Goal: Task Accomplishment & Management: Use online tool/utility

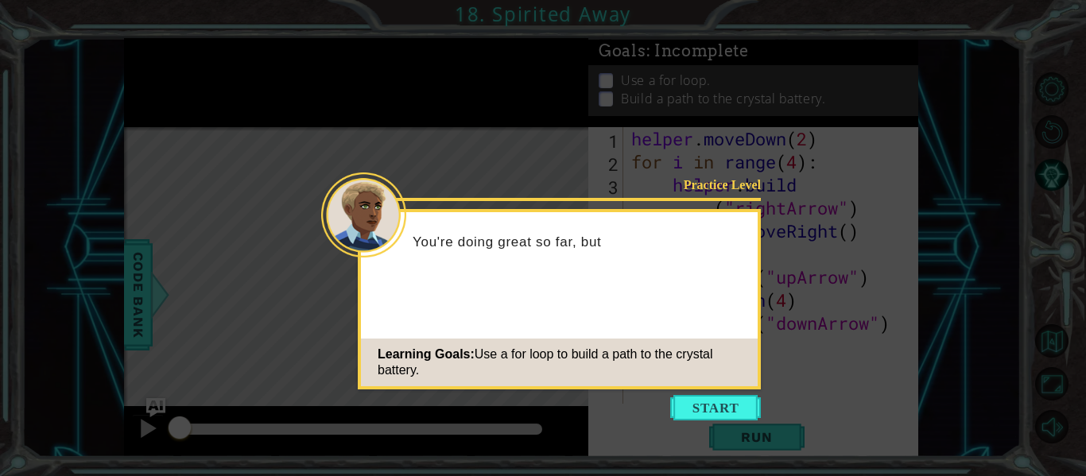
click at [707, 390] on icon at bounding box center [543, 238] width 1086 height 476
click at [714, 396] on button "Start" at bounding box center [715, 407] width 91 height 25
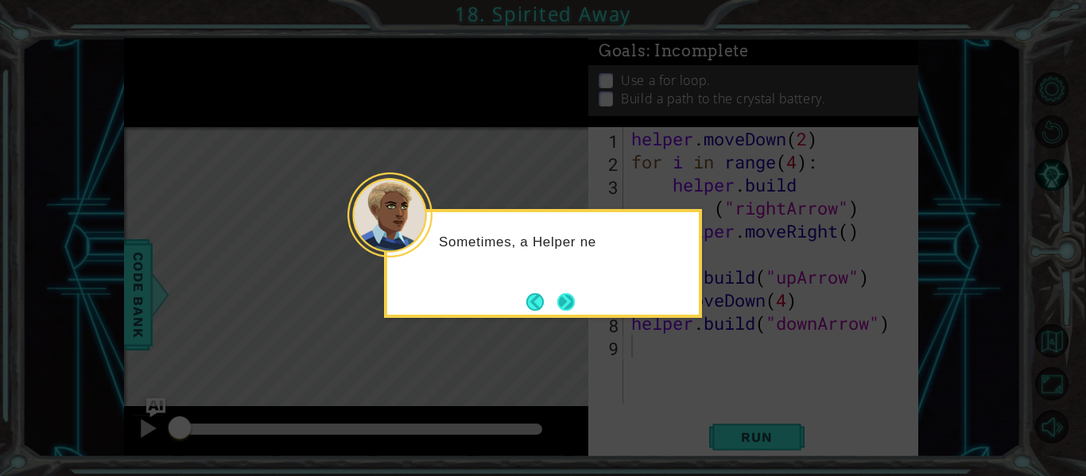
click at [557, 304] on button "Next" at bounding box center [565, 301] width 17 height 17
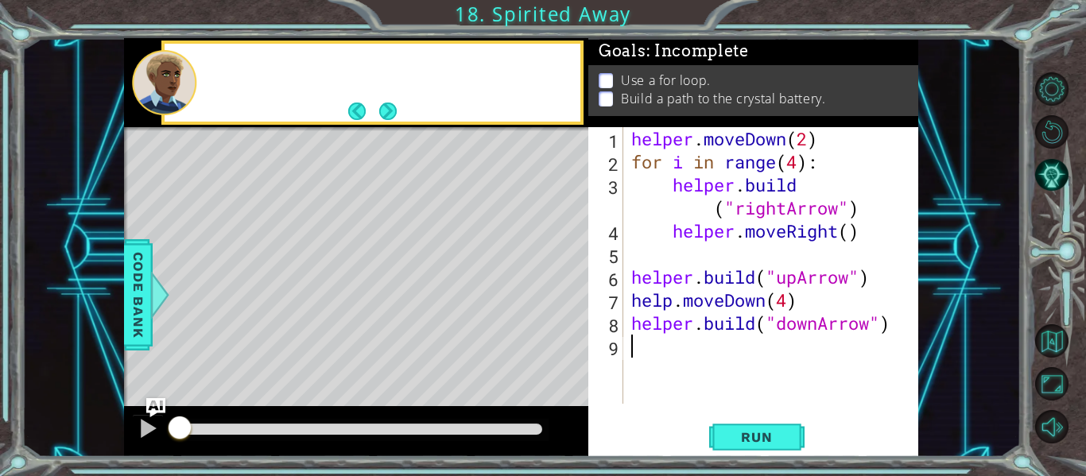
click at [559, 304] on div "Level Map" at bounding box center [491, 361] width 735 height 468
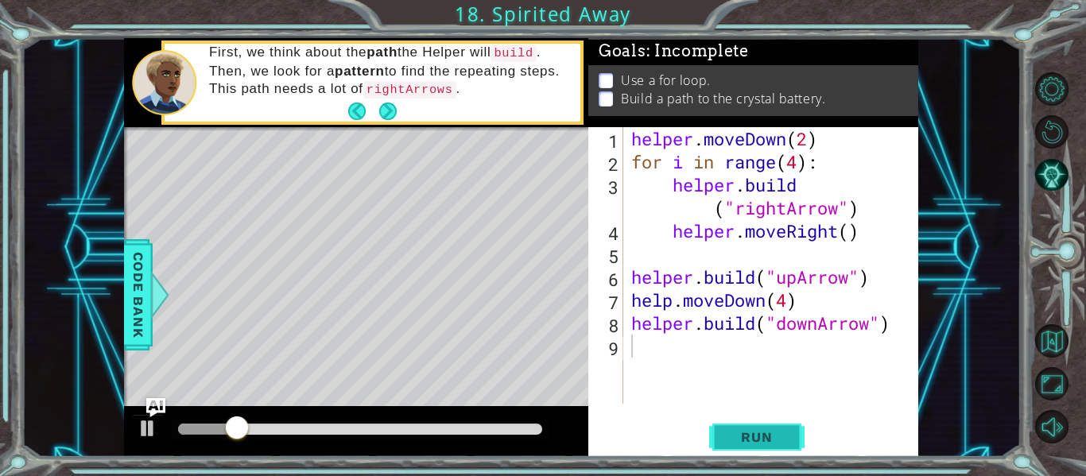
click at [741, 438] on span "Run" at bounding box center [756, 437] width 63 height 16
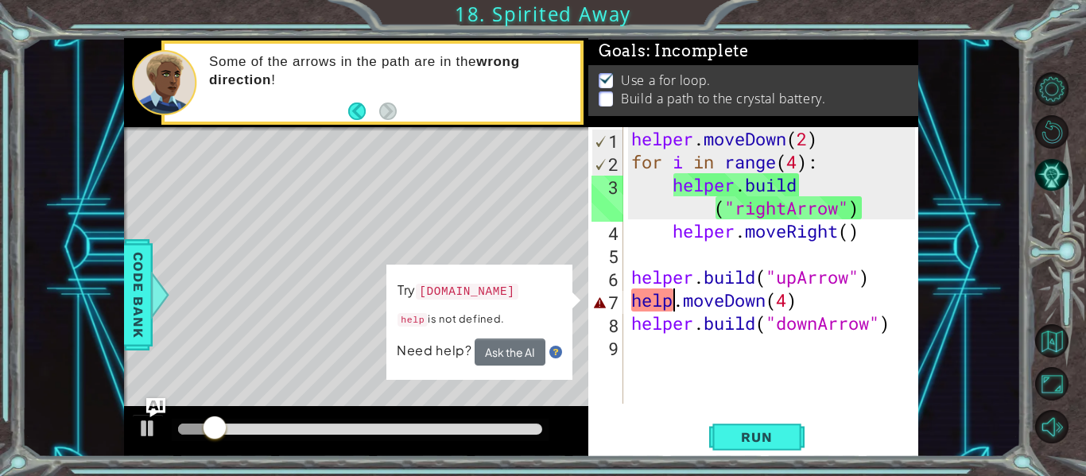
click at [675, 300] on div "helper . moveDown ( 2 ) for i in range ( 4 ) : helper . build ( "rightArrow" ) …" at bounding box center [775, 288] width 295 height 323
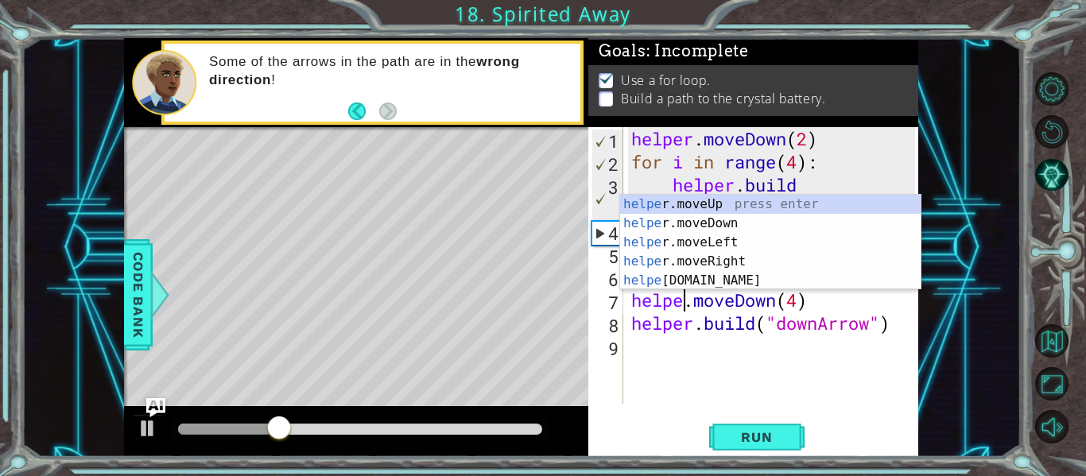
scroll to position [0, 3]
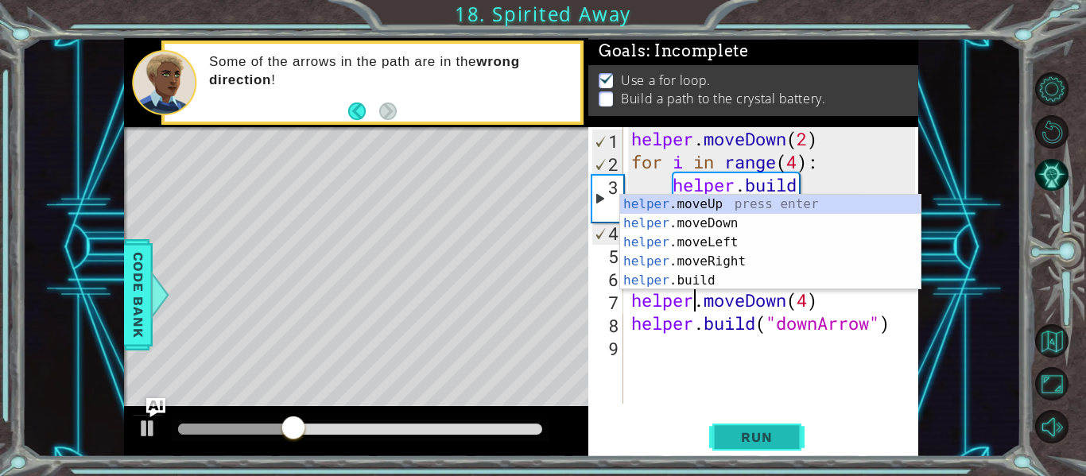
type textarea "helper.moveDown(4)"
click at [768, 438] on span "Run" at bounding box center [756, 437] width 63 height 16
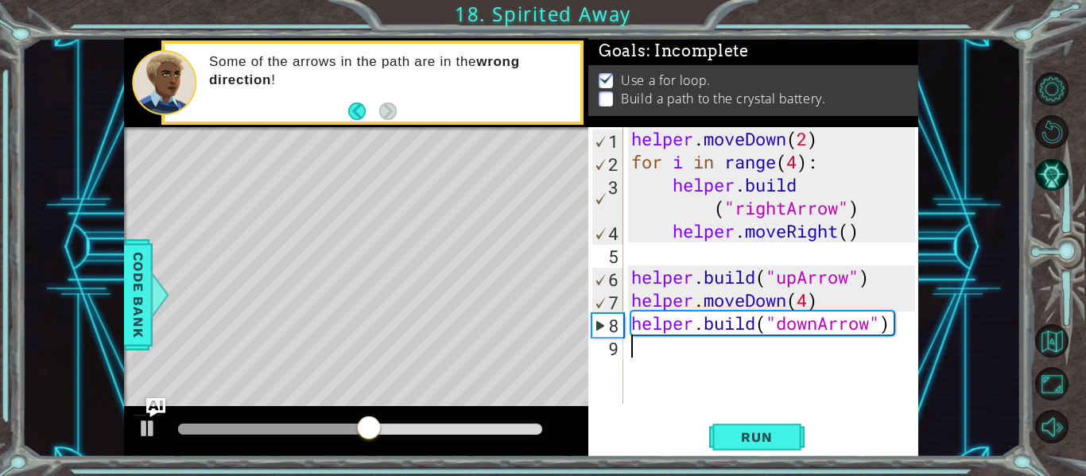
click at [638, 351] on div "helper . moveDown ( 2 ) for i in range ( 4 ) : helper . build ( "rightArrow" ) …" at bounding box center [775, 288] width 295 height 323
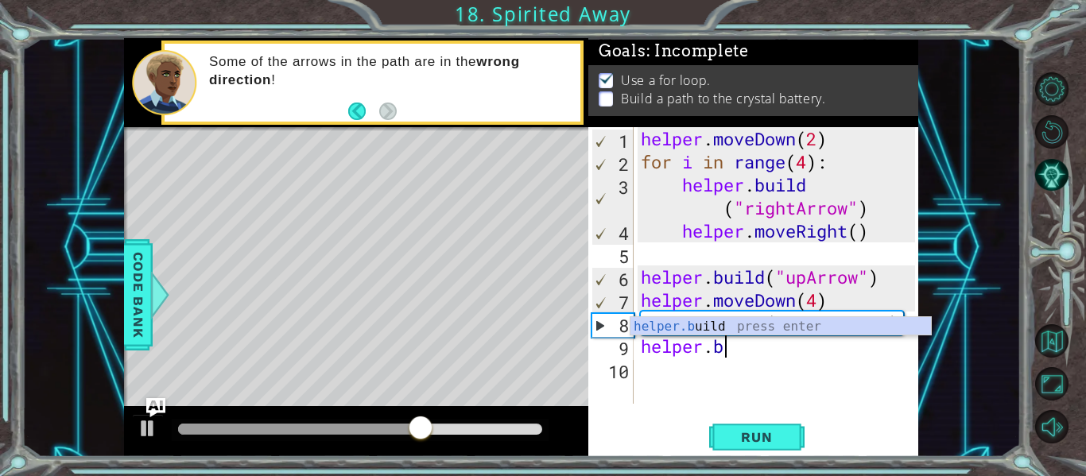
scroll to position [0, 2]
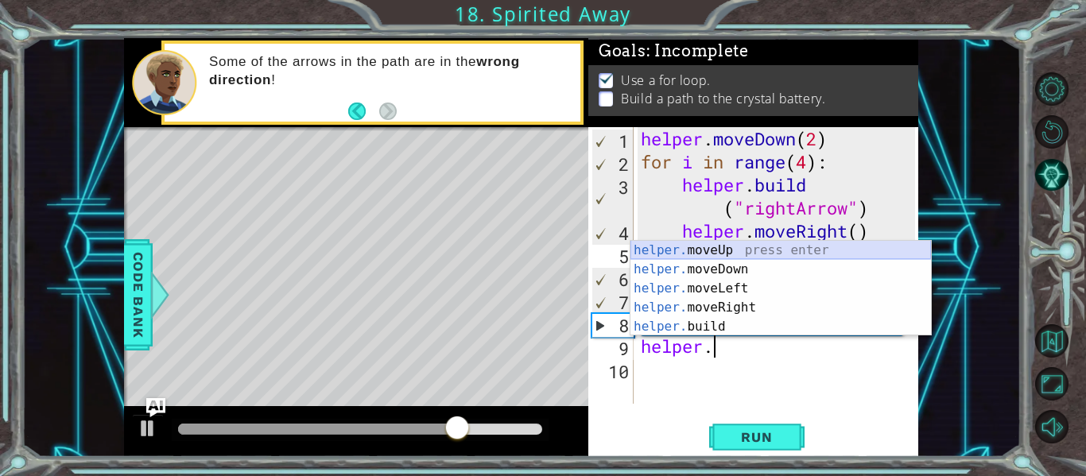
click at [716, 253] on div "helper. moveUp press enter helper. moveDown press enter helper. moveLeft press …" at bounding box center [780, 308] width 301 height 134
type textarea "helper.moveUp(1)"
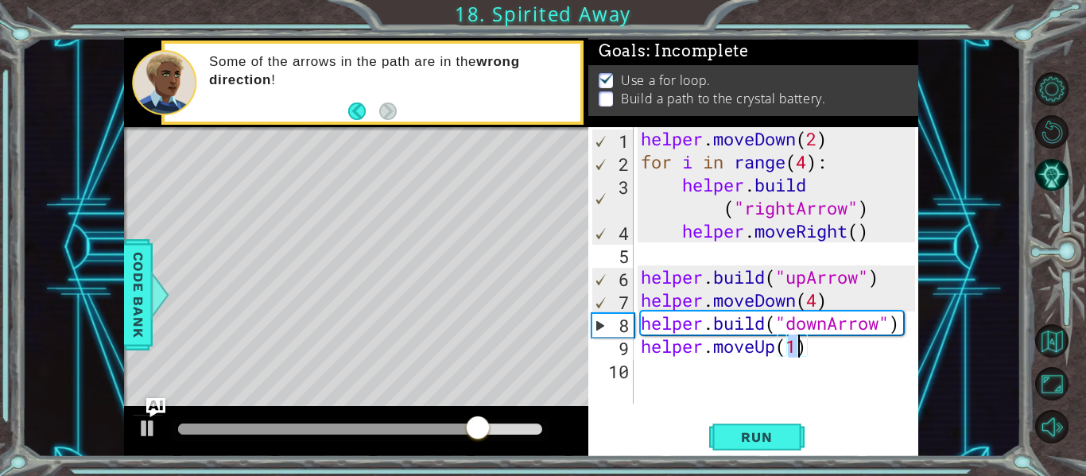
click at [675, 370] on div "helper . moveDown ( 2 ) for i in range ( 4 ) : helper . build ( "rightArrow" ) …" at bounding box center [780, 288] width 285 height 323
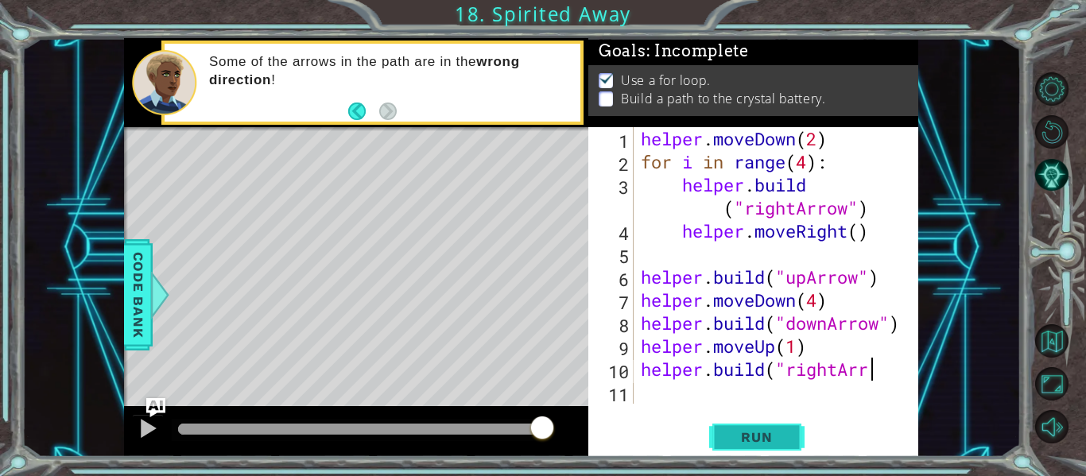
scroll to position [0, 10]
click at [797, 374] on div "helper . moveDown ( 2 ) for i in range ( 4 ) : helper . build ( "rightArrow" ) …" at bounding box center [780, 288] width 285 height 323
click at [898, 369] on div "helper . moveDown ( 2 ) for i in range ( 4 ) : helper . build ( "rightArrow" ) …" at bounding box center [780, 288] width 285 height 323
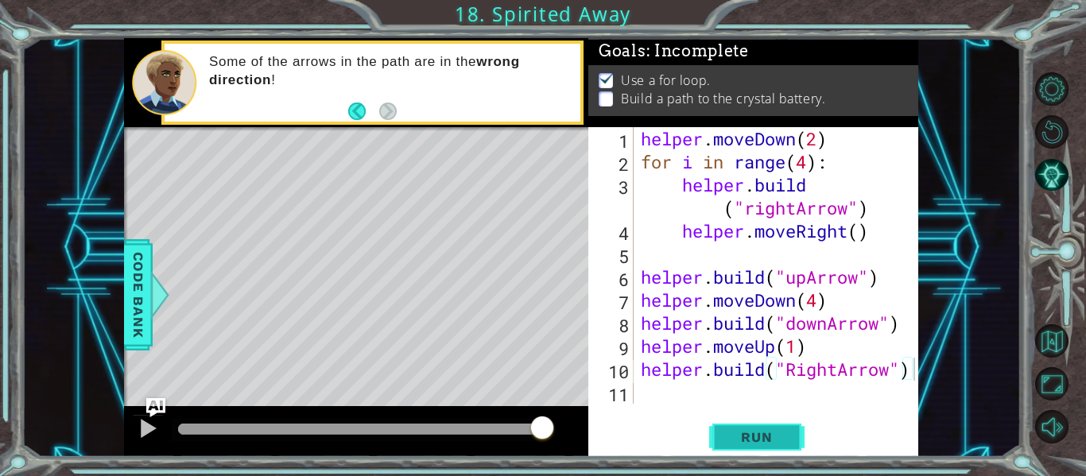
click at [758, 442] on span "Run" at bounding box center [756, 437] width 63 height 16
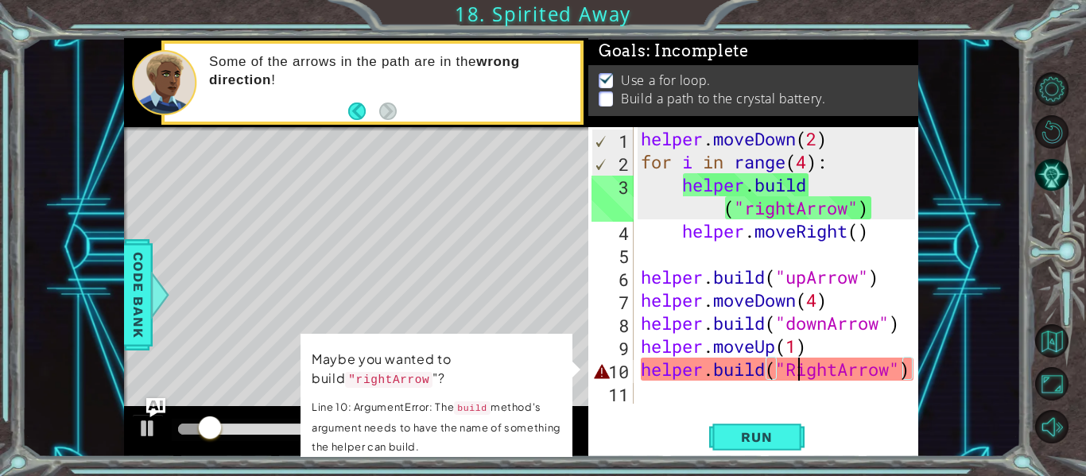
click at [800, 369] on div "helper . moveDown ( 2 ) for i in range ( 4 ) : helper . build ( "rightArrow" ) …" at bounding box center [780, 288] width 285 height 323
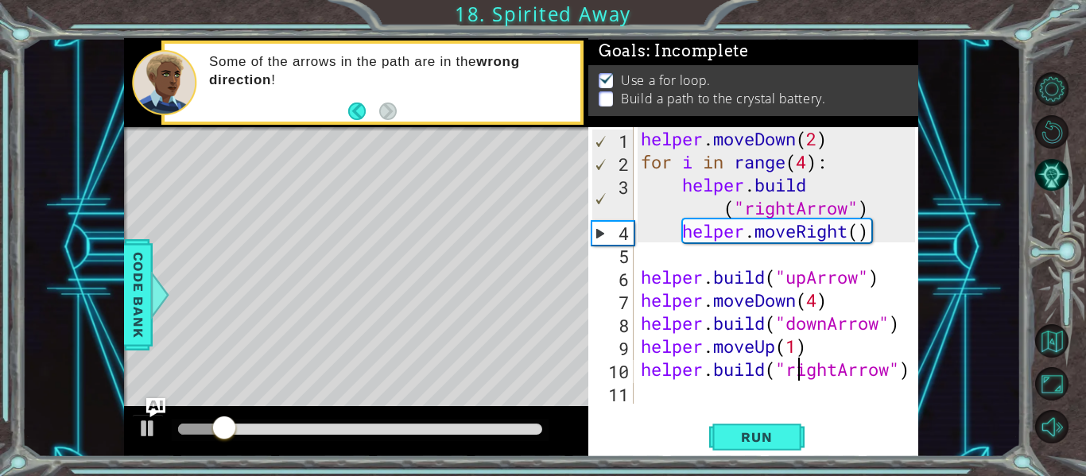
scroll to position [0, 8]
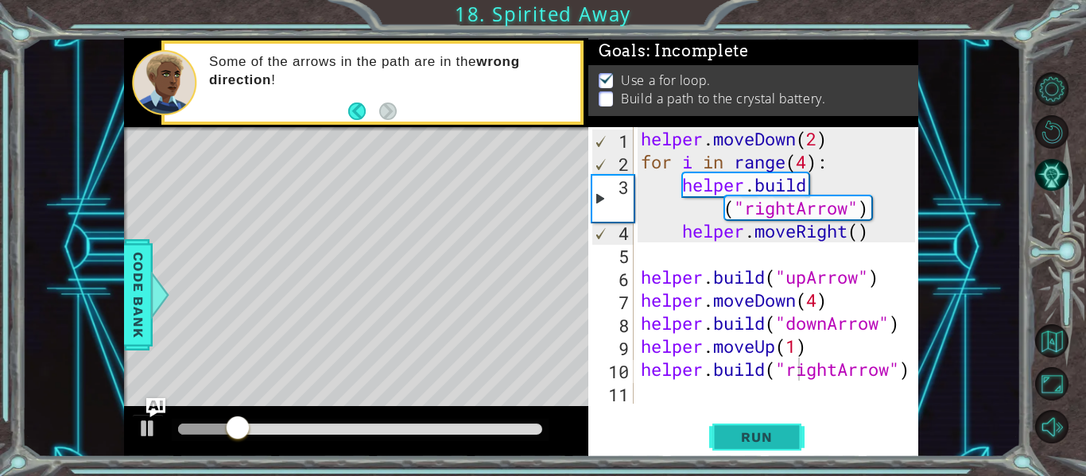
click at [790, 435] on button "Run" at bounding box center [756, 437] width 95 height 33
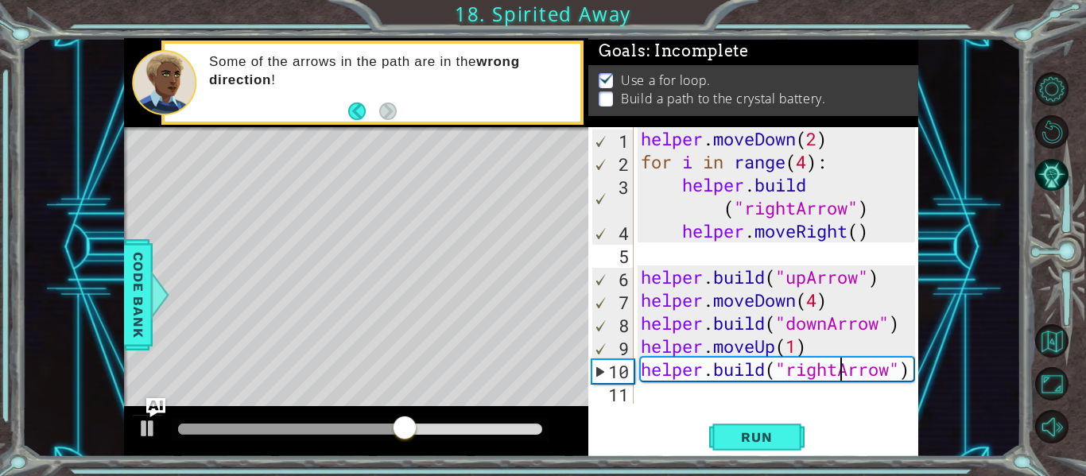
click at [840, 372] on div "helper . moveDown ( 2 ) for i in range ( 4 ) : helper . build ( "rightArrow" ) …" at bounding box center [780, 288] width 285 height 323
type textarea "[DOMAIN_NAME]("upArrow")"
click at [661, 408] on div "[DOMAIN_NAME]("upArrow") 1 2 3 4 5 6 7 8 9 10 11 helper . moveDown ( 2 ) for i …" at bounding box center [753, 292] width 330 height 330
click at [621, 394] on div "11" at bounding box center [612, 394] width 42 height 23
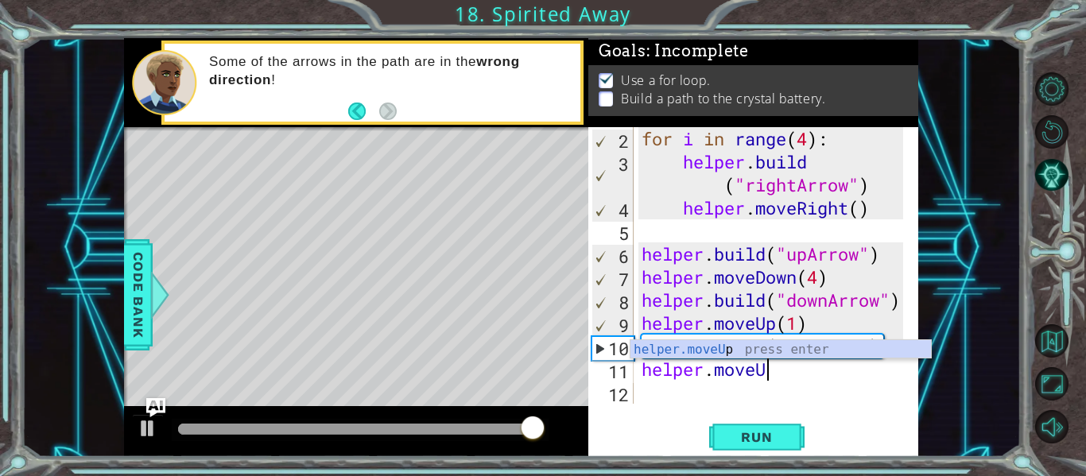
scroll to position [0, 6]
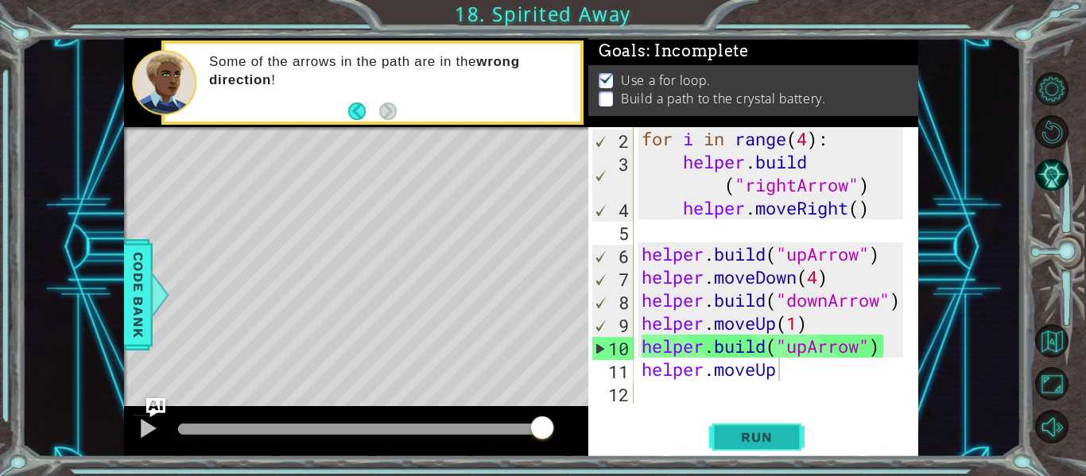
click at [763, 447] on button "Run" at bounding box center [756, 437] width 95 height 33
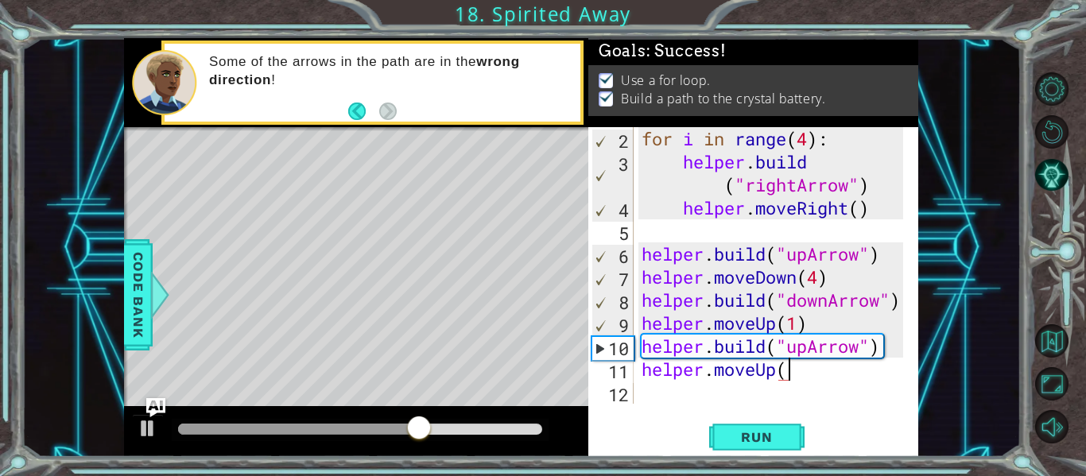
scroll to position [0, 6]
type textarea "helper.moveUp()"
click at [780, 432] on span "Run" at bounding box center [756, 437] width 63 height 16
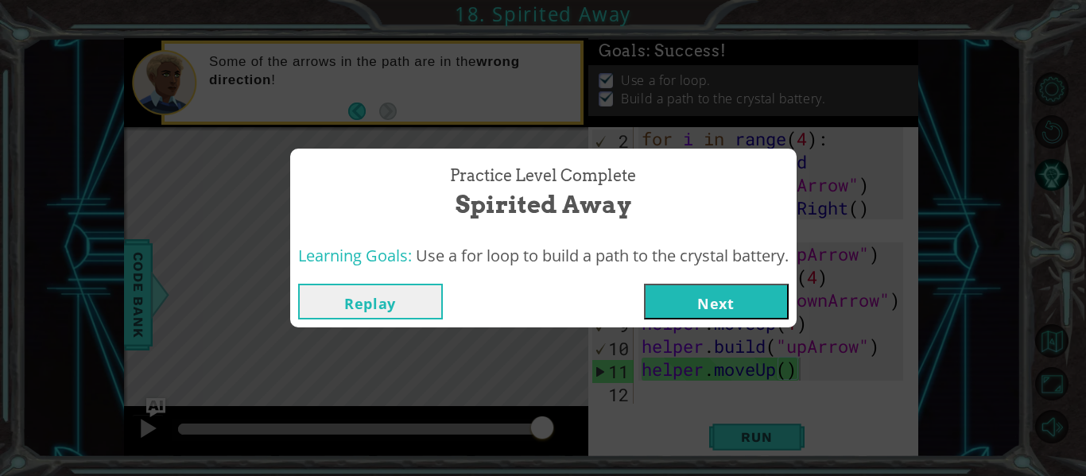
click at [728, 278] on div "Replay Next" at bounding box center [543, 302] width 506 height 52
click at [730, 292] on button "Next" at bounding box center [716, 302] width 145 height 36
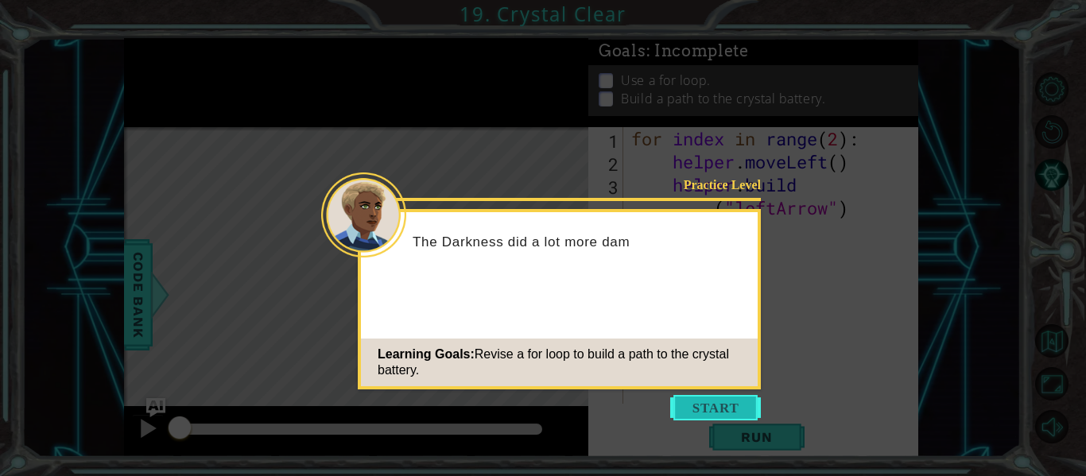
click at [719, 410] on button "Start" at bounding box center [715, 407] width 91 height 25
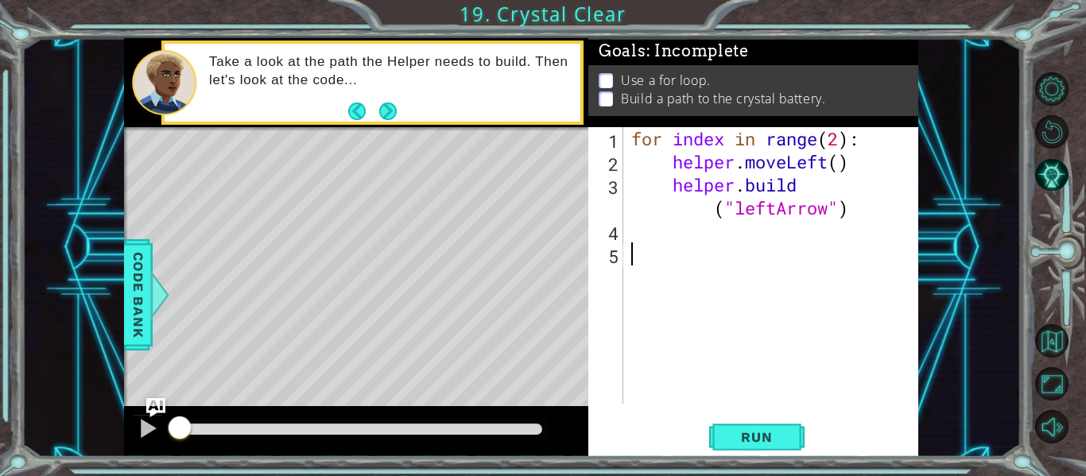
click at [639, 215] on div "for index in range ( 2 ) : helper . moveLeft ( ) helper . build ( "leftArrow" )" at bounding box center [775, 288] width 295 height 323
type textarea "[DOMAIN_NAME]("leftArrow")"
click at [631, 235] on div "for index in range ( 2 ) : helper . moveLeft ( ) helper . build ( "leftArrow" )" at bounding box center [775, 288] width 295 height 323
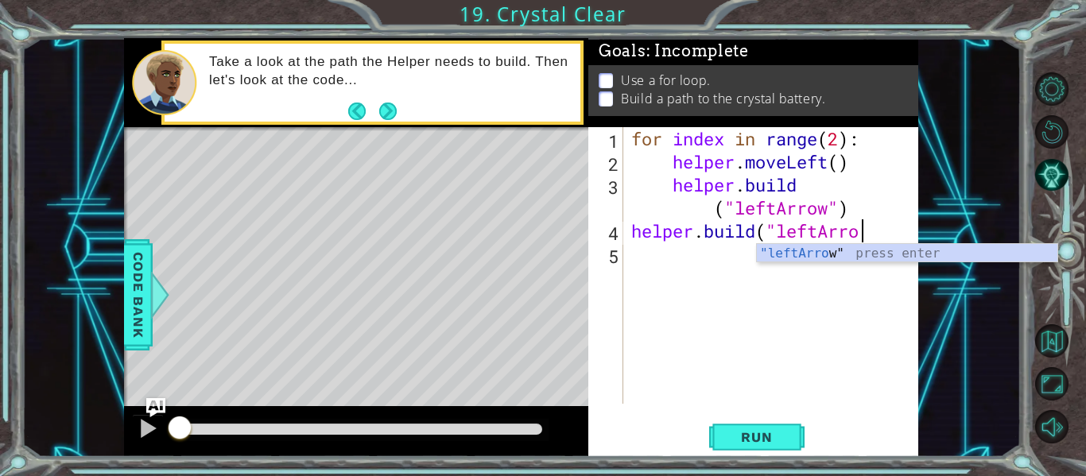
scroll to position [0, 10]
type textarea "[DOMAIN_NAME]("leftArrow")"
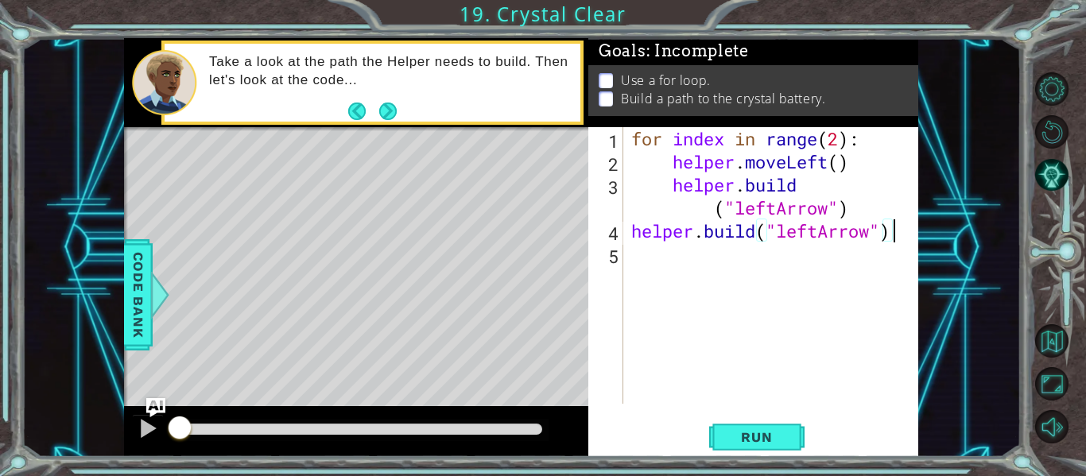
click at [637, 249] on div "for index in range ( 2 ) : helper . moveLeft ( ) helper . build ( "leftArrow" )…" at bounding box center [775, 288] width 295 height 323
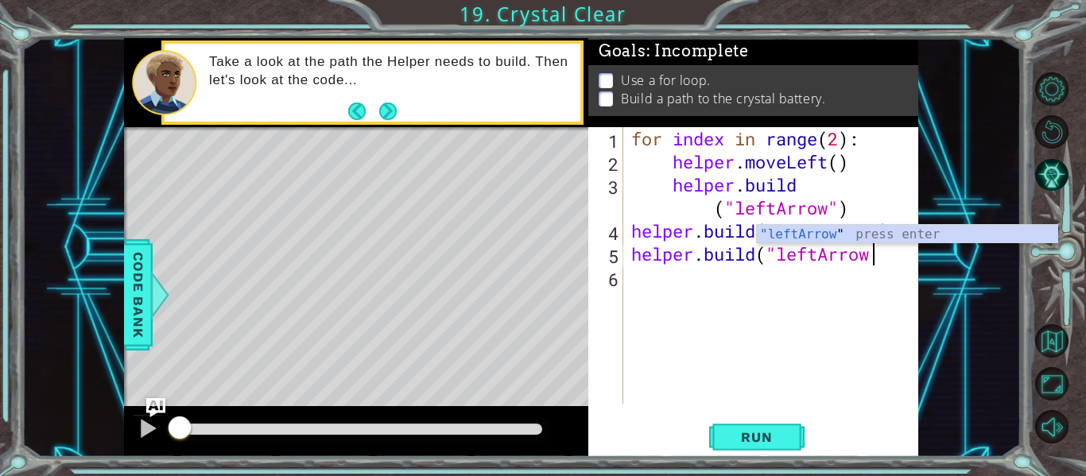
scroll to position [0, 10]
type textarea "[DOMAIN_NAME]("leftArrow")"
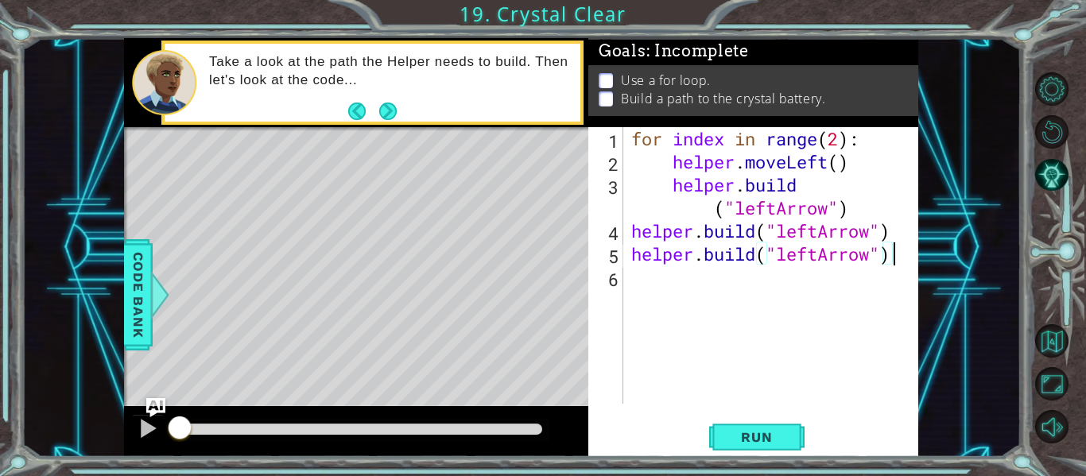
scroll to position [0, 11]
click at [645, 283] on div "for index in range ( 2 ) : helper . moveLeft ( ) helper . build ( "leftArrow" )…" at bounding box center [775, 288] width 295 height 323
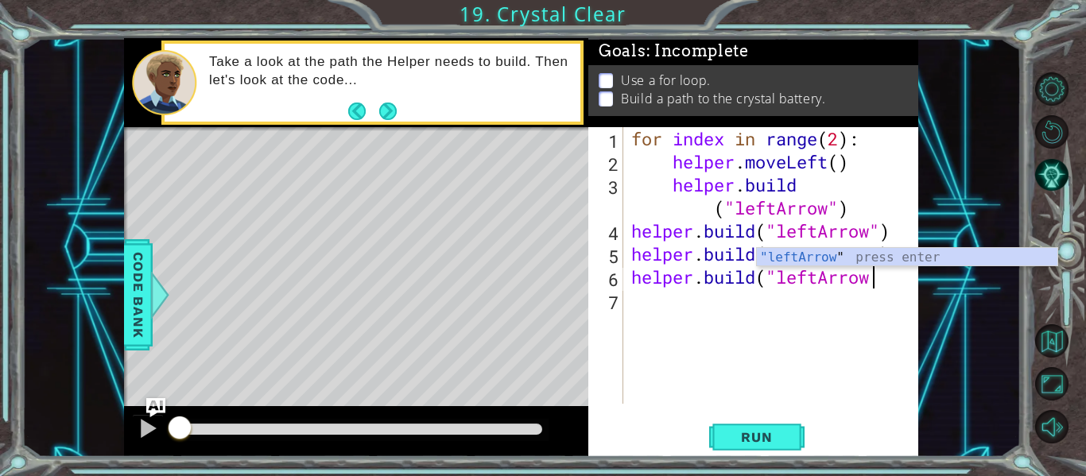
scroll to position [0, 10]
type textarea "[DOMAIN_NAME]("leftArrow")"
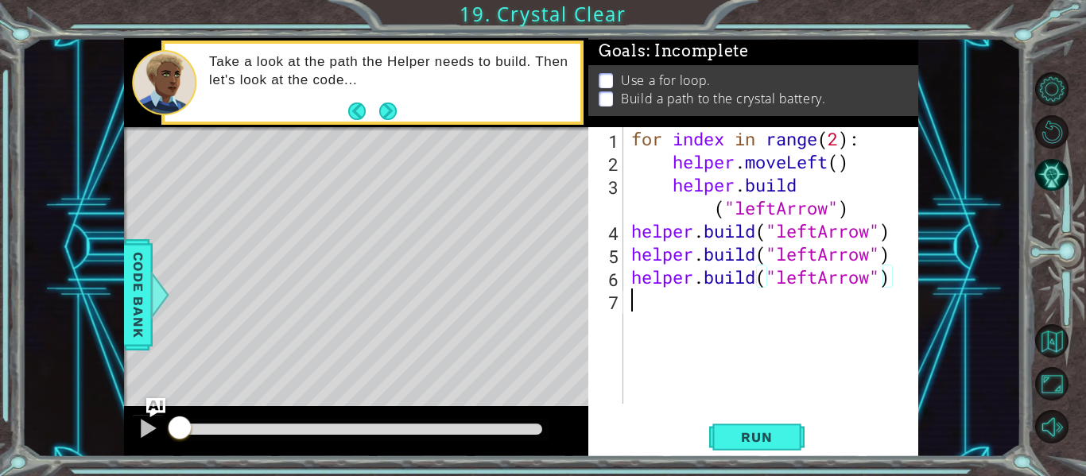
click at [652, 295] on div "for index in range ( 2 ) : helper . moveLeft ( ) helper . build ( "leftArrow" )…" at bounding box center [775, 288] width 295 height 323
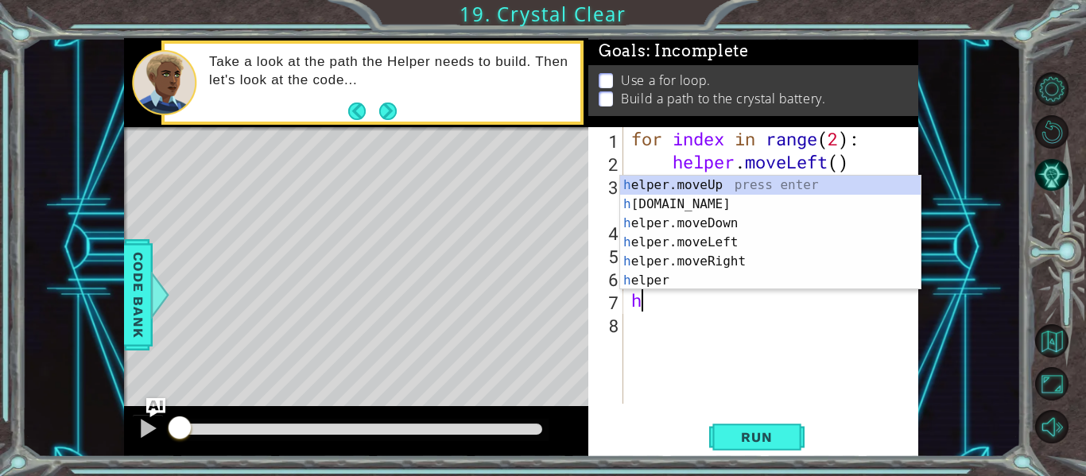
type textarea "he"
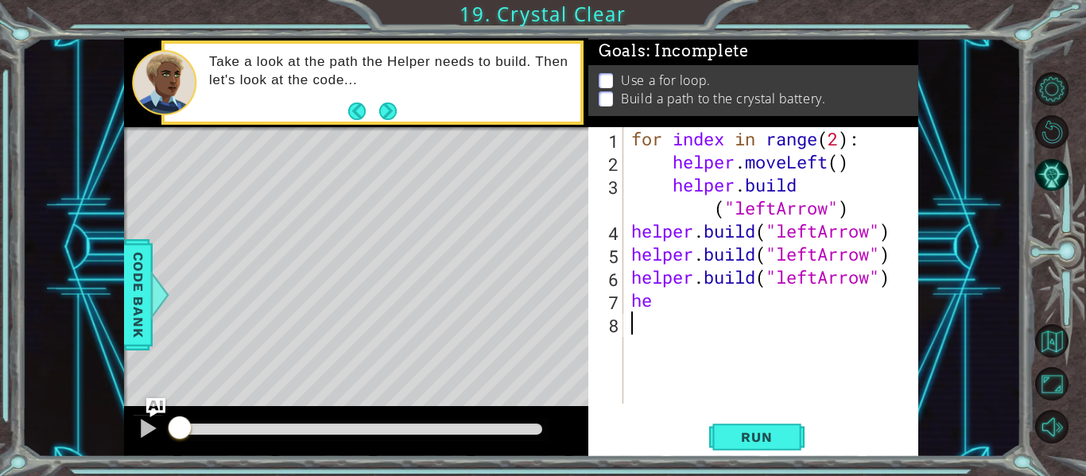
click at [748, 341] on div "for index in range ( 2 ) : helper . moveLeft ( ) helper . build ( "leftArrow" )…" at bounding box center [775, 288] width 295 height 323
click at [626, 215] on div "1 2 3 4 5 6 7 8 for index in range ( 2 ) : helper . moveLeft ( ) helper . build…" at bounding box center [751, 265] width 327 height 277
click at [624, 188] on div "1 2 3 4 5 6 7 8 for index in range ( 2 ) : helper . moveLeft ( ) helper . build…" at bounding box center [751, 265] width 327 height 277
click at [847, 207] on div "for index in range ( 2 ) : helper . moveLeft ( ) helper . build ( "leftArrow" )…" at bounding box center [775, 288] width 295 height 323
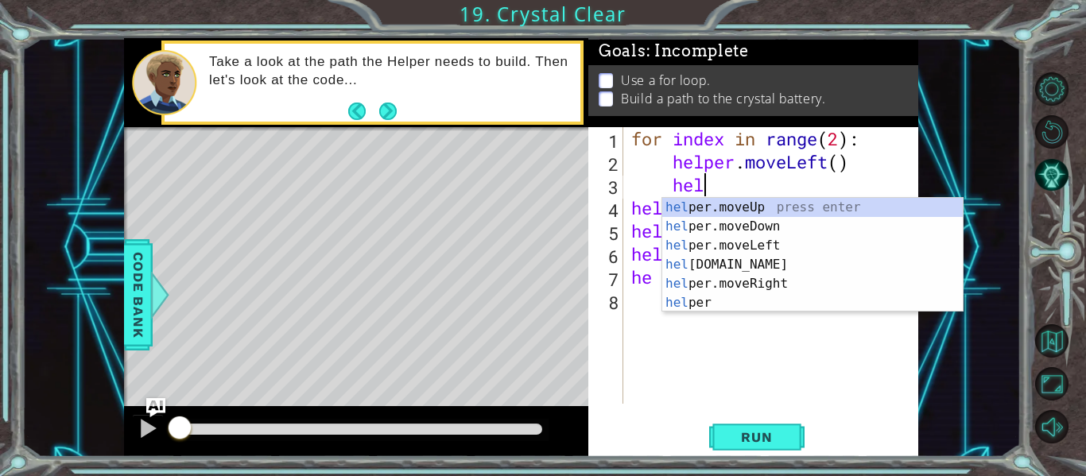
type textarea "h"
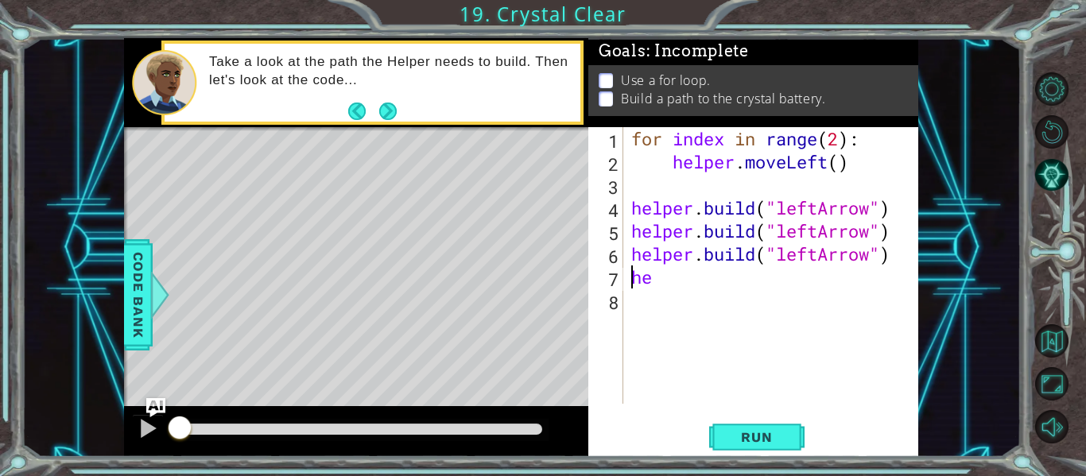
click at [630, 278] on div "for index in range ( 2 ) : helper . moveLeft ( ) helper . build ( "leftArrow" )…" at bounding box center [775, 288] width 295 height 323
type textarea "he"
click at [628, 282] on div "for index in range ( 2 ) : helper . moveLeft ( ) helper . build ( "leftArrow" )…" at bounding box center [775, 288] width 295 height 323
type textarea "H"
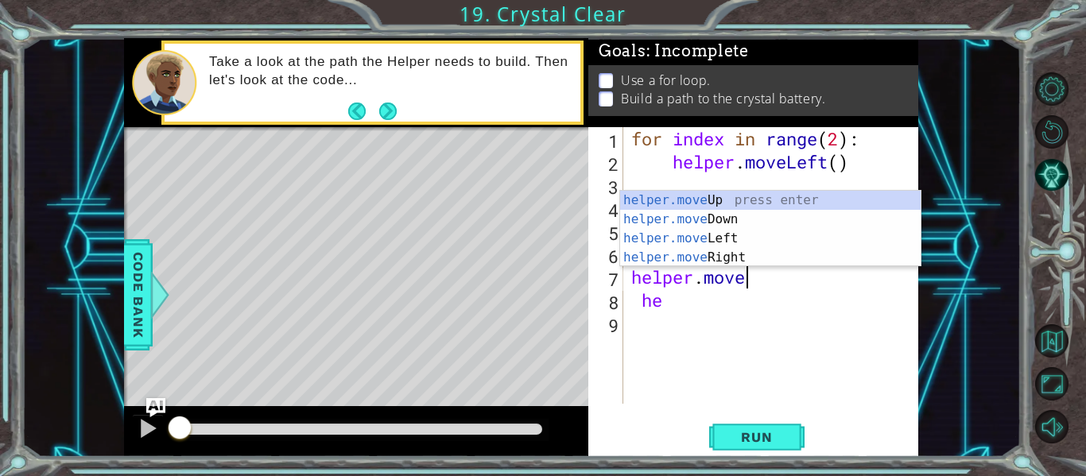
scroll to position [0, 5]
click at [700, 234] on div "helper.move Up press enter helper.move Down press enter helper.move Left press …" at bounding box center [770, 248] width 301 height 114
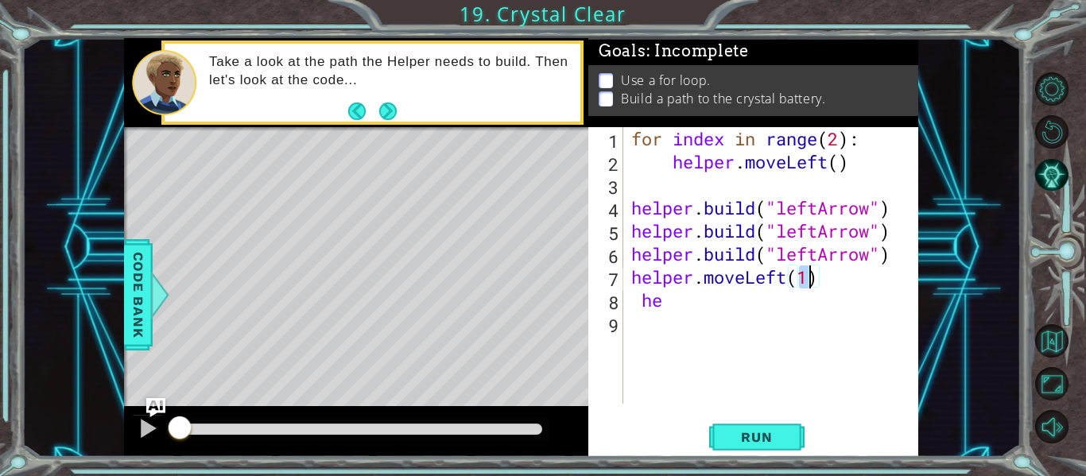
click at [630, 234] on div "for index in range ( 2 ) : helper . moveLeft ( ) helper . build ( "leftArrow" )…" at bounding box center [775, 288] width 295 height 323
type textarea "[DOMAIN_NAME]("leftArrow")"
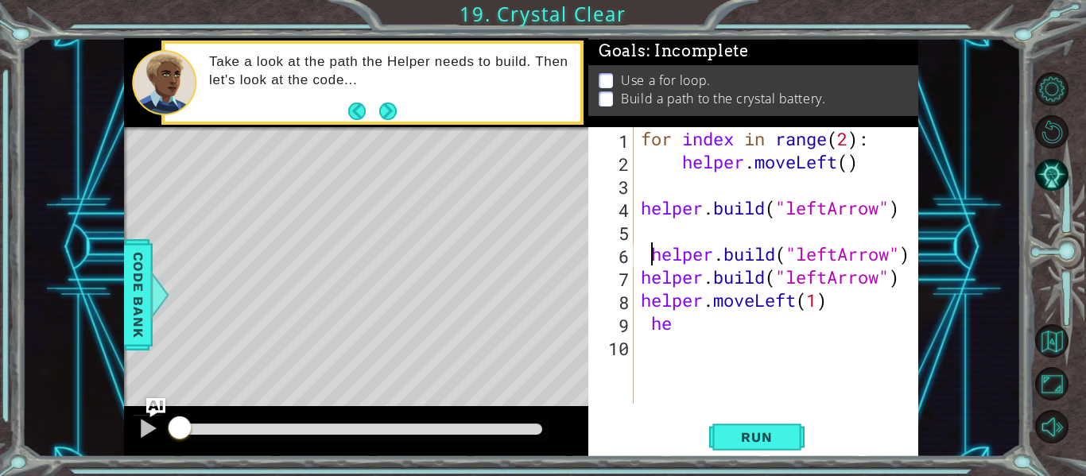
click at [639, 229] on div "for index in range ( 2 ) : helper . moveLeft ( ) helper . build ( "leftArrow" )…" at bounding box center [780, 288] width 285 height 323
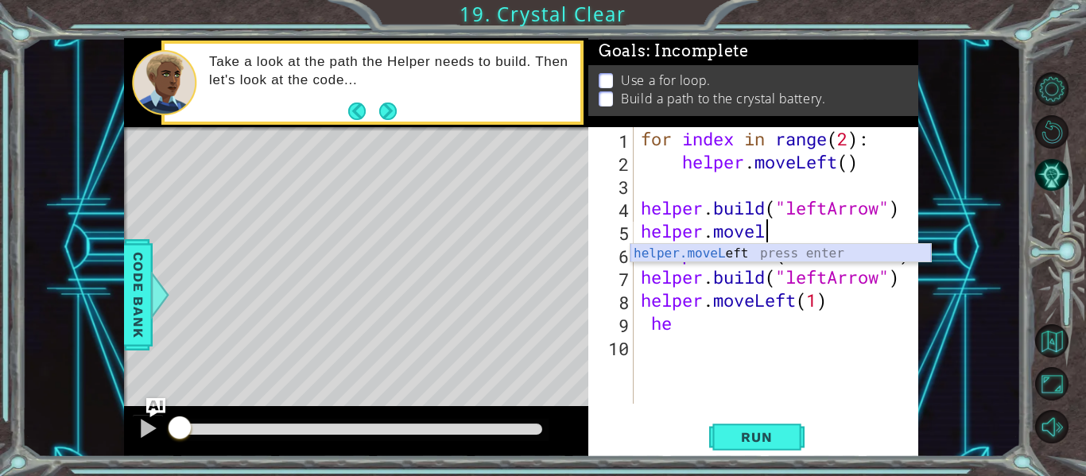
click at [704, 257] on div "helper.moveL eft press enter" at bounding box center [780, 272] width 301 height 57
type textarea "helper.moveLeft(1)"
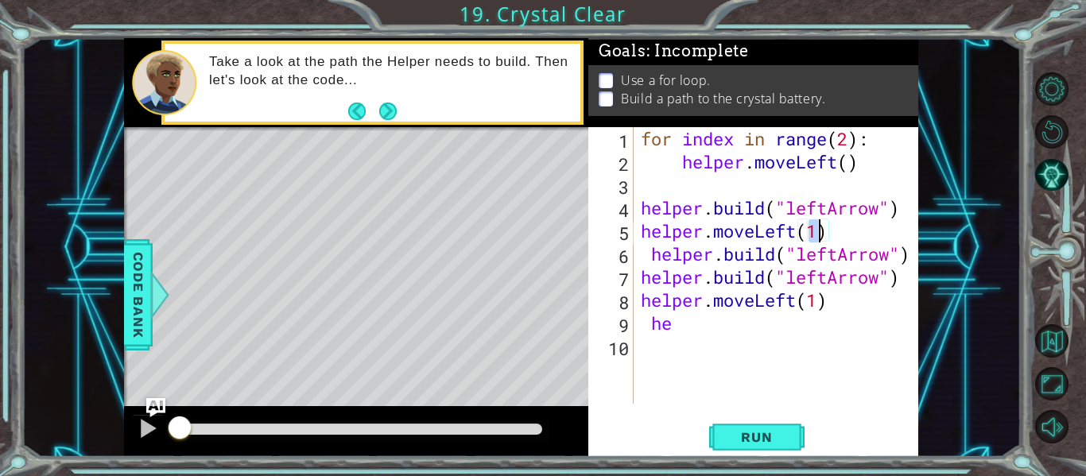
click at [642, 188] on div "for index in range ( 2 ) : helper . moveLeft ( ) helper . build ( "leftArrow" )…" at bounding box center [780, 288] width 285 height 323
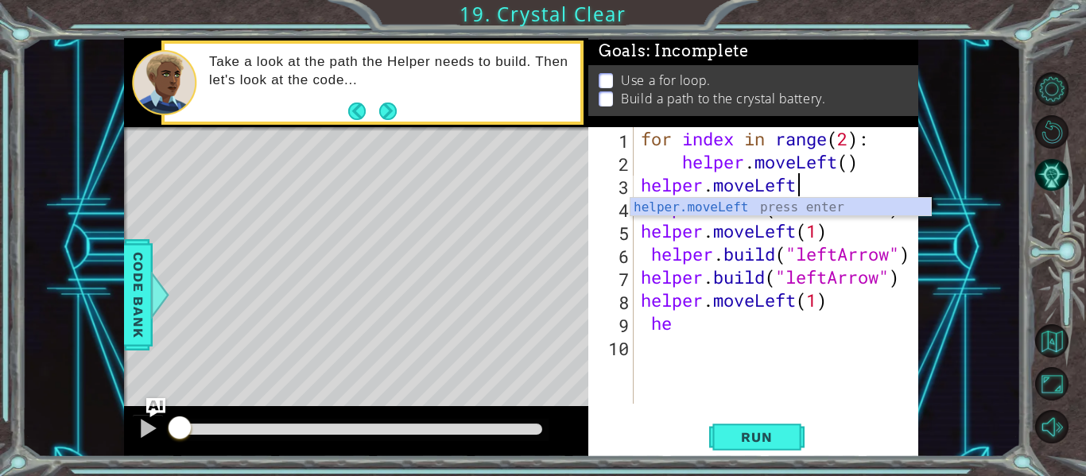
scroll to position [0, 6]
click at [746, 435] on span "Run" at bounding box center [756, 437] width 63 height 16
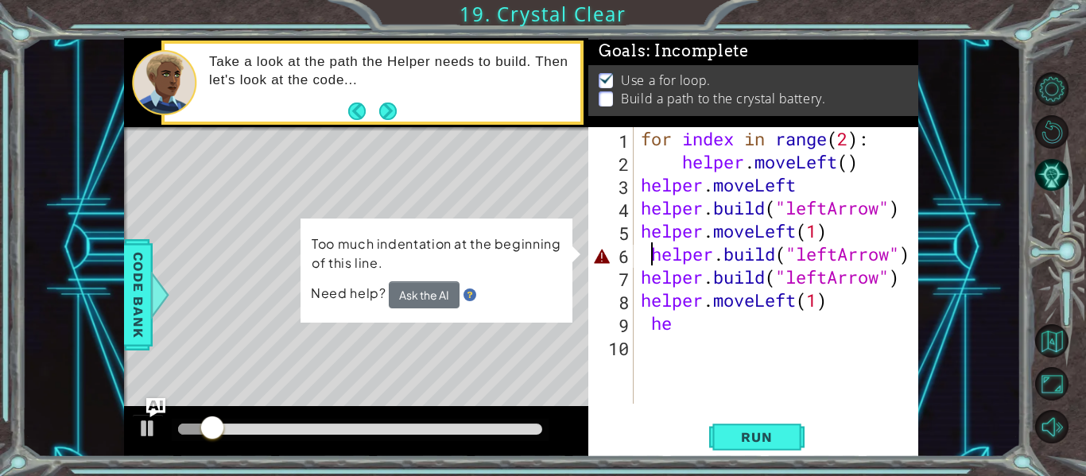
click at [650, 254] on div "for index in range ( 2 ) : helper . moveLeft ( ) helper . moveLeft helper . bui…" at bounding box center [780, 288] width 285 height 323
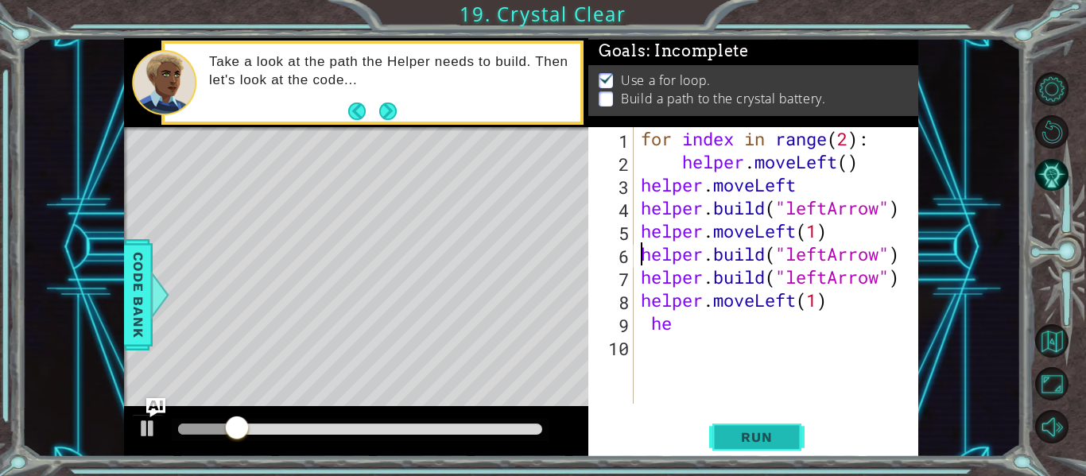
click at [752, 433] on span "Run" at bounding box center [756, 437] width 63 height 16
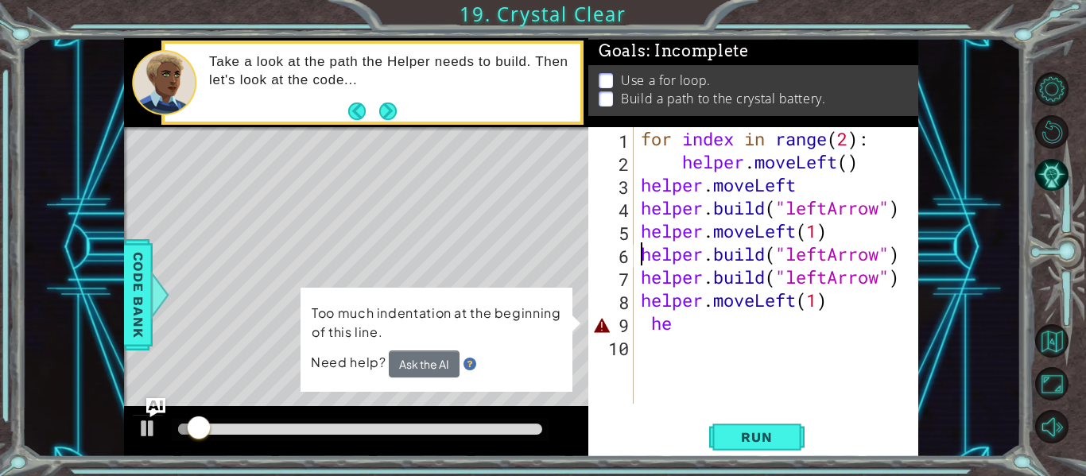
click at [681, 320] on div "for index in range ( 2 ) : helper . moveLeft ( ) helper . moveLeft helper . bui…" at bounding box center [780, 288] width 285 height 323
type textarea "h"
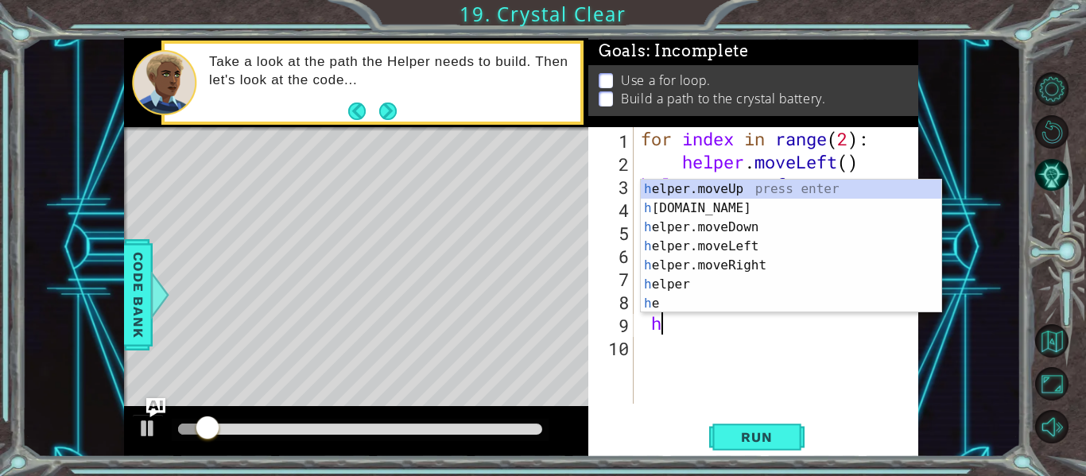
scroll to position [0, 0]
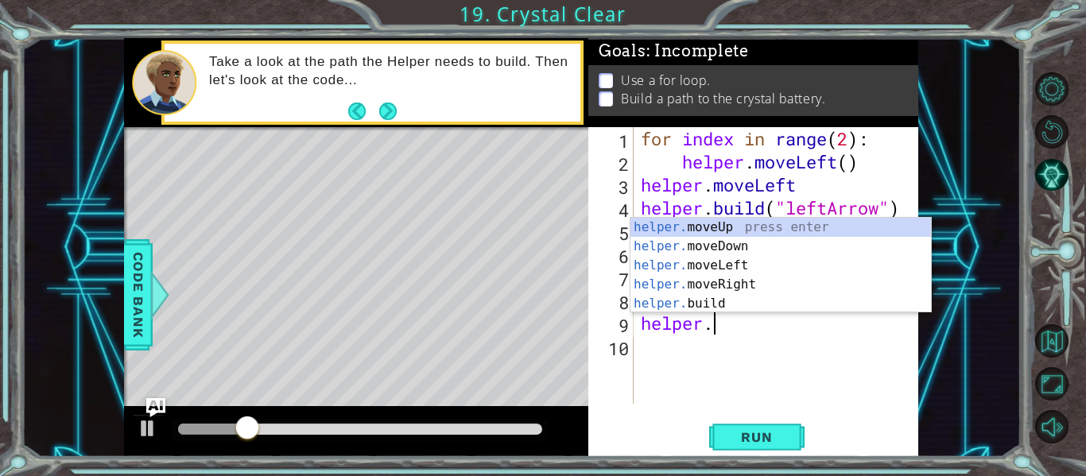
type textarea "helper.m"
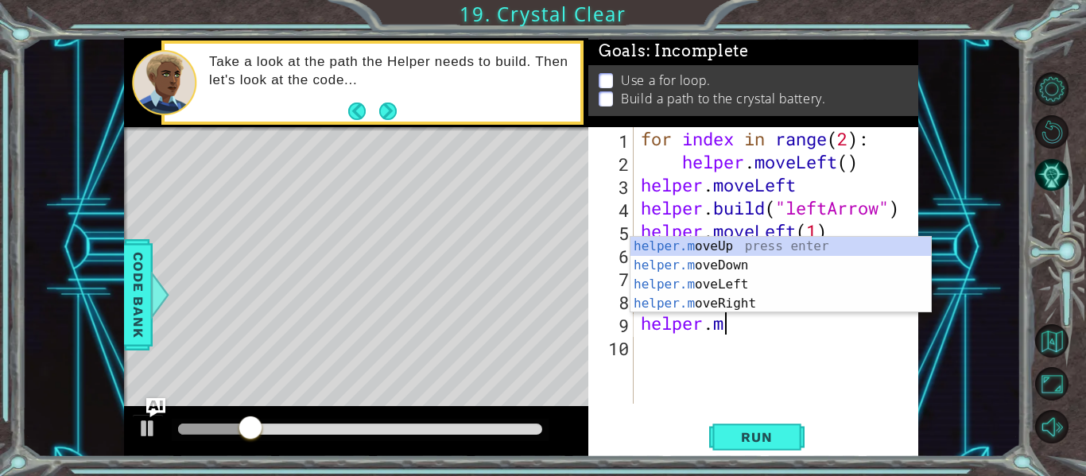
scroll to position [0, 3]
click at [749, 355] on div "for index in range ( 2 ) : helper . moveLeft ( ) helper . moveLeft helper . bui…" at bounding box center [780, 288] width 285 height 323
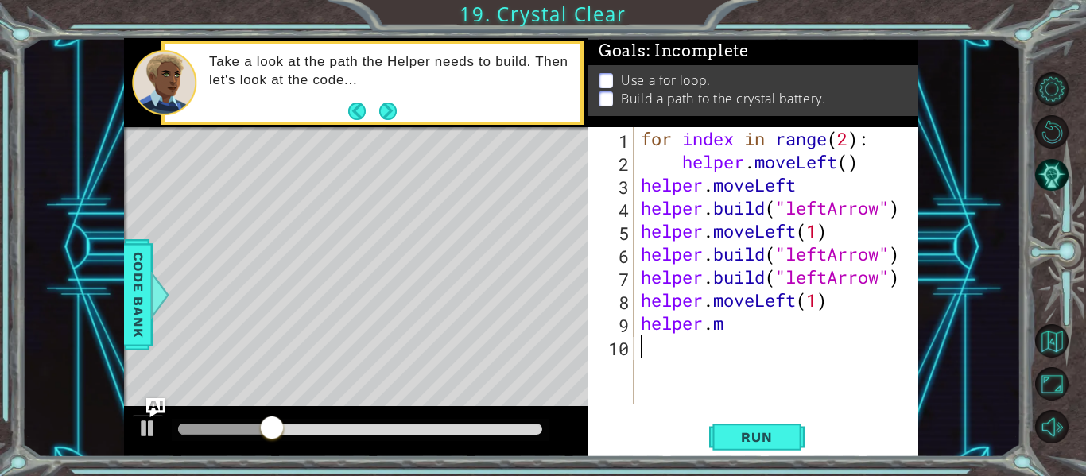
scroll to position [0, 0]
click at [737, 320] on div "for index in range ( 2 ) : helper . moveLeft ( ) helper . moveLeft helper . bui…" at bounding box center [780, 288] width 285 height 323
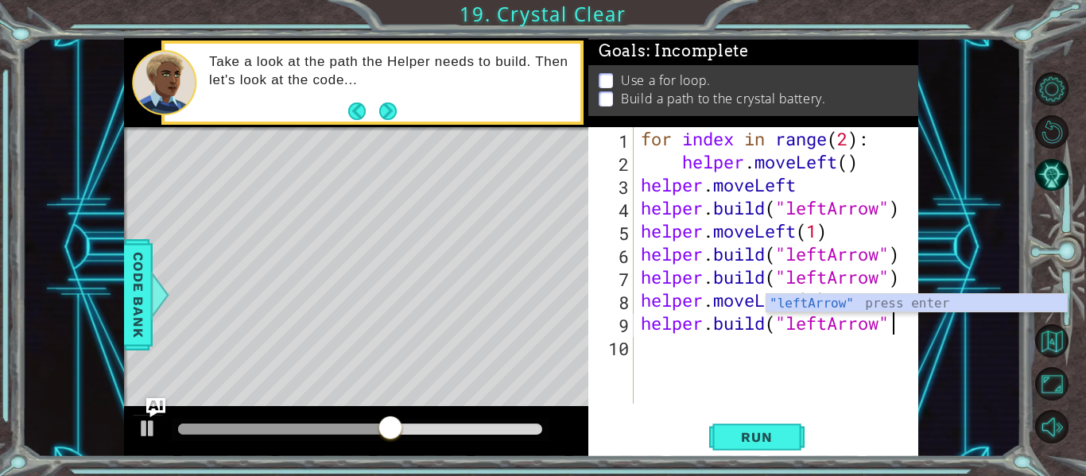
scroll to position [0, 11]
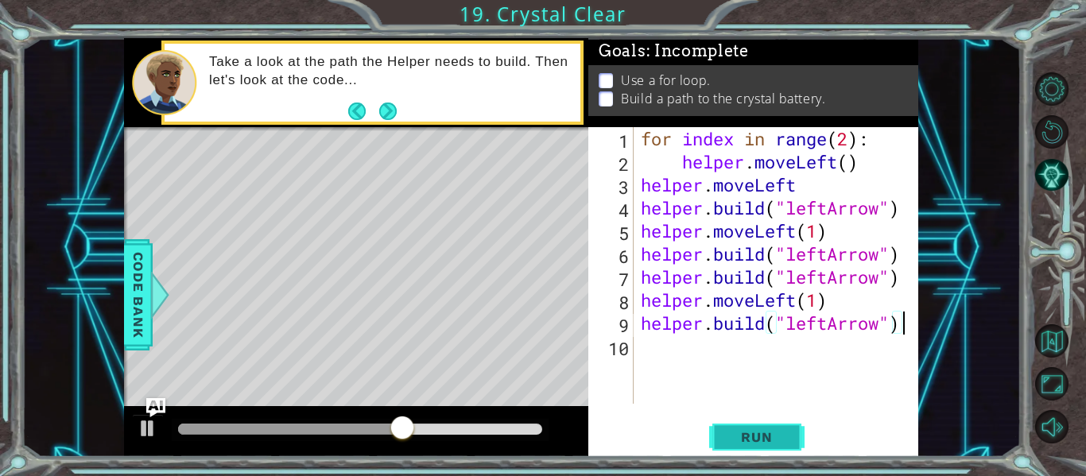
type textarea "[DOMAIN_NAME]("leftArrow")"
click at [733, 437] on span "Run" at bounding box center [756, 437] width 63 height 16
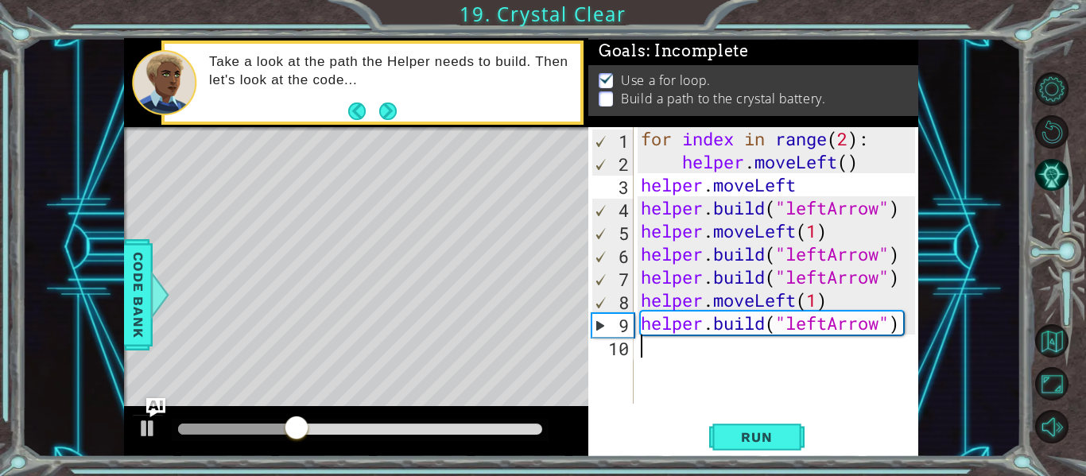
click at [646, 363] on div "for index in range ( 2 ) : helper . moveLeft ( ) helper . moveLeft helper . bui…" at bounding box center [780, 288] width 285 height 323
click at [805, 184] on div "for index in range ( 2 ) : helper . moveLeft ( ) helper . moveLeft helper . bui…" at bounding box center [780, 288] width 285 height 323
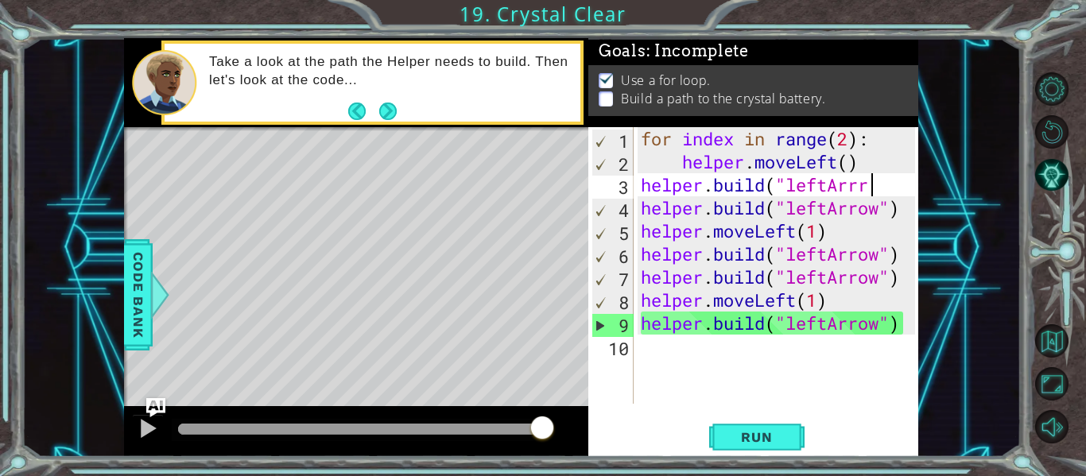
scroll to position [0, 10]
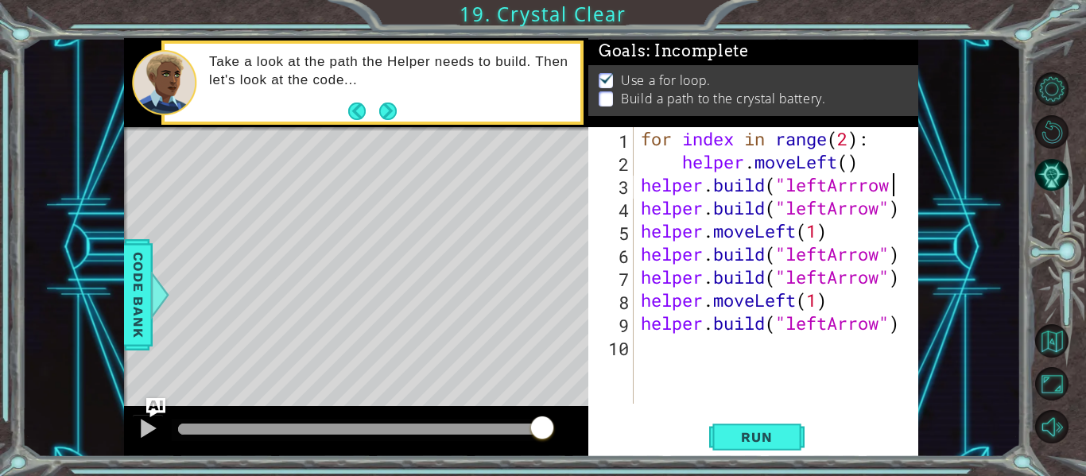
click at [868, 192] on div "for index in range ( 2 ) : helper . moveLeft ( ) helper . build ( "leftArrrow h…" at bounding box center [780, 288] width 285 height 323
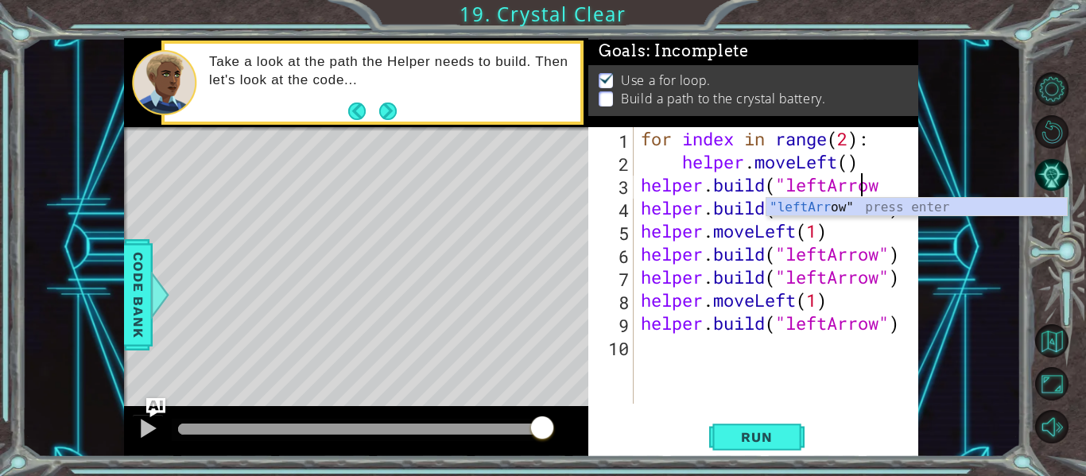
click at [899, 191] on div "for index in range ( 2 ) : helper . moveLeft ( ) helper . build ( "leftArrow he…" at bounding box center [780, 288] width 285 height 323
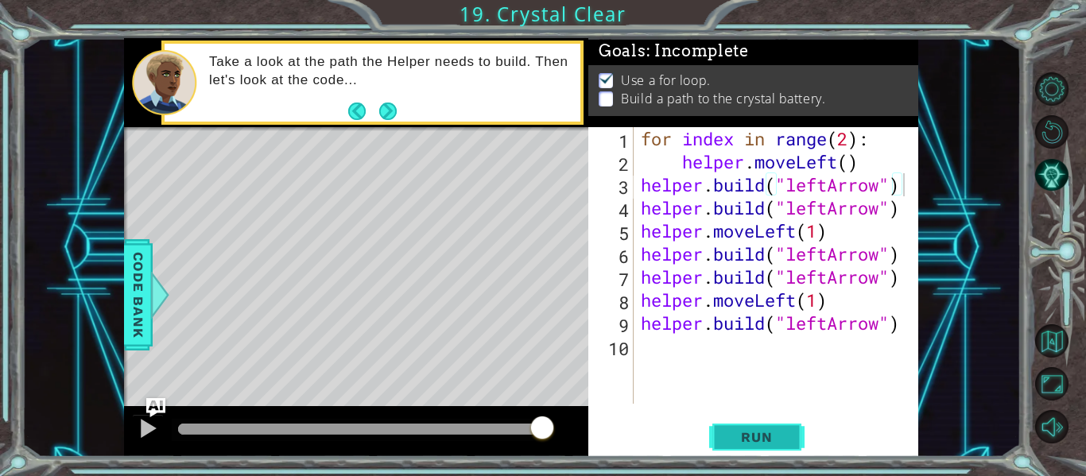
click at [765, 448] on button "Run" at bounding box center [756, 437] width 95 height 33
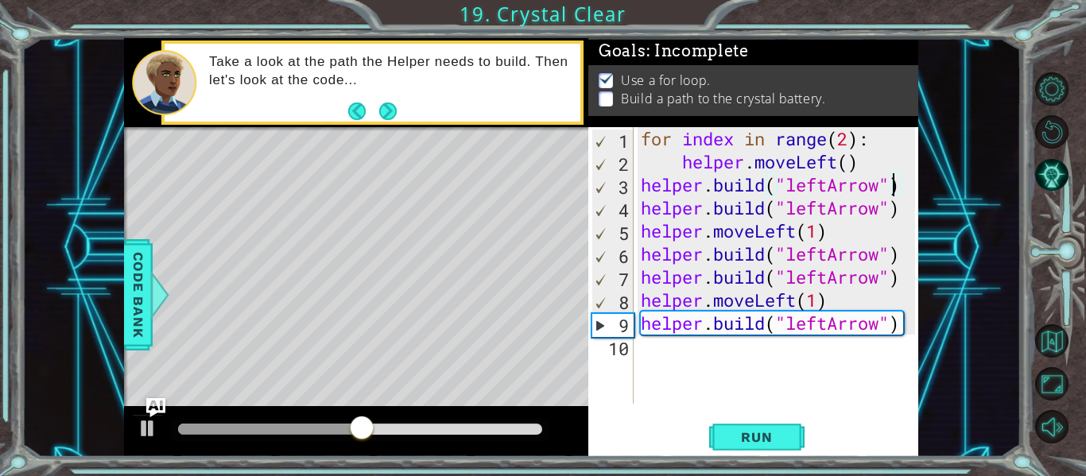
click at [898, 188] on div "for index in range ( 2 ) : helper . moveLeft ( ) helper . build ( "leftArrow" )…" at bounding box center [780, 288] width 285 height 323
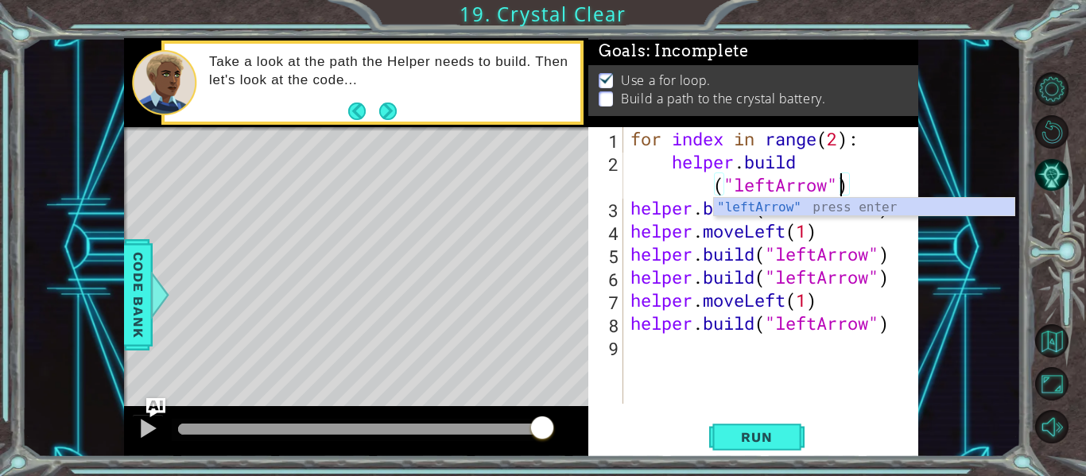
scroll to position [0, 14]
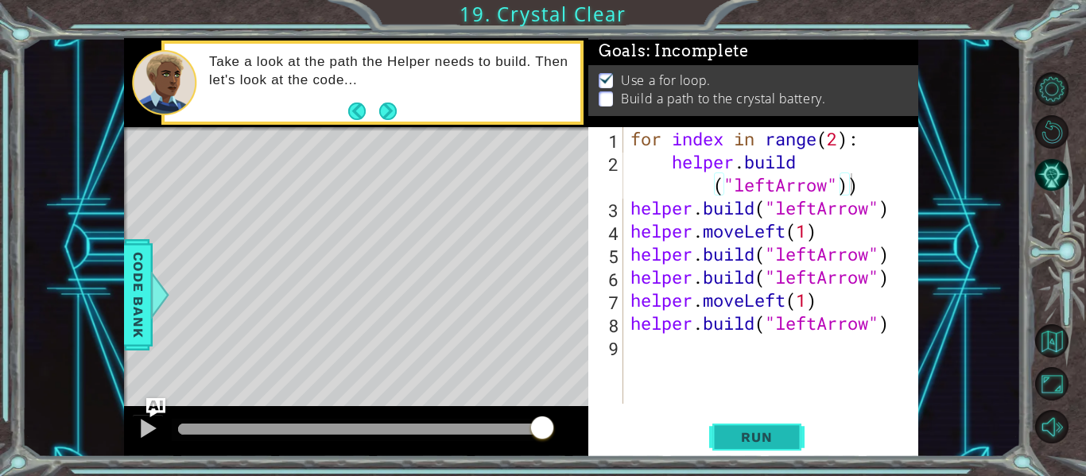
click at [747, 424] on button "Run" at bounding box center [756, 437] width 95 height 33
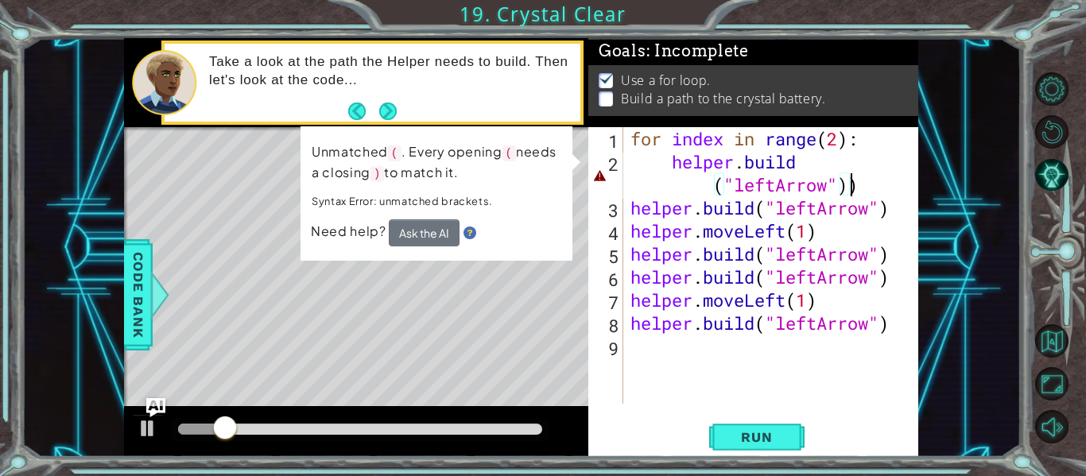
type textarea "[DOMAIN_NAME]("leftArrow")"
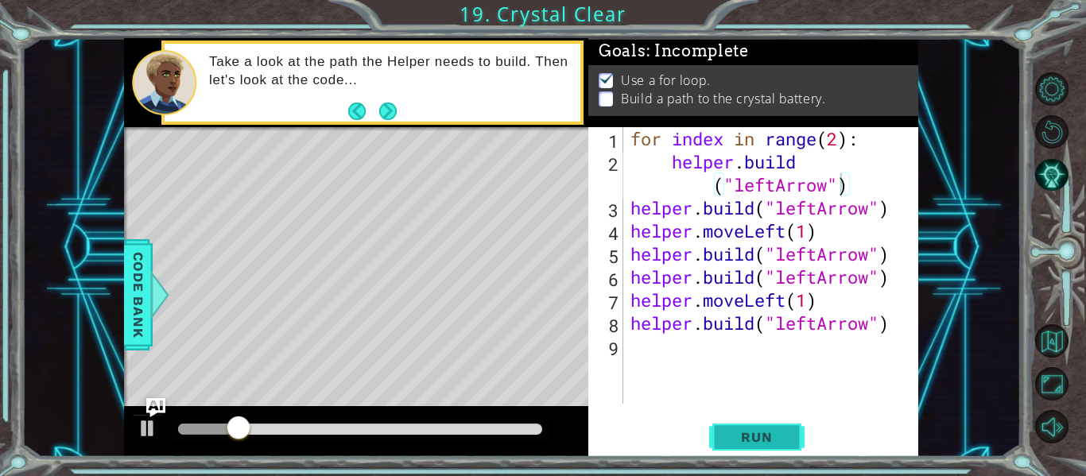
click at [750, 439] on span "Run" at bounding box center [756, 437] width 63 height 16
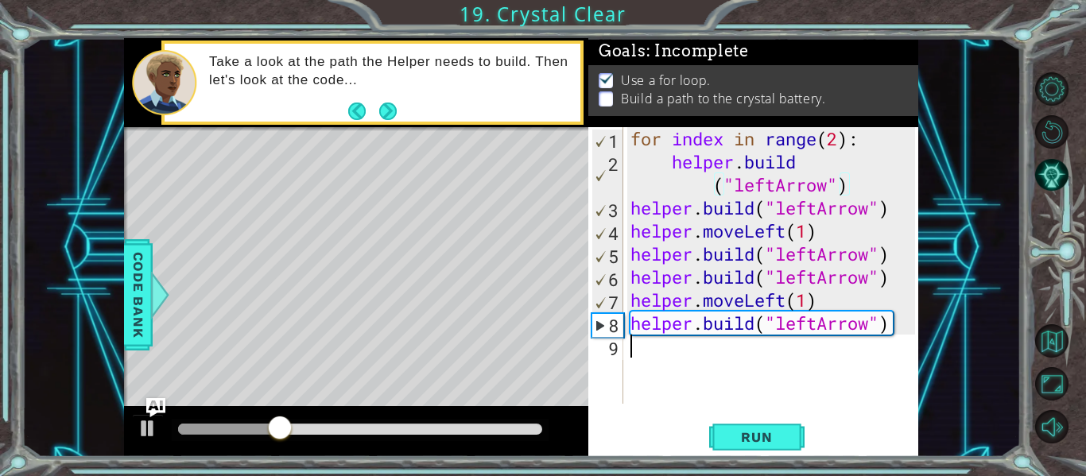
click at [630, 349] on div "for index in range ( 2 ) : helper . build ( "leftArrow" ) helper . build ( "lef…" at bounding box center [775, 288] width 296 height 323
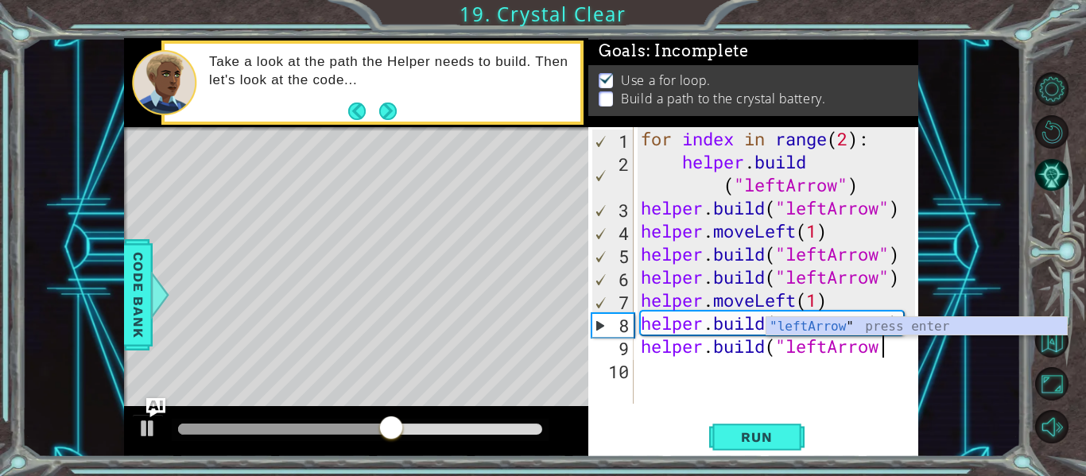
scroll to position [0, 10]
type textarea "[DOMAIN_NAME]("leftArrow")"
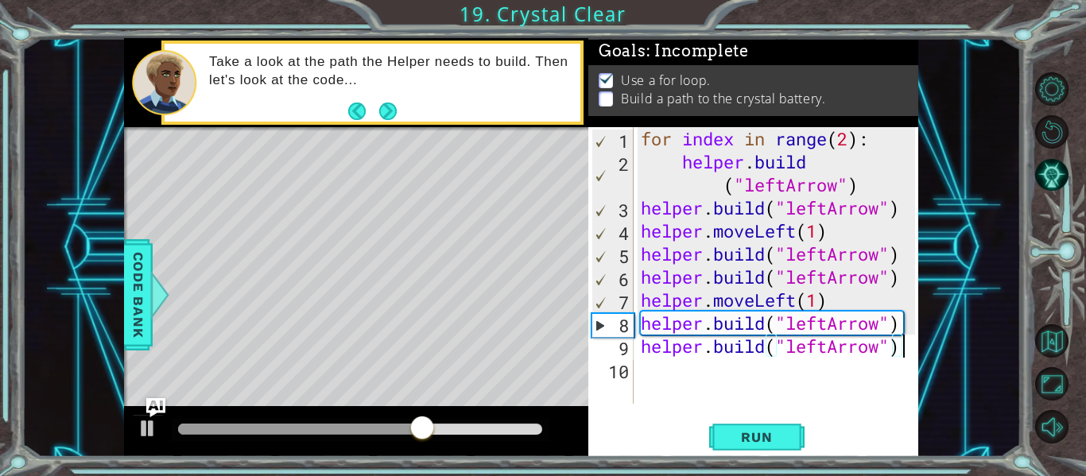
scroll to position [0, 11]
click at [652, 379] on div "for index in range ( 2 ) : helper . build ( "leftArrow" ) helper . build ( "lef…" at bounding box center [780, 288] width 285 height 323
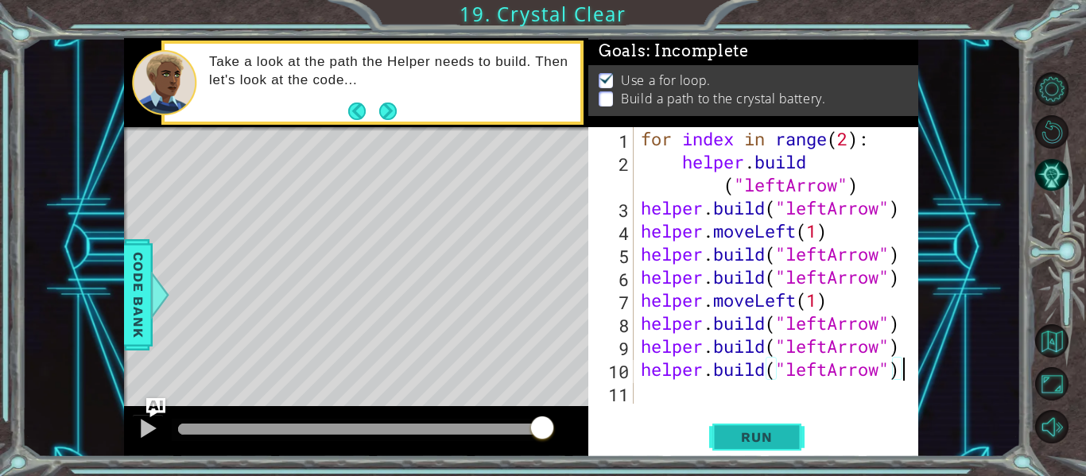
type textarea "[DOMAIN_NAME]("leftArrow")"
click at [779, 437] on span "Run" at bounding box center [756, 437] width 63 height 16
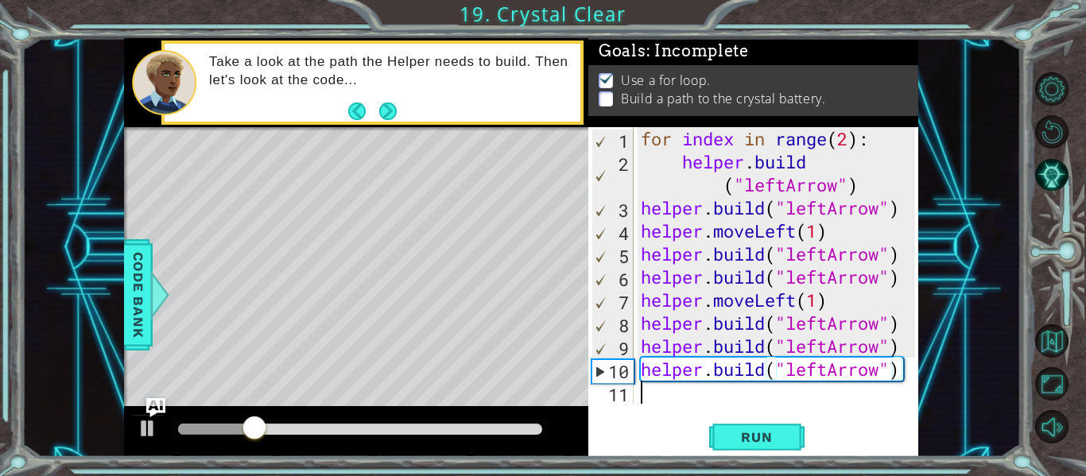
click at [674, 401] on div "for index in range ( 2 ) : helper . build ( "leftArrow" ) helper . build ( "lef…" at bounding box center [780, 288] width 285 height 323
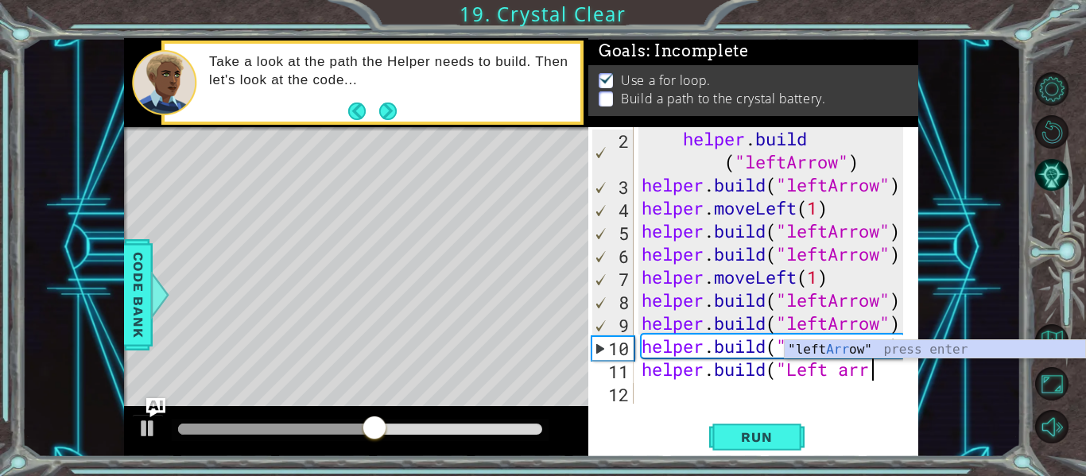
scroll to position [0, 10]
type textarea "[DOMAIN_NAME]("Left arrow")"
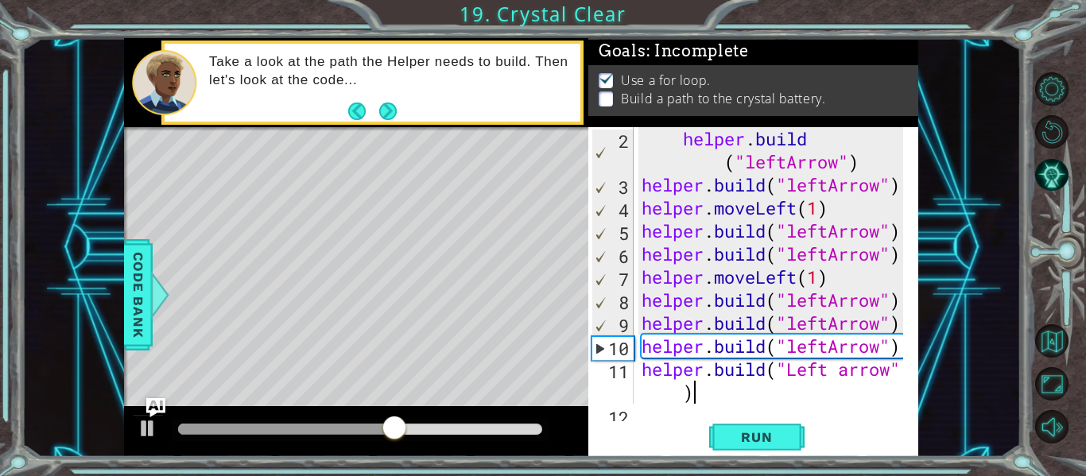
scroll to position [46, 0]
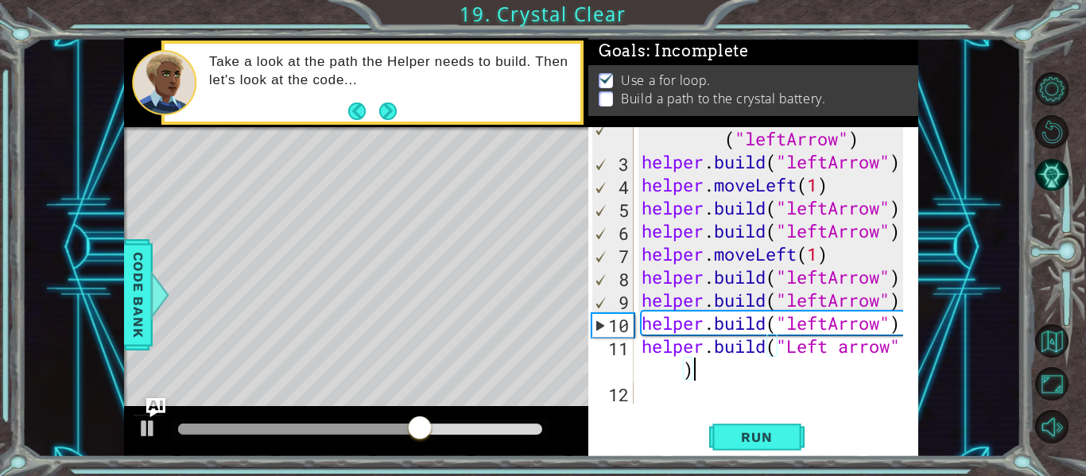
click at [645, 398] on div "helper . build ( "leftArrow" ) helper . build ( "leftArrow" ) helper . moveLeft…" at bounding box center [774, 277] width 273 height 346
type textarea "H"
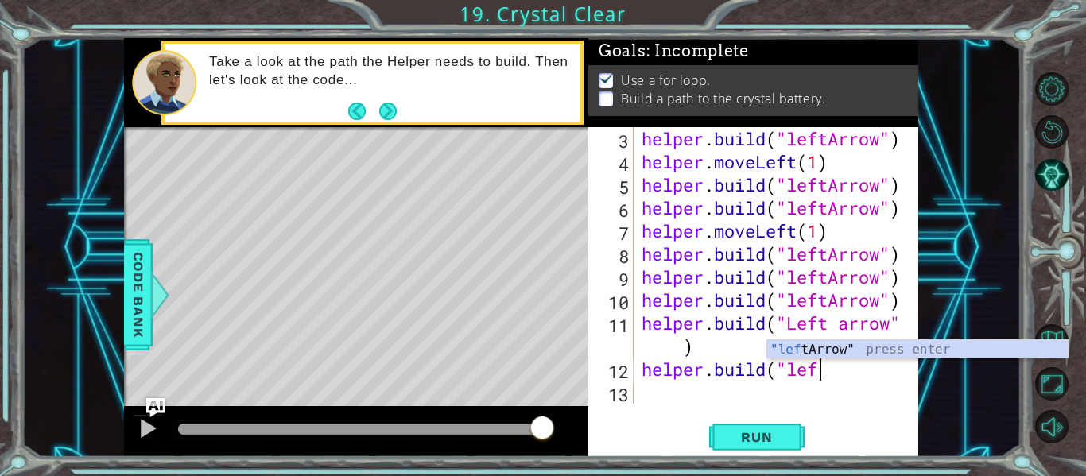
scroll to position [0, 8]
click at [812, 346] on div ""left Arrow" press enter" at bounding box center [917, 368] width 301 height 57
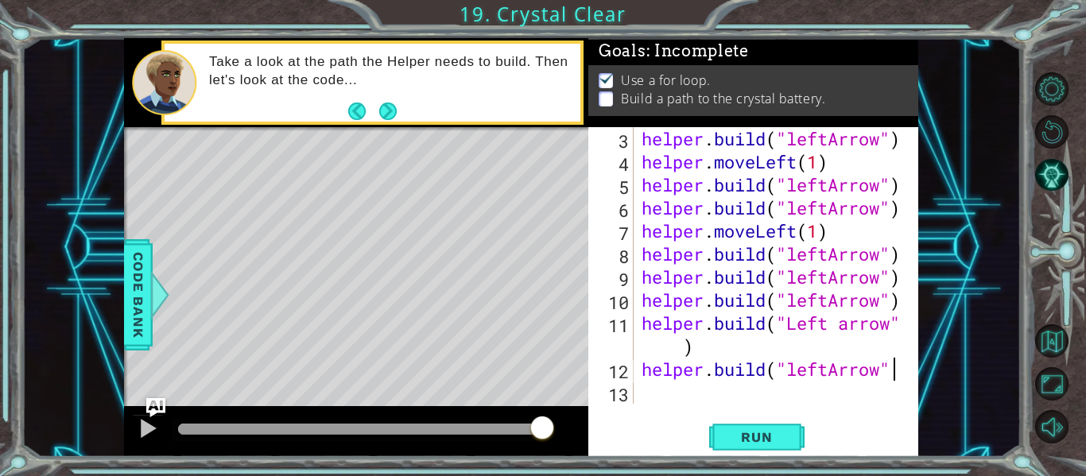
scroll to position [0, 11]
click at [739, 439] on span "Run" at bounding box center [756, 437] width 63 height 16
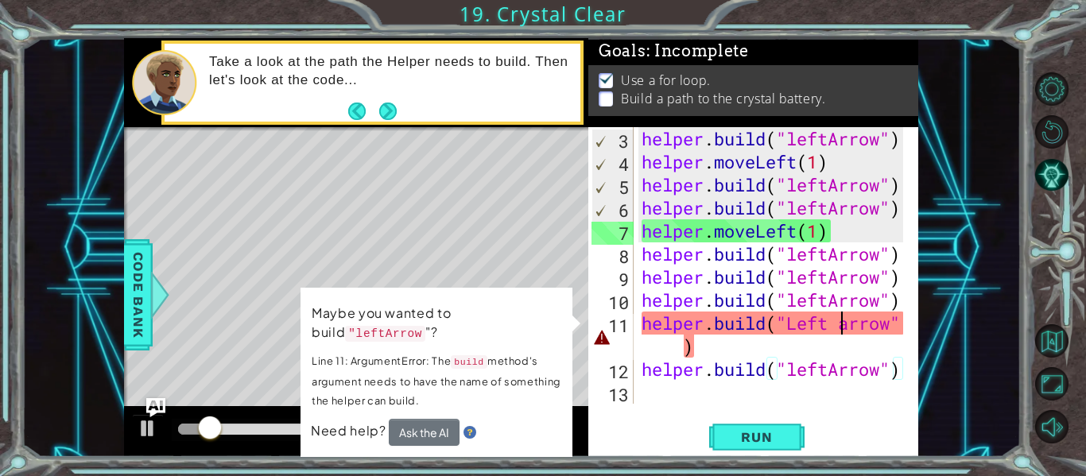
click at [840, 324] on div "helper . build ( "leftArrow" ) helper . moveLeft ( 1 ) helper . build ( "leftAr…" at bounding box center [774, 288] width 273 height 323
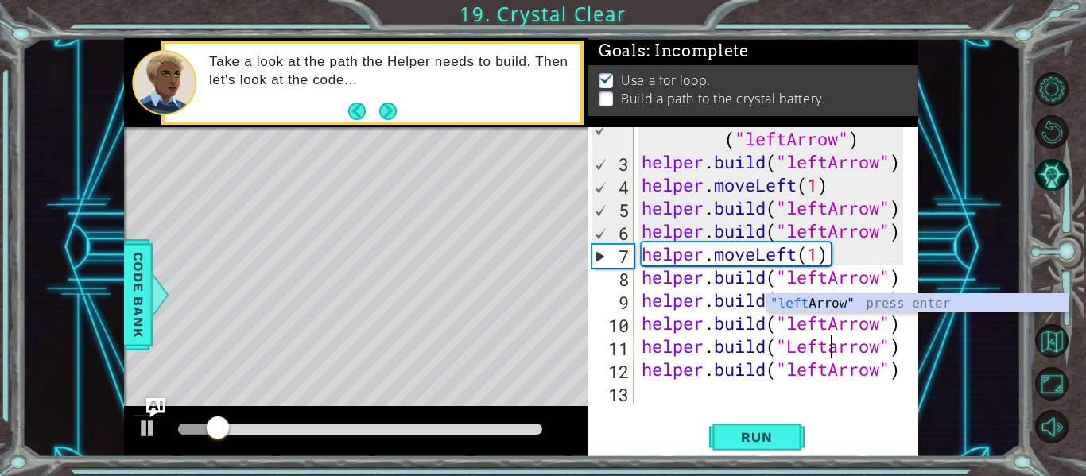
scroll to position [46, 0]
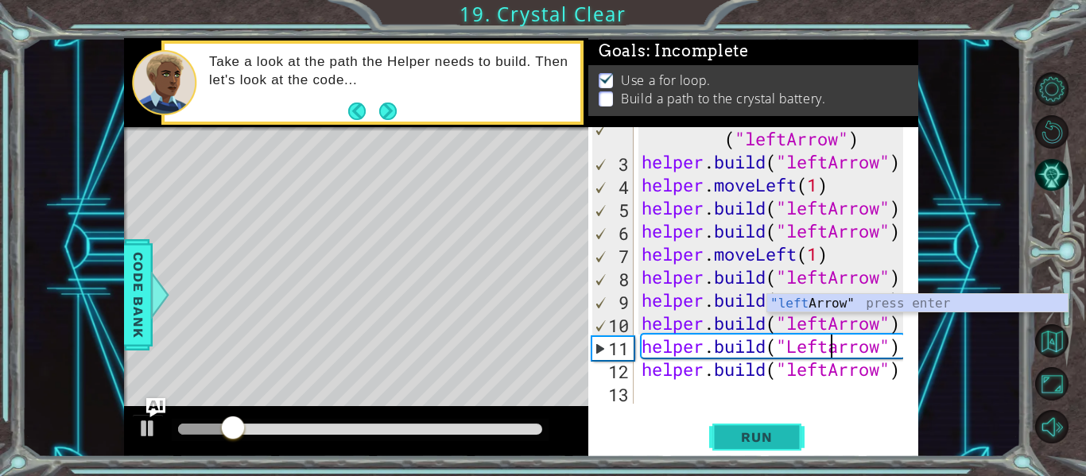
click at [782, 431] on span "Run" at bounding box center [756, 437] width 63 height 16
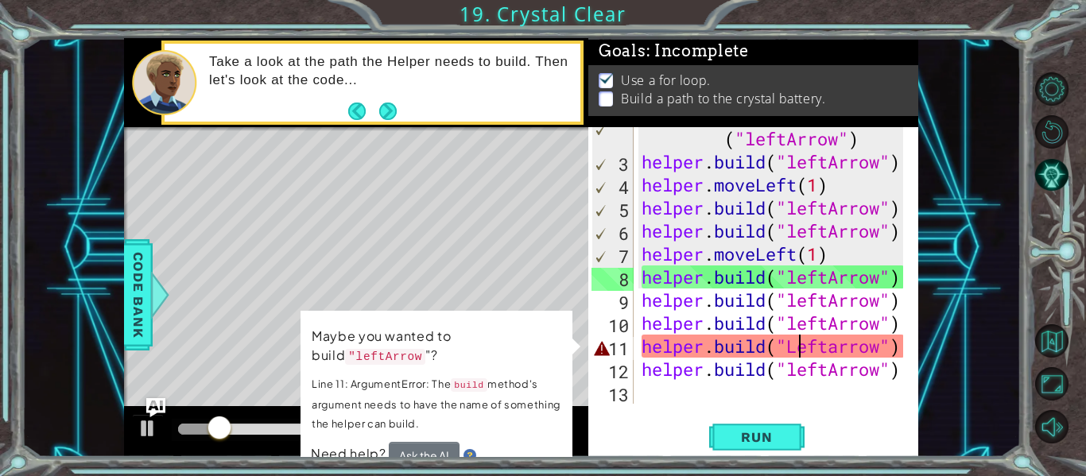
click at [799, 351] on div "helper . build ( "leftArrow" ) helper . build ( "leftArrow" ) helper . moveLeft…" at bounding box center [774, 277] width 273 height 346
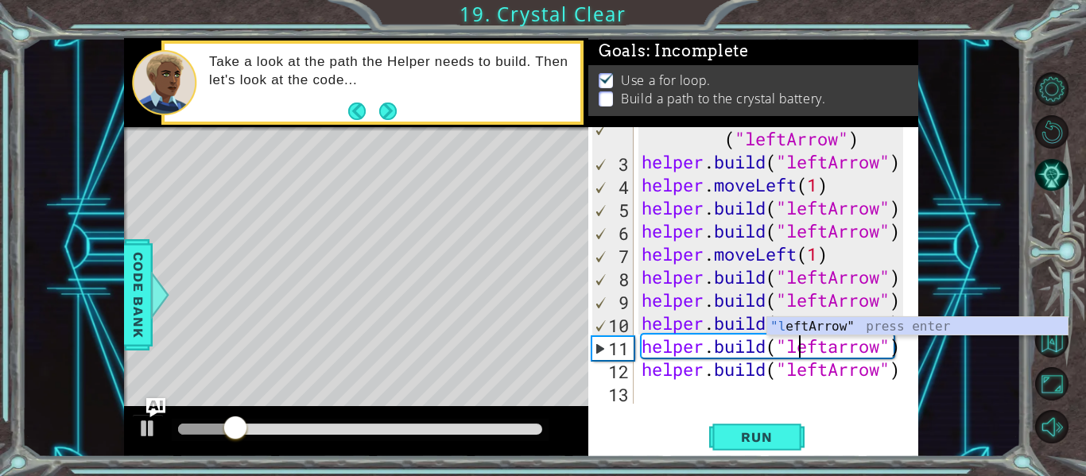
scroll to position [0, 8]
click at [843, 352] on div "helper . build ( "leftArrow" ) helper . build ( "leftArrow" ) helper . moveLeft…" at bounding box center [774, 277] width 273 height 346
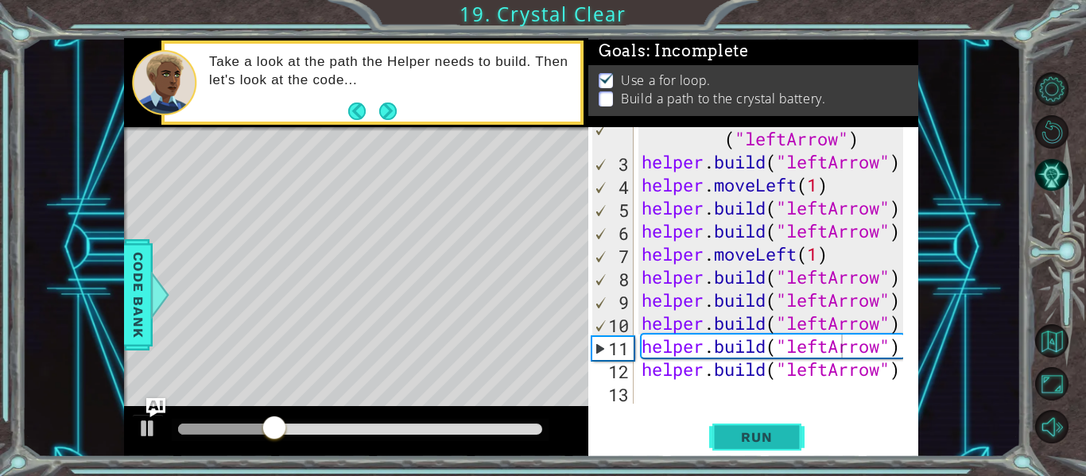
click at [775, 431] on span "Run" at bounding box center [756, 437] width 63 height 16
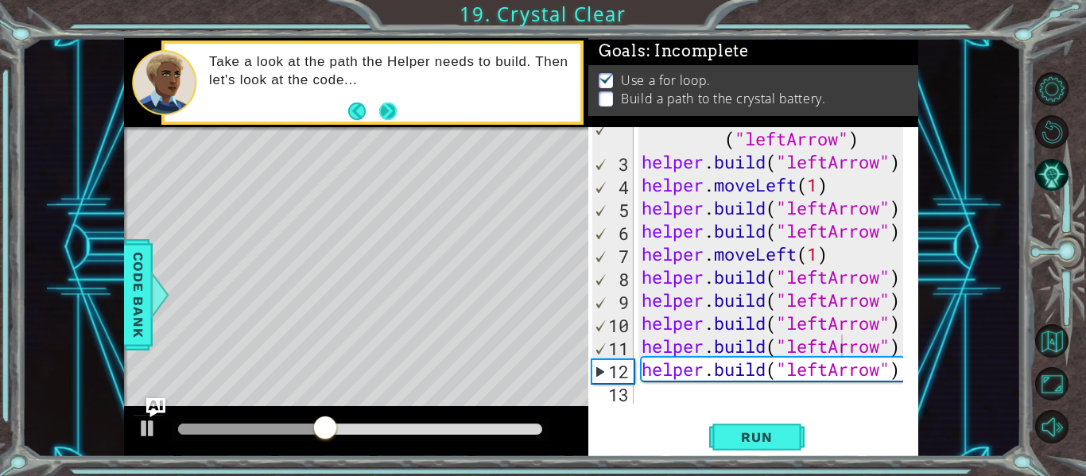
click at [389, 111] on button "Next" at bounding box center [387, 110] width 17 height 17
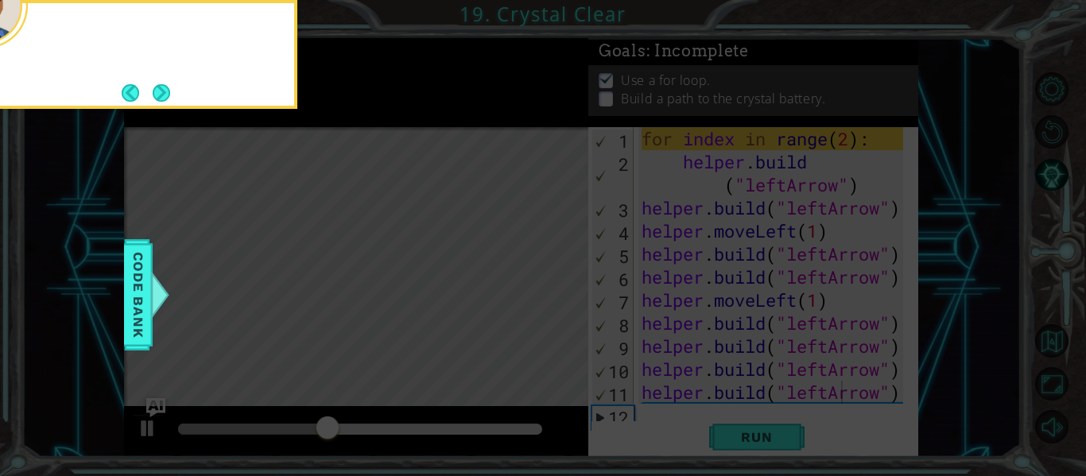
scroll to position [0, 0]
click at [389, 111] on icon at bounding box center [543, 71] width 1086 height 810
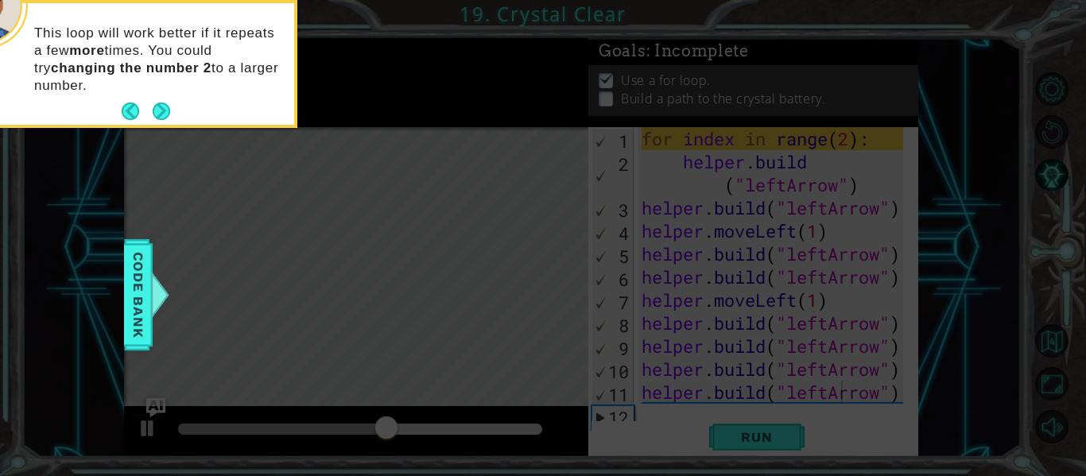
click at [173, 97] on div "This loop will work better if it repeats a few more times. You could try changi…" at bounding box center [139, 67] width 312 height 115
click at [161, 108] on button "Next" at bounding box center [161, 111] width 17 height 17
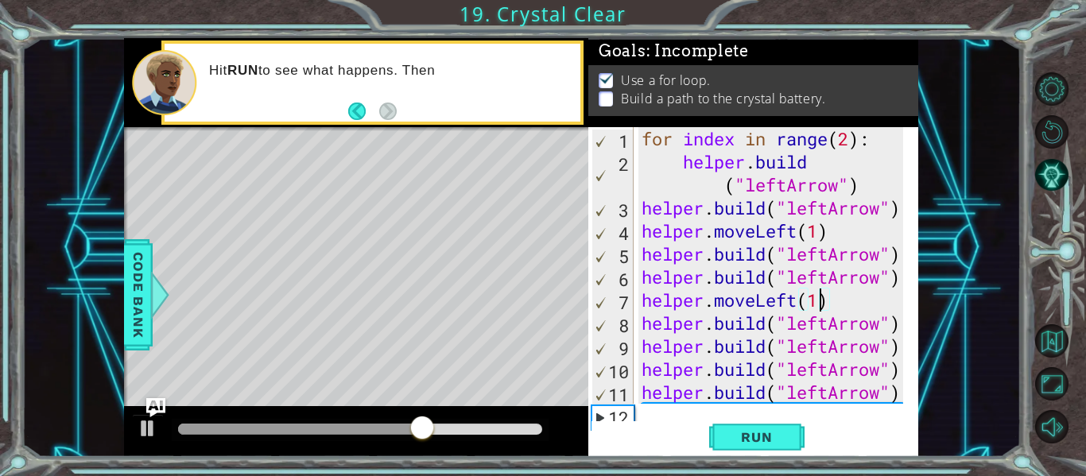
click at [817, 301] on div "for index in range ( 2 ) : helper . build ( "leftArrow" ) helper . build ( "lef…" at bounding box center [774, 288] width 273 height 323
click at [851, 141] on div "for index in range ( 2 ) : helper . build ( "leftArrow" ) helper . build ( "lef…" at bounding box center [774, 288] width 273 height 323
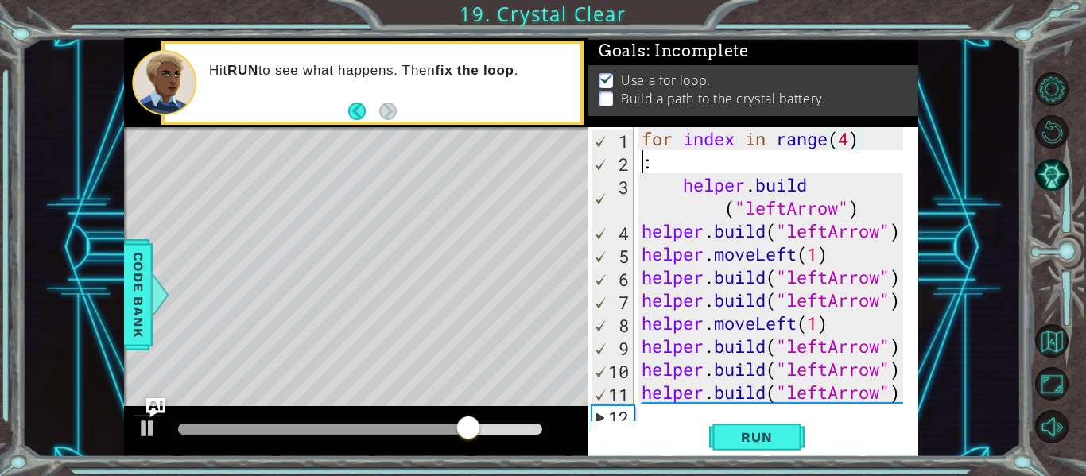
scroll to position [0, 0]
click at [745, 436] on span "Run" at bounding box center [756, 437] width 63 height 16
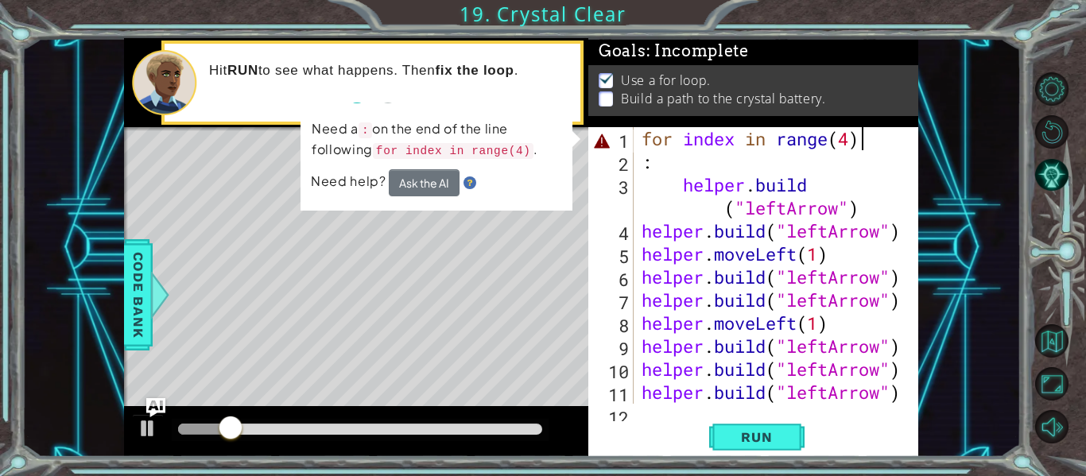
click at [862, 139] on div "for index in range ( 4 ) : helper . build ( "leftArrow" ) helper . build ( "lef…" at bounding box center [774, 288] width 273 height 323
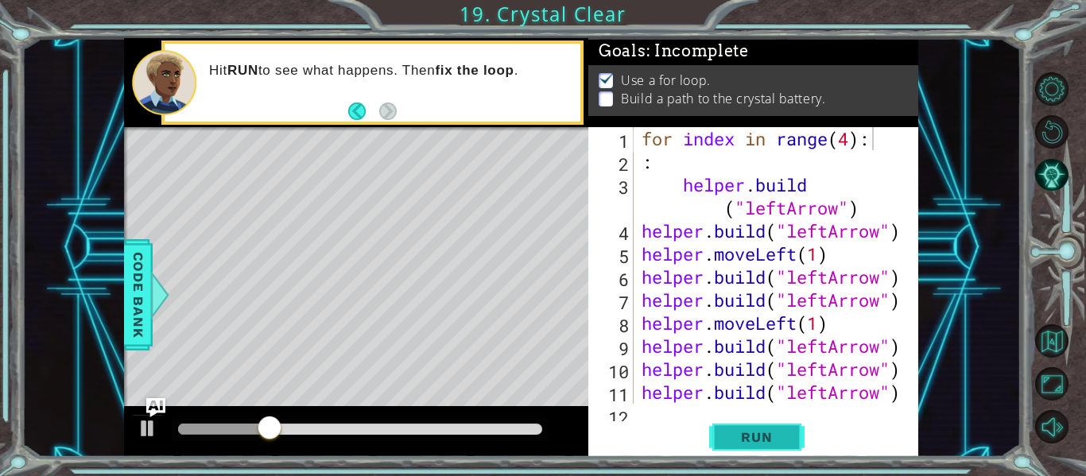
click at [762, 422] on button "Run" at bounding box center [756, 437] width 95 height 33
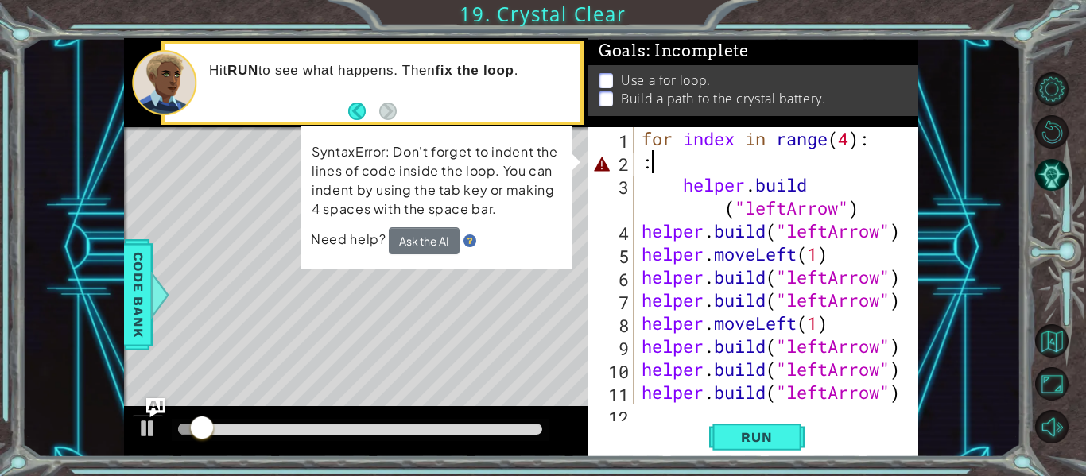
click at [656, 157] on div "for index in range ( 4 ) : : helper . build ( "leftArrow" ) helper . build ( "l…" at bounding box center [774, 288] width 273 height 323
type textarea ":"
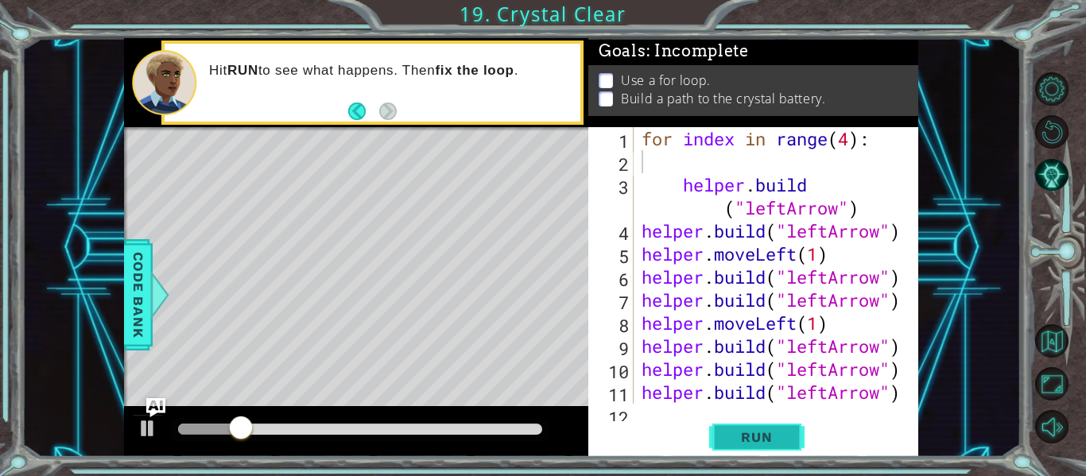
click at [742, 433] on span "Run" at bounding box center [756, 437] width 63 height 16
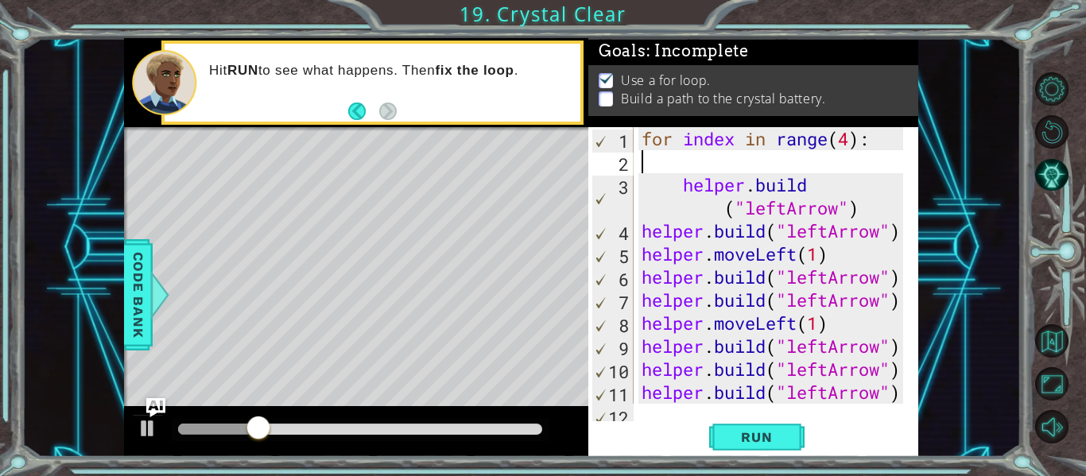
click at [660, 416] on div "1 2 3 4 5 6 7 8 9 10 11 12 for index in range ( 4 ) : helper . build ( "leftArr…" at bounding box center [753, 292] width 330 height 330
click at [653, 417] on div "1 2 3 4 5 6 7 8 9 10 11 12 for index in range ( 4 ) : helper . build ( "leftArr…" at bounding box center [753, 292] width 330 height 330
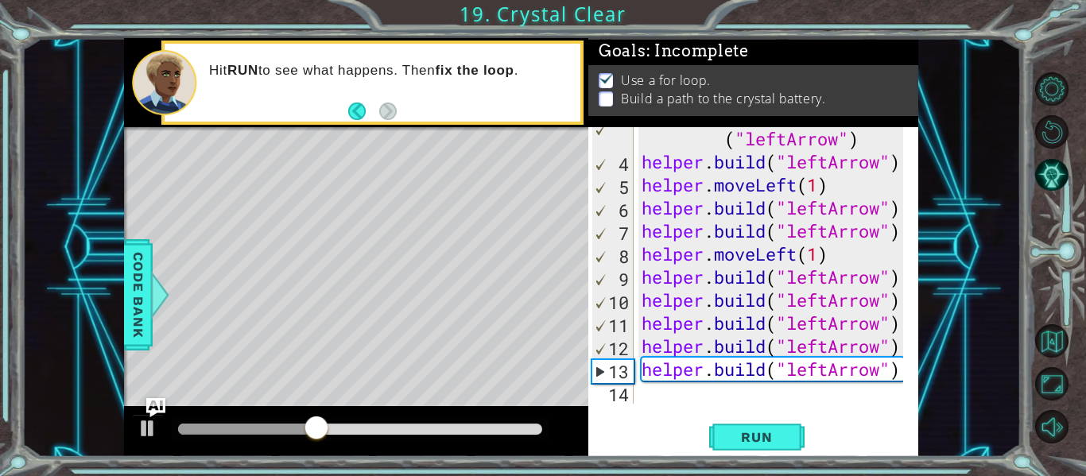
scroll to position [69, 0]
click at [659, 393] on div "helper . build ( "leftArrow" ) helper . build ( "leftArrow" ) helper . moveLeft…" at bounding box center [774, 277] width 273 height 346
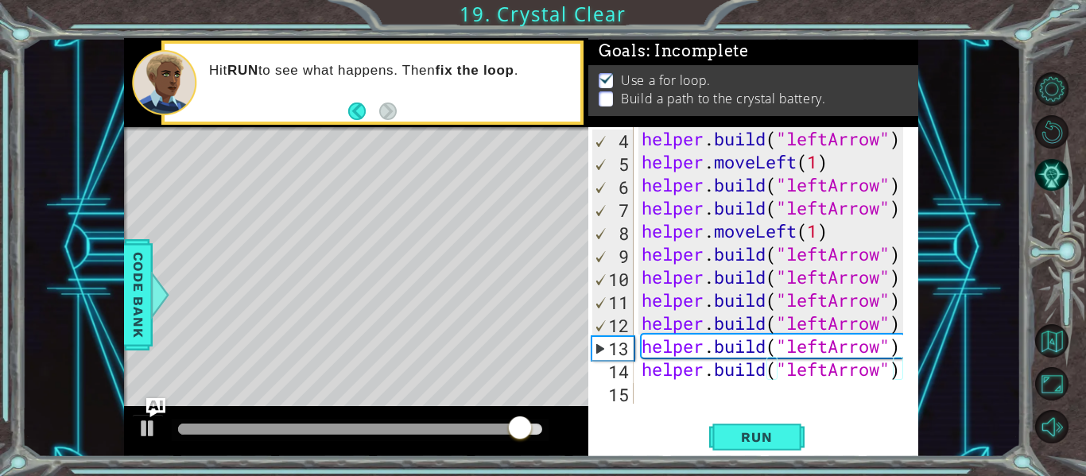
scroll to position [0, 11]
type textarea "[DOMAIN_NAME]("leftArrow")"
click at [754, 419] on div "[DOMAIN_NAME]("leftArrow") 4 5 6 7 8 9 10 11 12 13 14 15 helper . build ( "left…" at bounding box center [753, 292] width 330 height 330
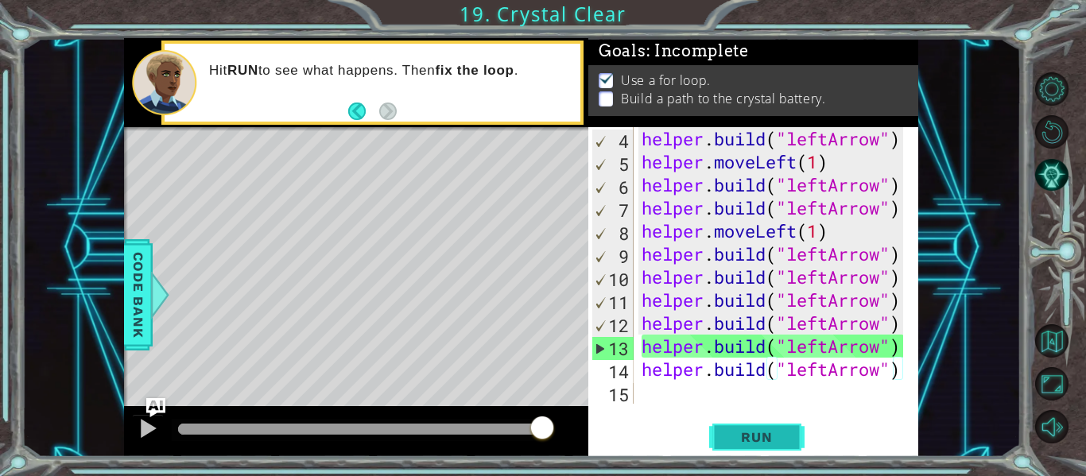
click at [754, 429] on span "Run" at bounding box center [756, 437] width 63 height 16
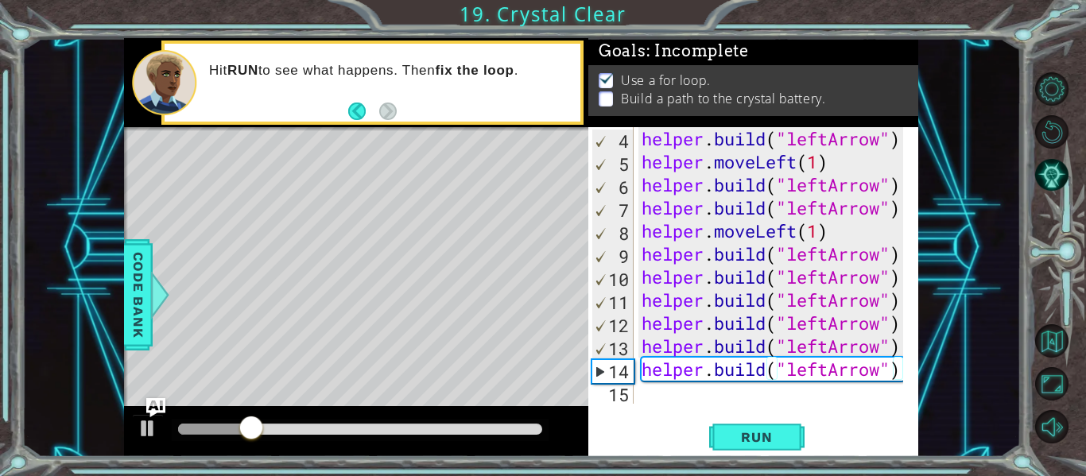
click at [657, 396] on div "helper . build ( "leftArrow" ) helper . moveLeft ( 1 ) helper . build ( "leftAr…" at bounding box center [774, 288] width 273 height 323
type textarea "h"
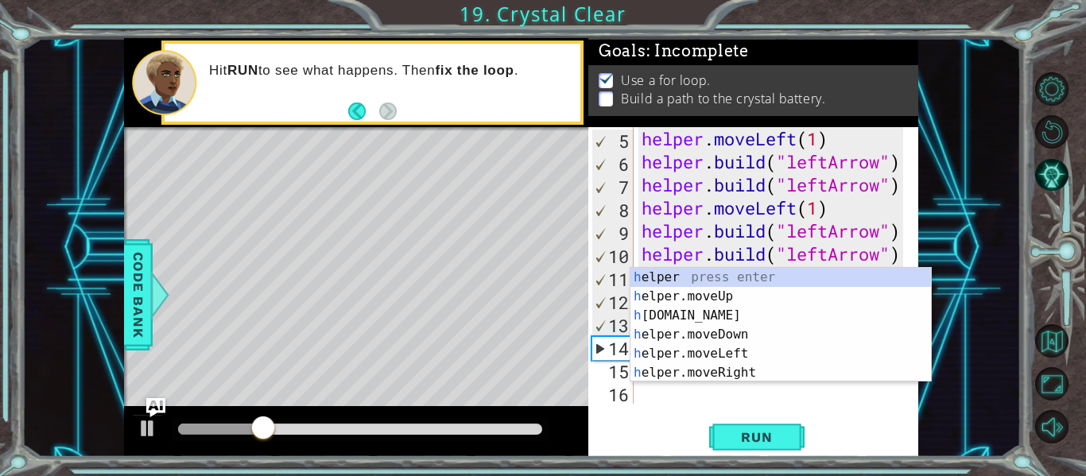
scroll to position [115, 0]
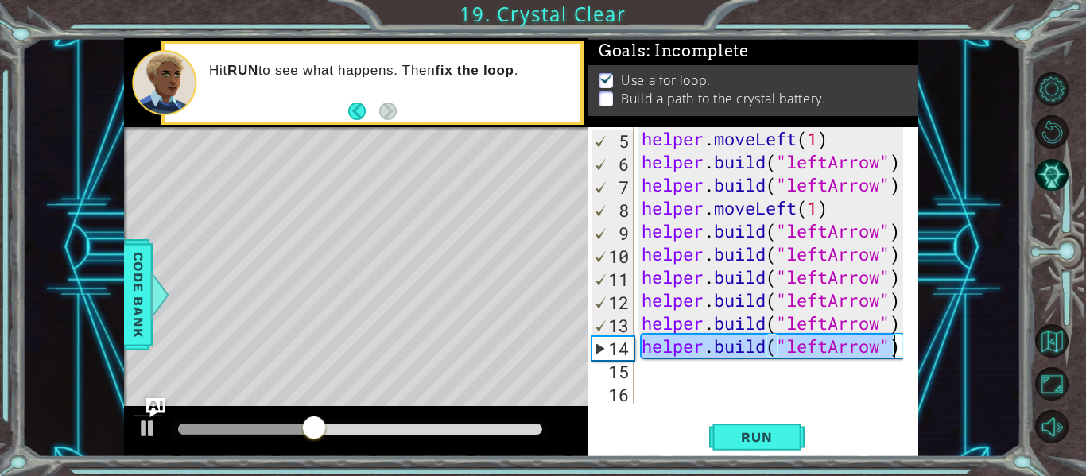
drag, startPoint x: 641, startPoint y: 344, endPoint x: 898, endPoint y: 355, distance: 257.0
click at [898, 355] on div "helper . moveLeft ( 1 ) helper . build ( "leftArrow" ) helper . build ( "leftAr…" at bounding box center [774, 288] width 273 height 323
type textarea "[DOMAIN_NAME]("leftArrow")"
click at [729, 345] on div "helper . moveLeft ( 1 ) helper . build ( "leftArrow" ) helper . build ( "leftAr…" at bounding box center [770, 265] width 265 height 277
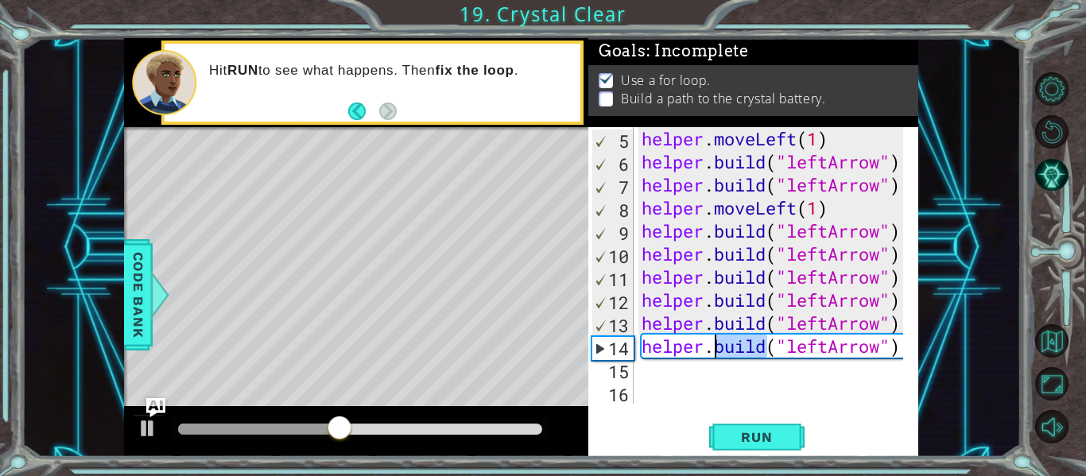
click at [729, 345] on div "helper . moveLeft ( 1 ) helper . build ( "leftArrow" ) helper . build ( "leftAr…" at bounding box center [774, 288] width 273 height 323
click at [729, 345] on div "helper . moveLeft ( 1 ) helper . build ( "leftArrow" ) helper . build ( "leftAr…" at bounding box center [770, 265] width 265 height 277
click at [729, 345] on div "helper . moveLeft ( 1 ) helper . build ( "leftArrow" ) helper . build ( "leftAr…" at bounding box center [774, 288] width 273 height 323
click at [650, 374] on div "helper . moveLeft ( 1 ) helper . build ( "leftArrow" ) helper . build ( "leftAr…" at bounding box center [774, 288] width 273 height 323
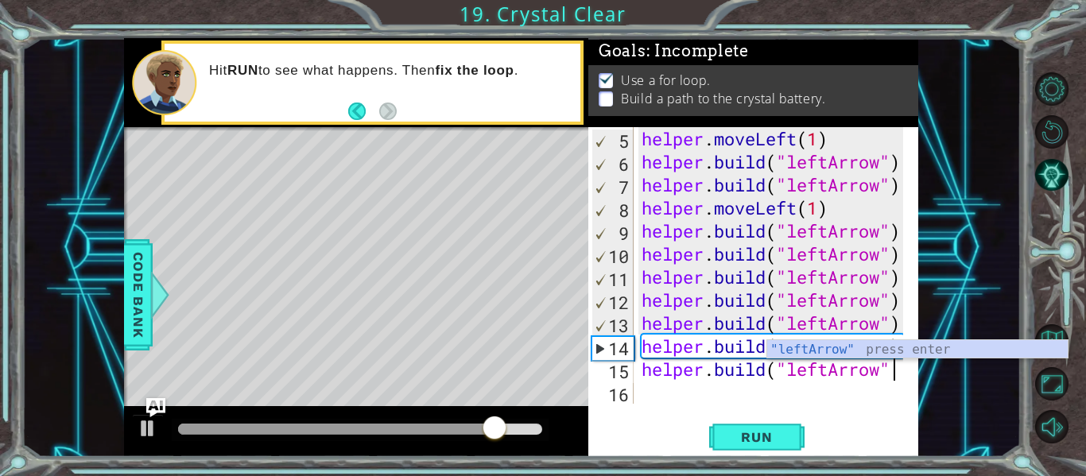
scroll to position [0, 11]
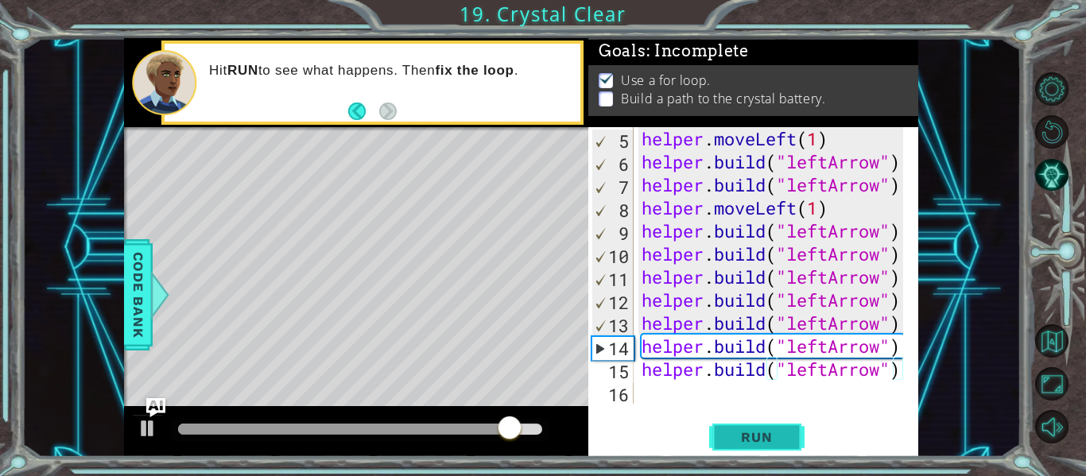
click at [761, 444] on span "Run" at bounding box center [756, 437] width 63 height 16
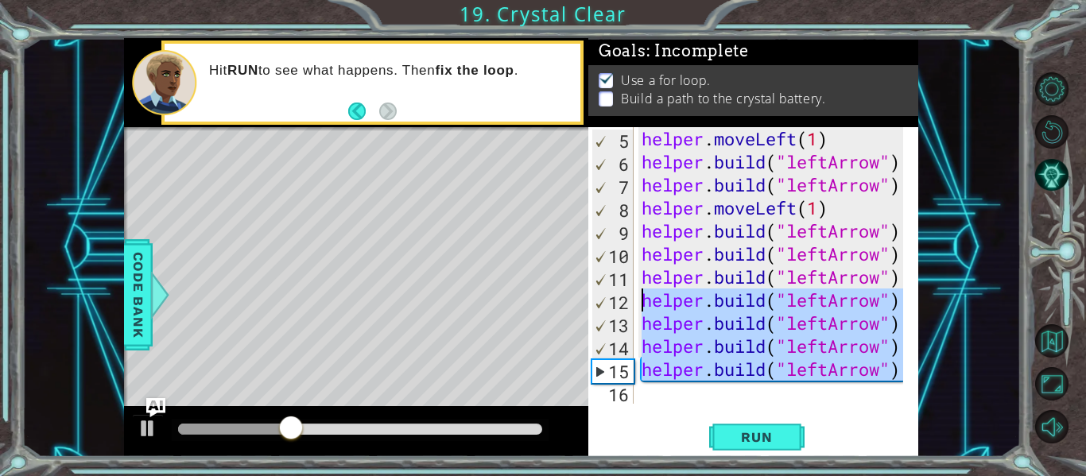
drag, startPoint x: 602, startPoint y: 364, endPoint x: 605, endPoint y: 293, distance: 70.8
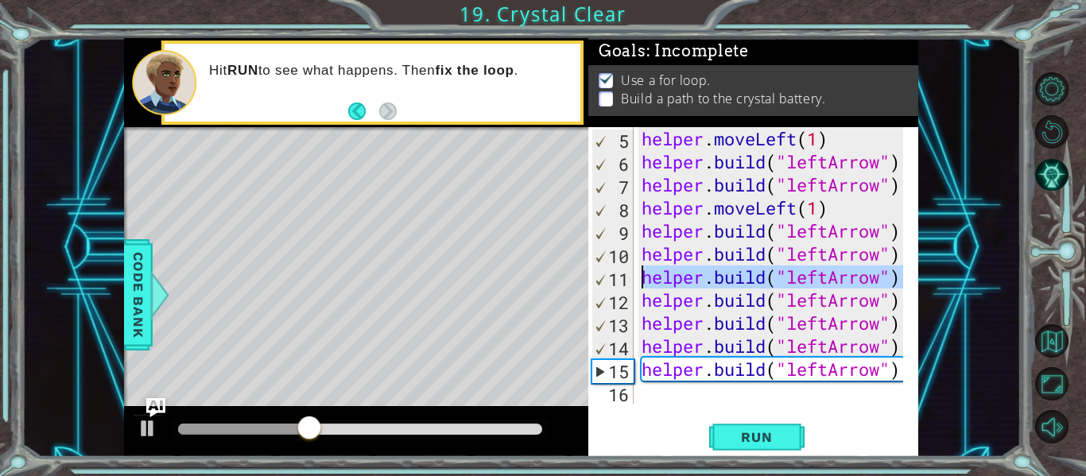
click at [608, 277] on div "11" at bounding box center [612, 279] width 41 height 23
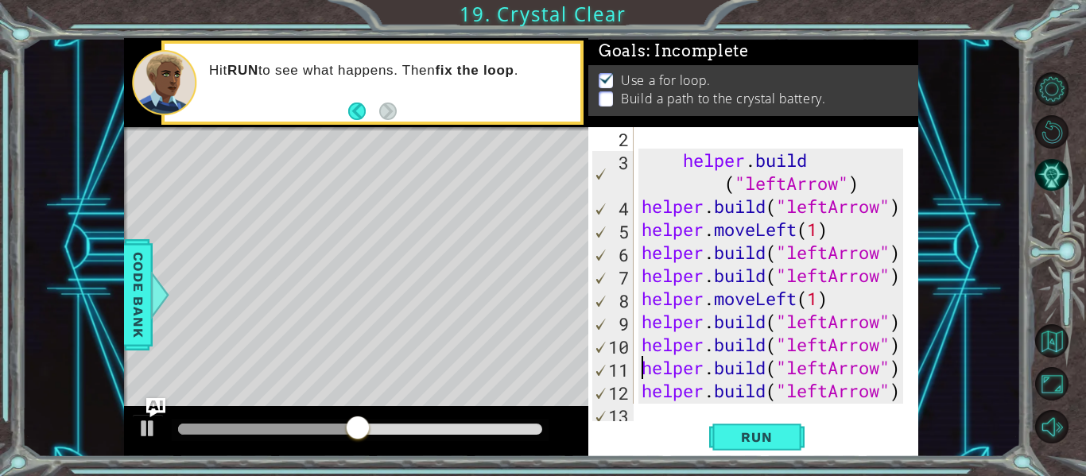
scroll to position [0, 0]
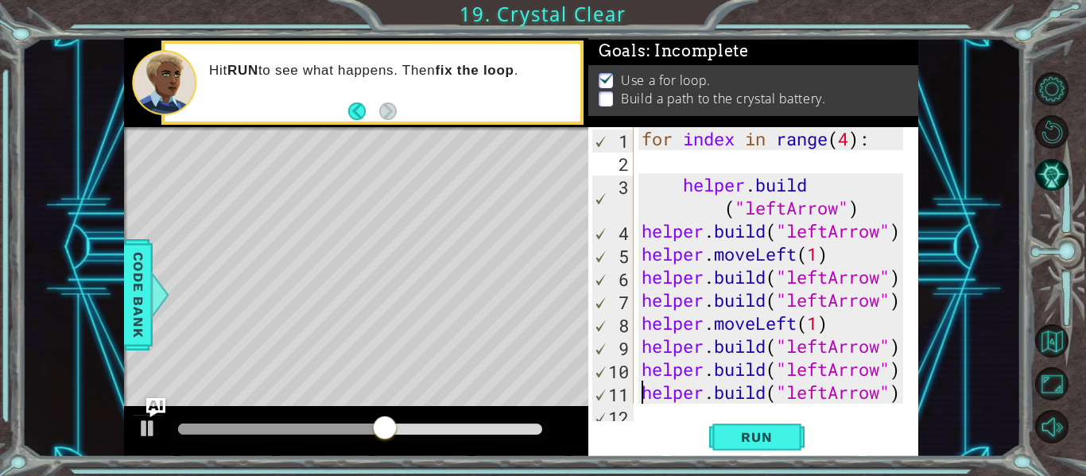
click at [722, 205] on div "for index in range ( 4 ) : helper . build ( "leftArrow" ) helper . build ( "lef…" at bounding box center [774, 288] width 273 height 323
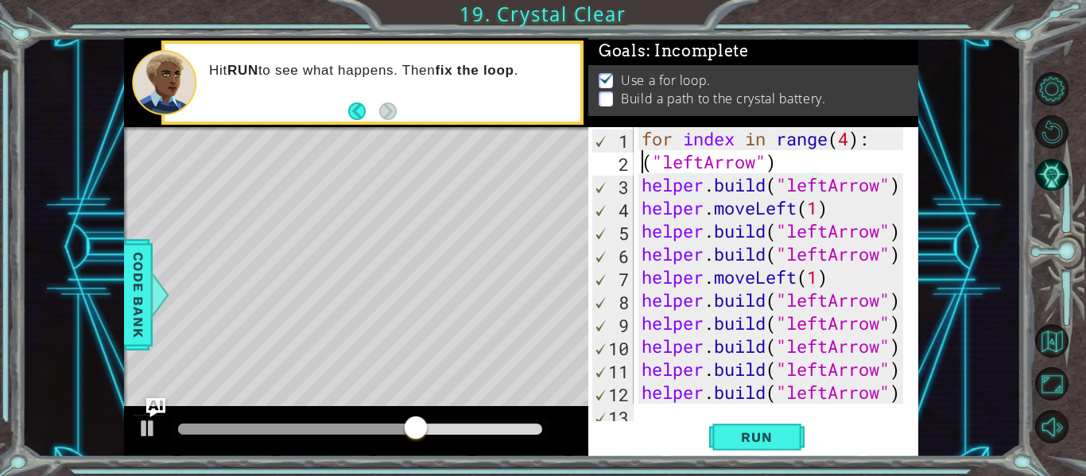
scroll to position [0, 6]
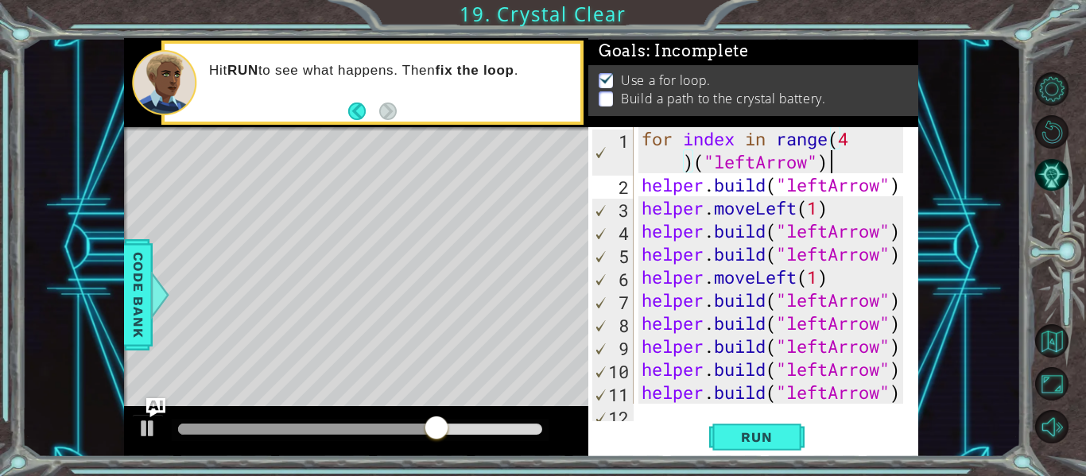
click at [832, 173] on div "for index in range ( 4 ) ( "leftArrow" ) helper . build ( "leftArrow" ) helper …" at bounding box center [774, 300] width 273 height 346
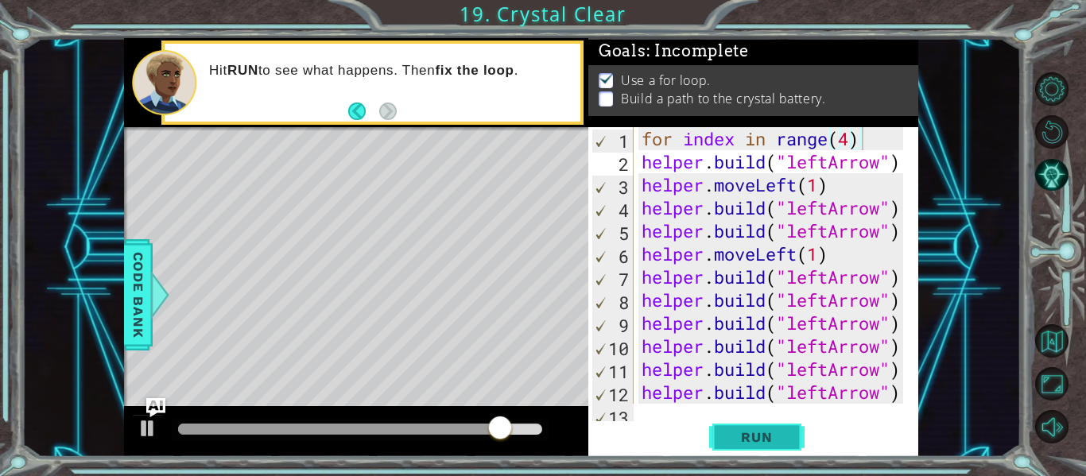
click at [731, 441] on span "Run" at bounding box center [756, 437] width 63 height 16
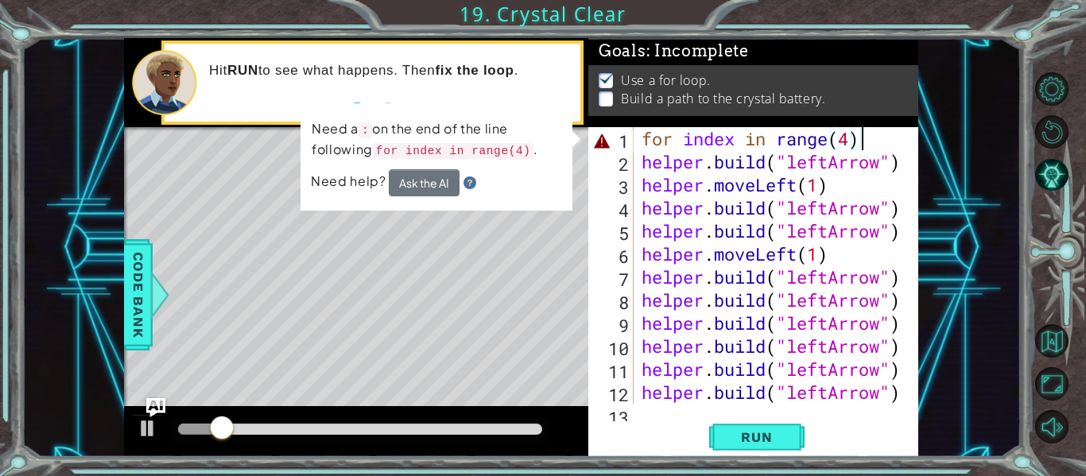
scroll to position [0, 10]
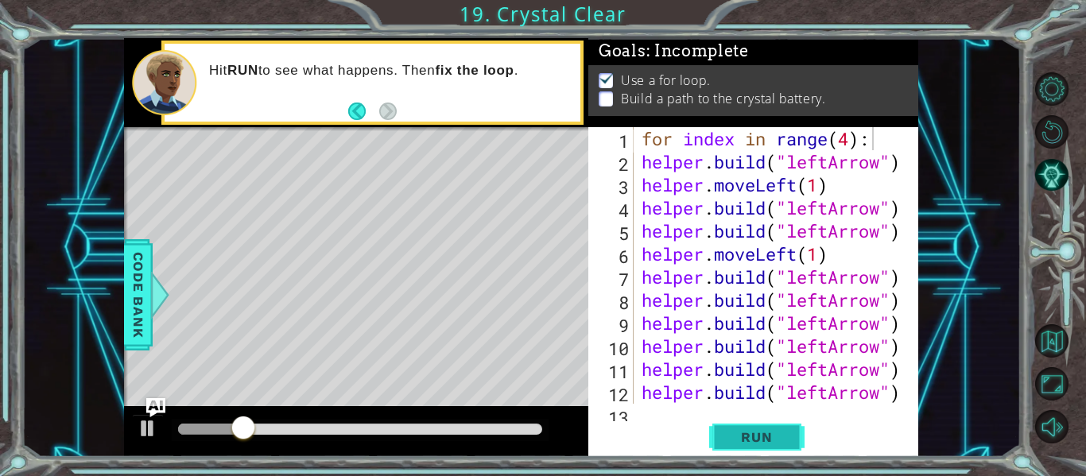
click at [756, 435] on span "Run" at bounding box center [756, 437] width 63 height 16
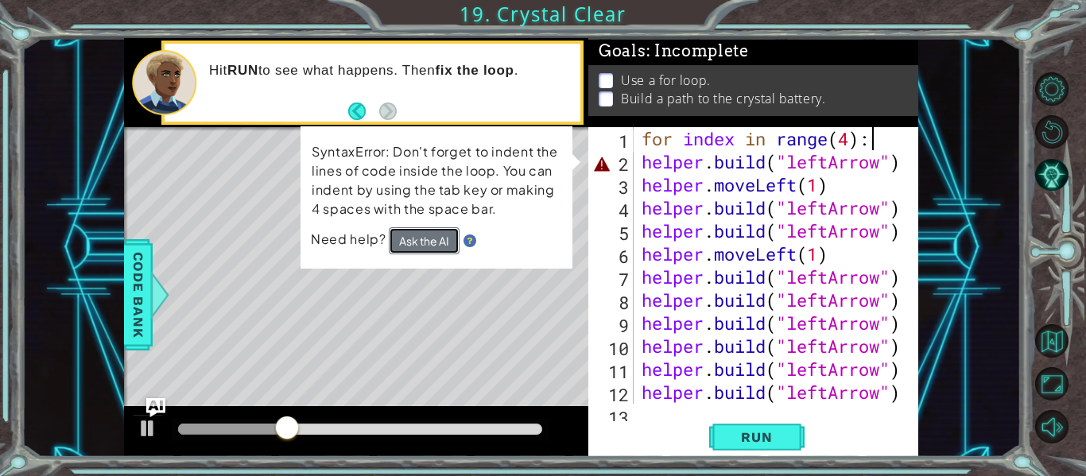
click at [425, 234] on button "Ask the AI" at bounding box center [424, 240] width 71 height 27
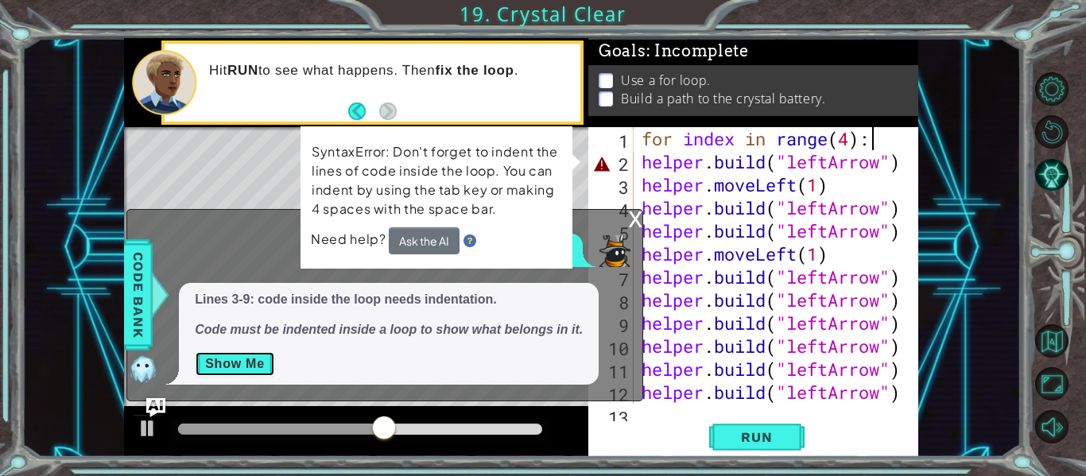
click at [265, 364] on button "Show Me" at bounding box center [235, 363] width 80 height 25
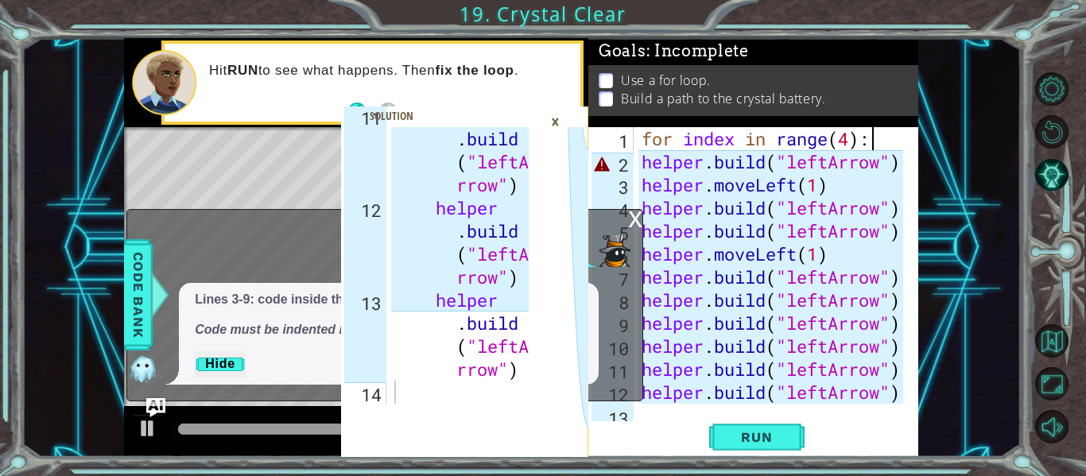
scroll to position [853, 0]
click at [301, 401] on div "x What does this error mean? Lines 3-9: code inside the loop needs indentation.…" at bounding box center [384, 305] width 517 height 193
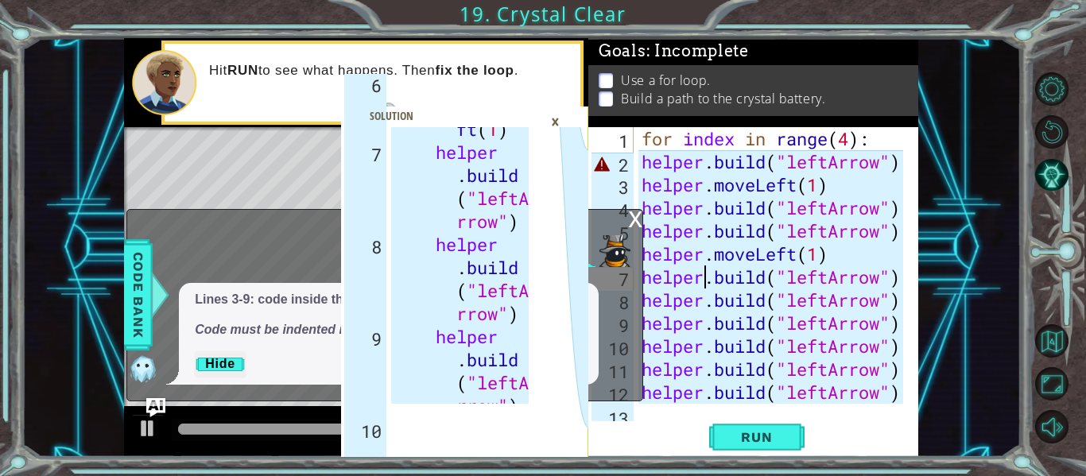
drag, startPoint x: 702, startPoint y: 270, endPoint x: 424, endPoint y: 251, distance: 278.8
click at [424, 251] on div "6 7 8 9 10 11 12 helper . moveLe ft ( 1 ) helper . build ( "leftA rrow" ) helpe…" at bounding box center [521, 247] width 794 height 419
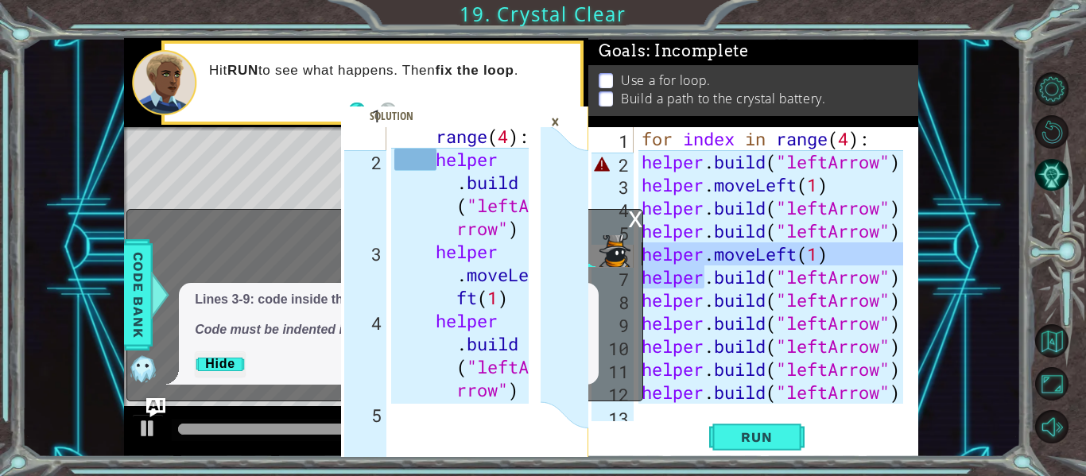
scroll to position [22, 0]
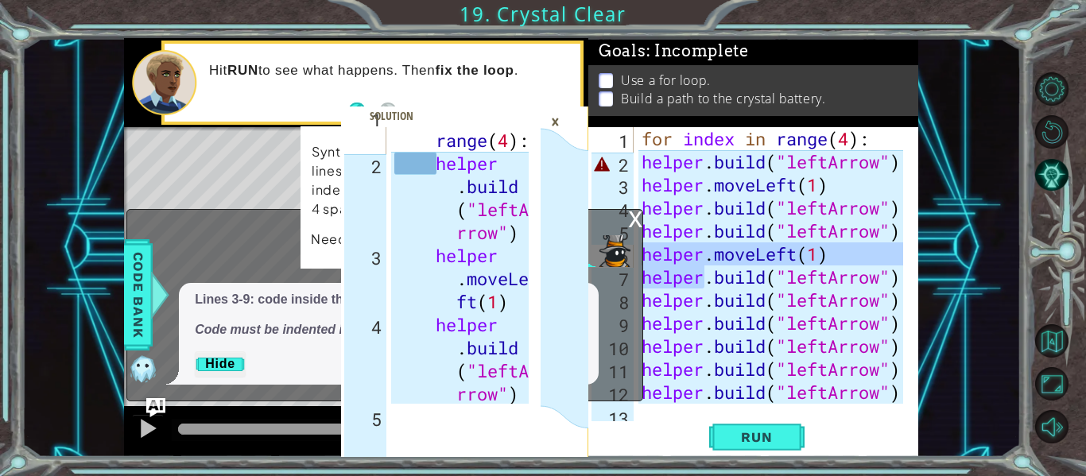
click at [558, 120] on div "×" at bounding box center [555, 121] width 25 height 27
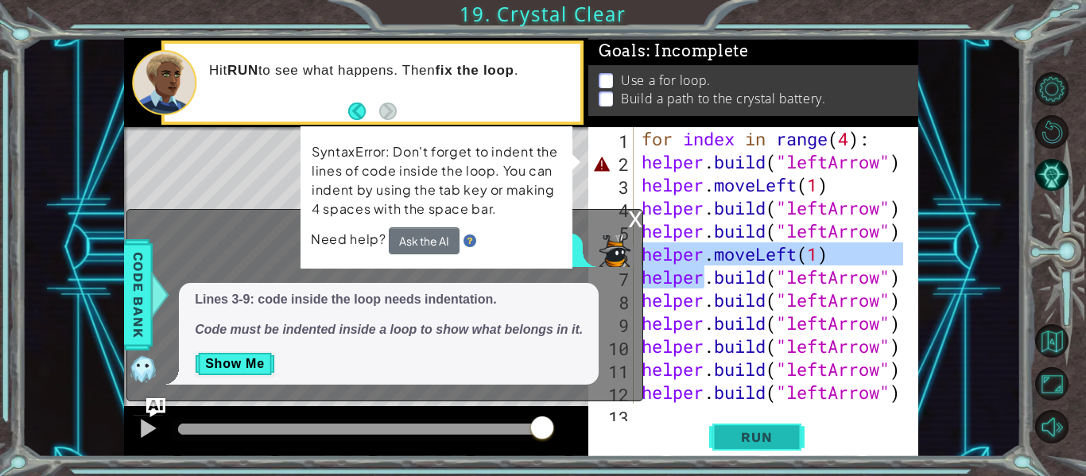
click at [757, 438] on span "Run" at bounding box center [756, 437] width 63 height 16
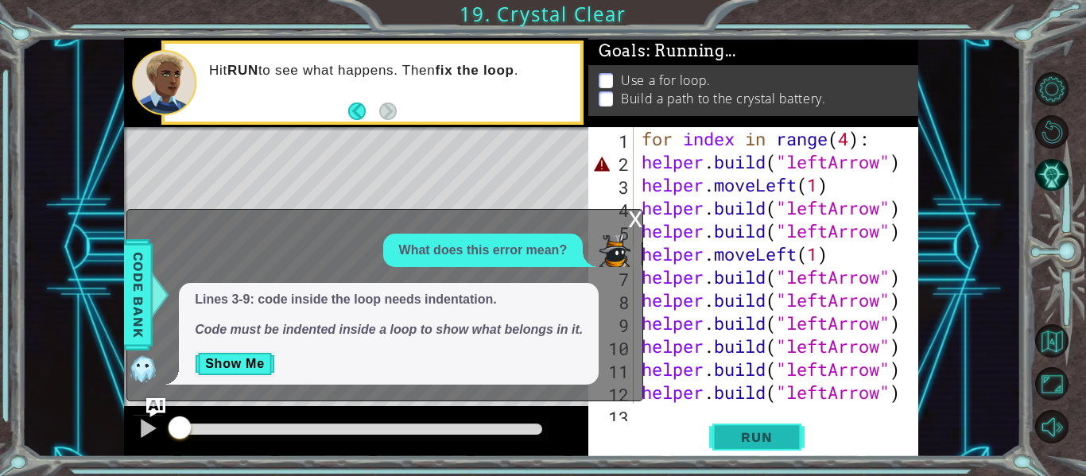
scroll to position [0, 8]
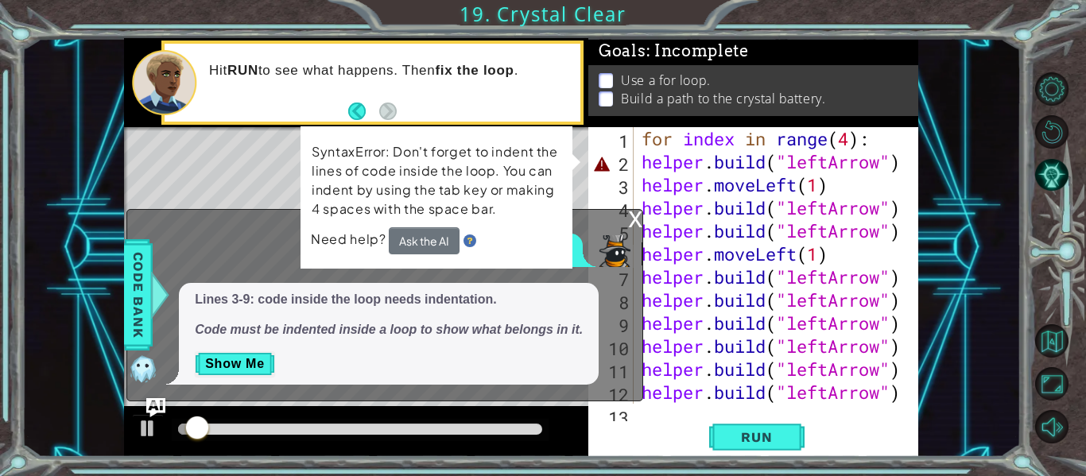
click at [633, 222] on div "x" at bounding box center [635, 218] width 14 height 16
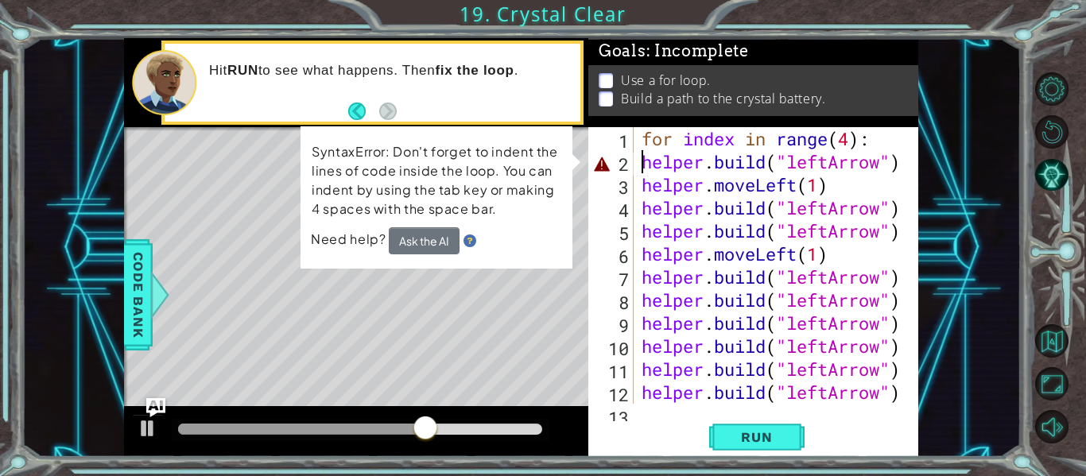
click at [642, 169] on div "for index in range ( 4 ) : helper . build ( "leftArrow" ) helper . moveLeft ( 1…" at bounding box center [774, 288] width 273 height 323
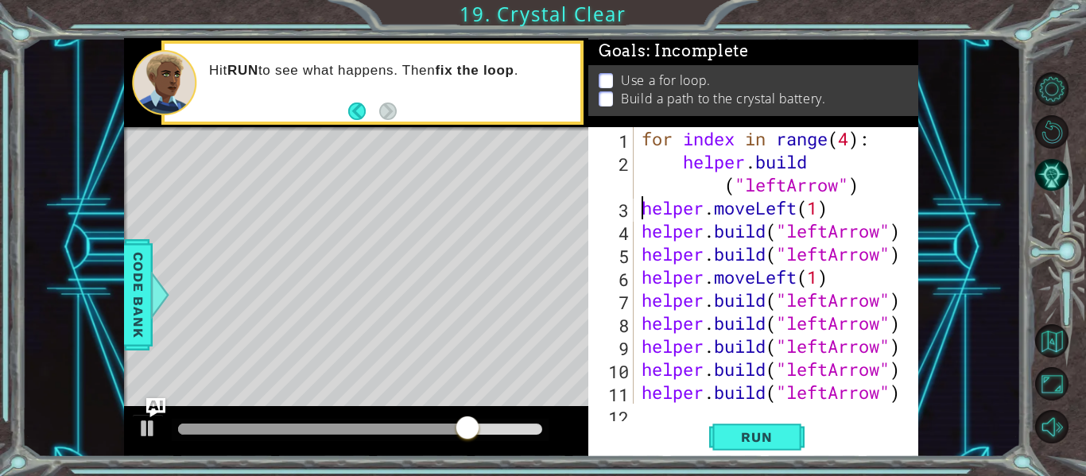
click at [643, 207] on div "for index in range ( 4 ) : helper . build ( "leftArrow" ) helper . moveLeft ( 1…" at bounding box center [774, 288] width 273 height 323
click at [642, 235] on div "for index in range ( 4 ) : helper . build ( "leftArrow" ) helper . moveLeft ( 1…" at bounding box center [774, 288] width 273 height 323
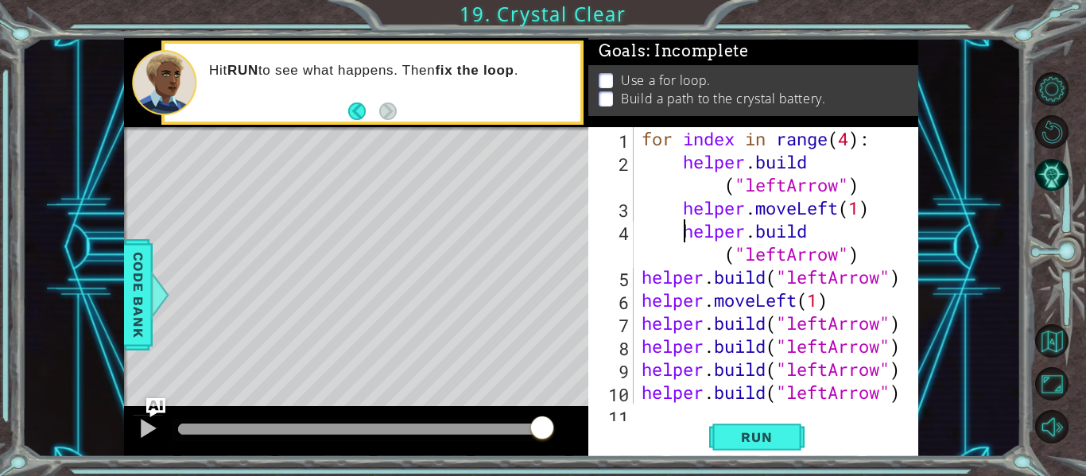
type textarea "[DOMAIN_NAME]("leftArrow")"
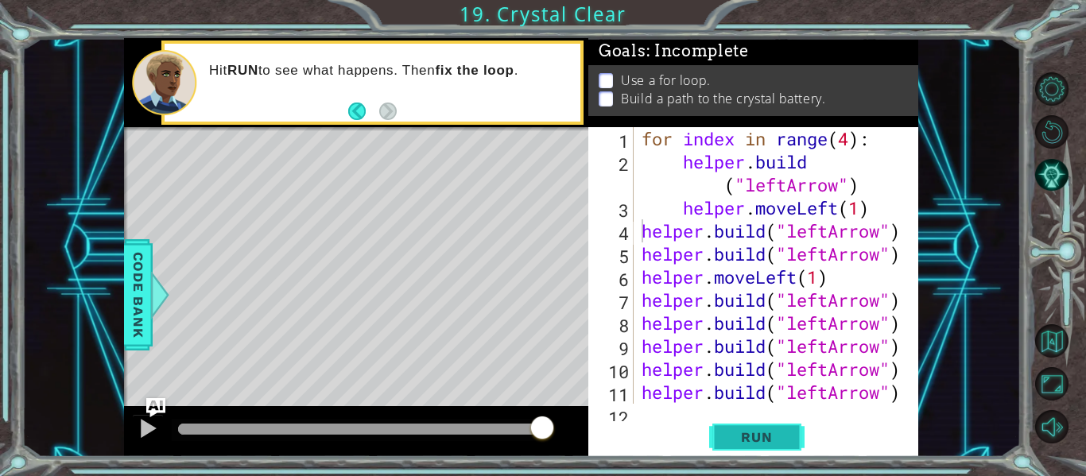
click at [785, 432] on span "Run" at bounding box center [756, 437] width 63 height 16
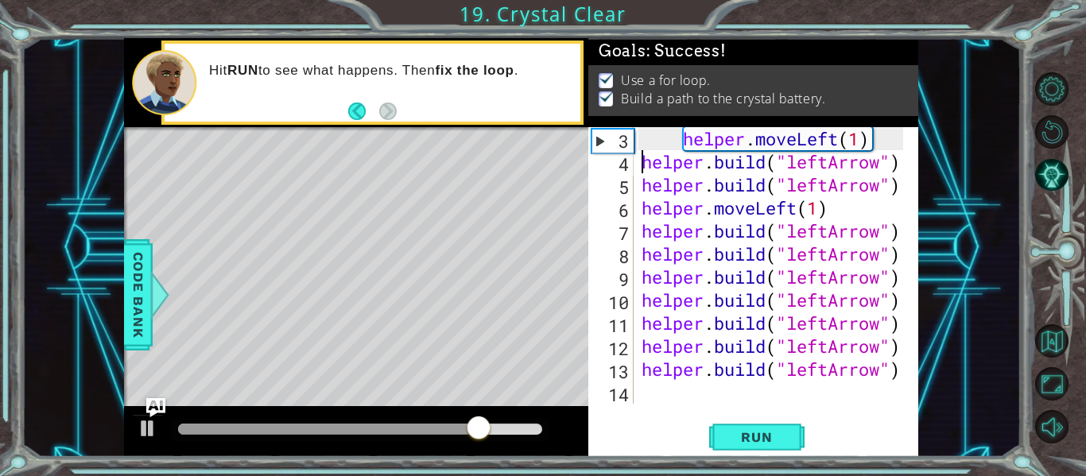
scroll to position [69, 0]
click at [896, 159] on div "helper . moveLeft ( 1 ) helper . build ( "leftArrow" ) helper . build ( "leftAr…" at bounding box center [774, 288] width 273 height 323
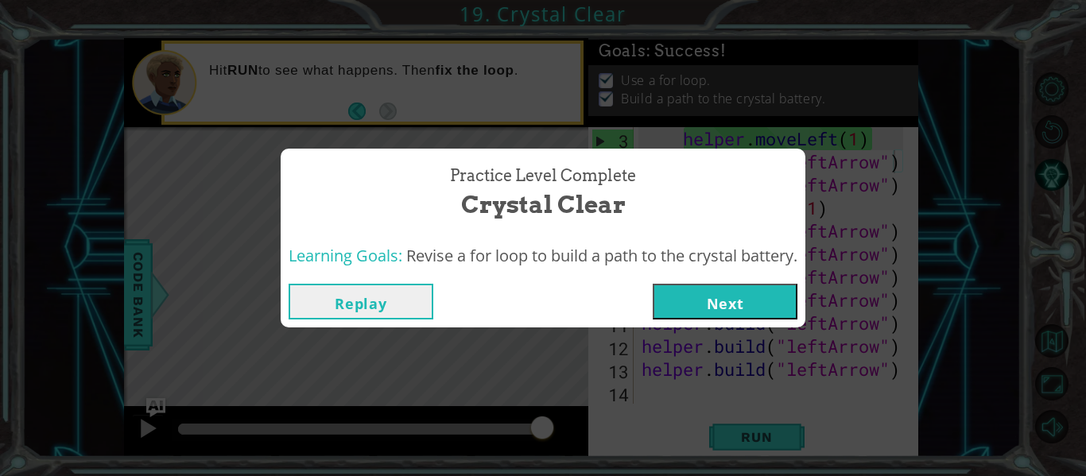
click at [743, 313] on button "Next" at bounding box center [725, 302] width 145 height 36
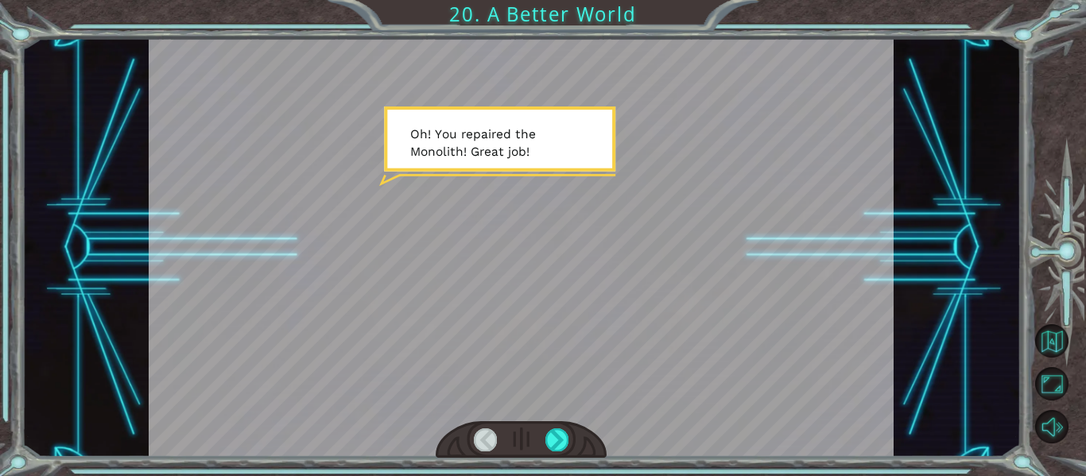
click at [559, 427] on div at bounding box center [522, 439] width 172 height 37
click at [559, 433] on div at bounding box center [556, 439] width 23 height 22
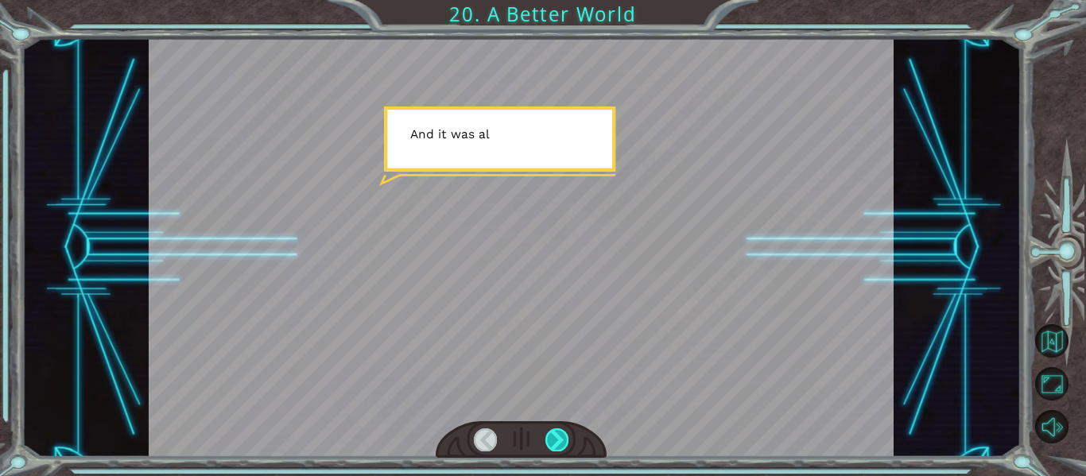
click at [559, 433] on div at bounding box center [556, 439] width 23 height 22
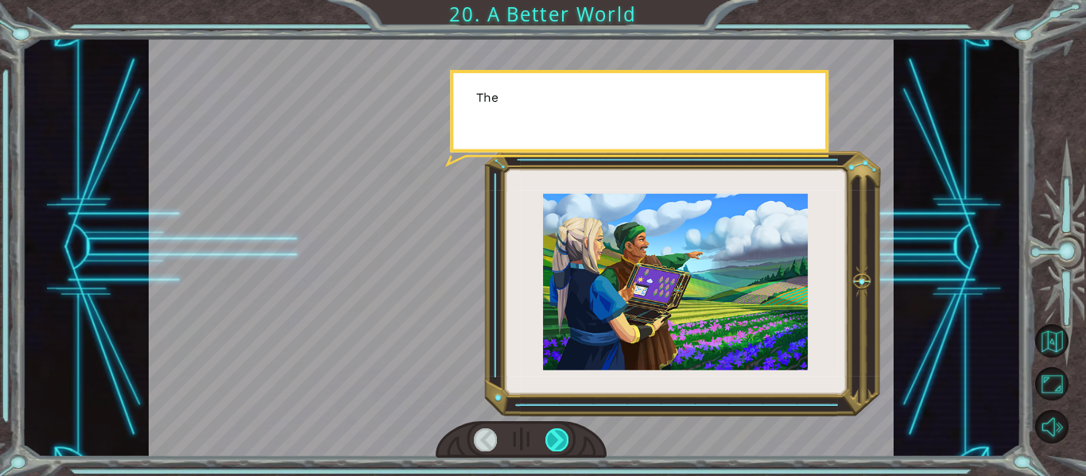
click at [559, 433] on div at bounding box center [556, 439] width 23 height 22
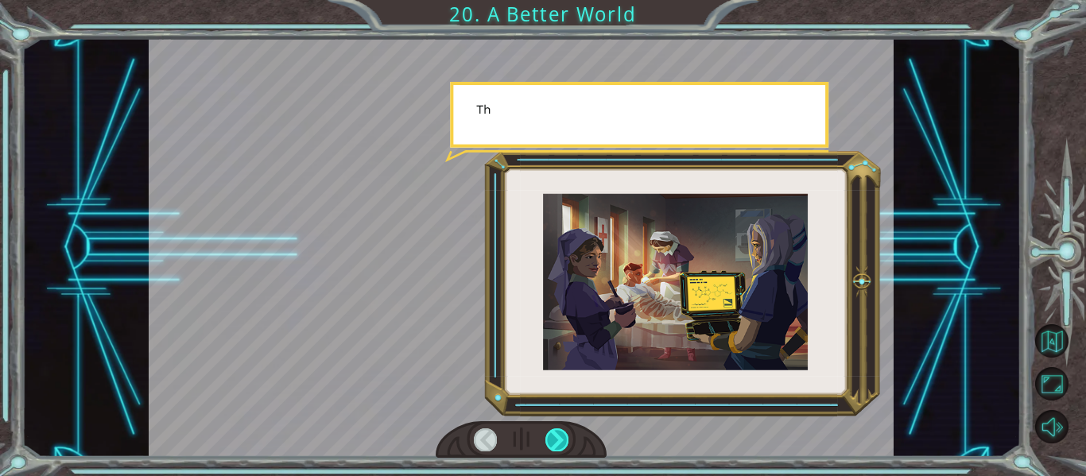
click at [559, 433] on div at bounding box center [556, 439] width 23 height 22
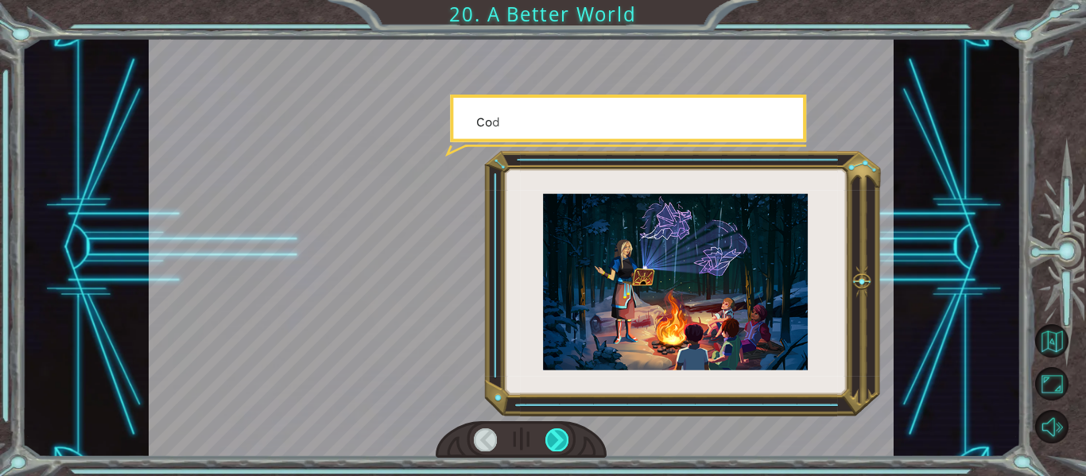
click at [559, 433] on div at bounding box center [556, 439] width 23 height 22
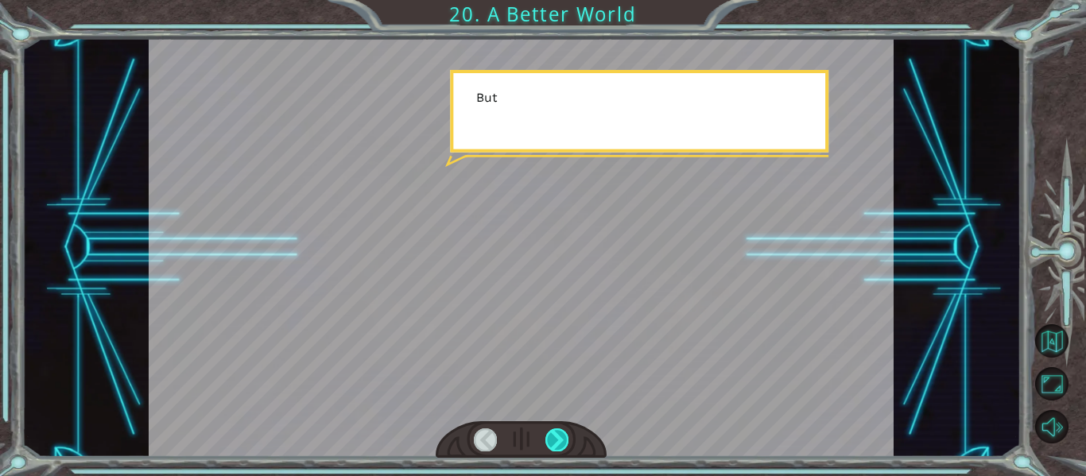
click at [559, 433] on div at bounding box center [556, 439] width 23 height 22
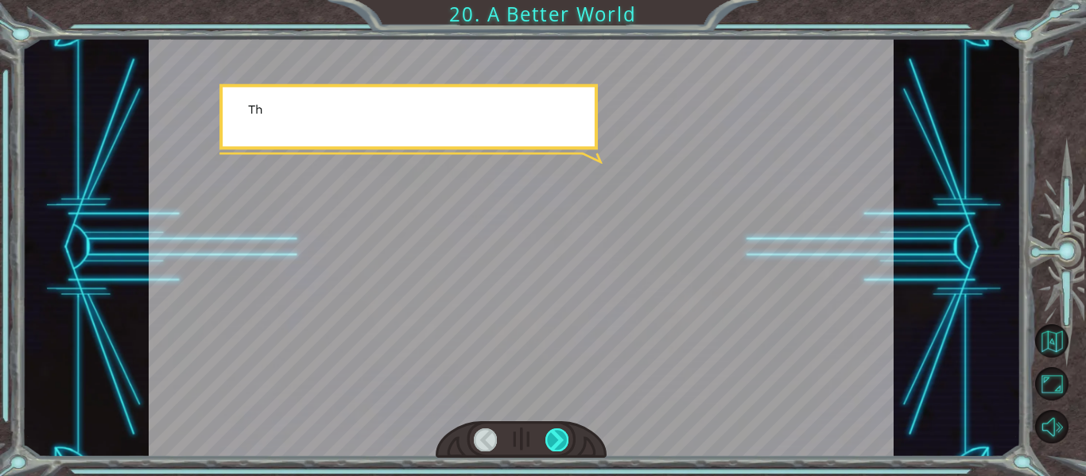
click at [559, 433] on div at bounding box center [556, 439] width 23 height 22
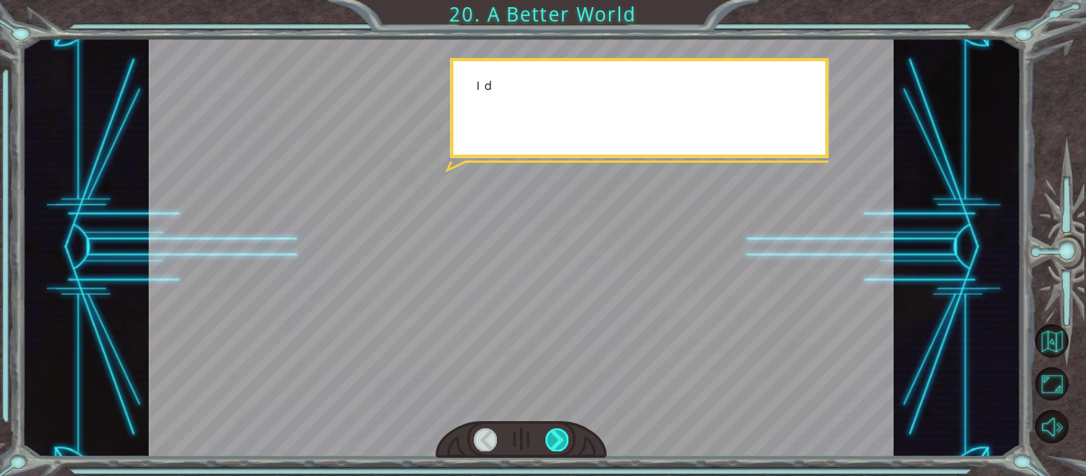
click at [559, 433] on div at bounding box center [556, 439] width 23 height 22
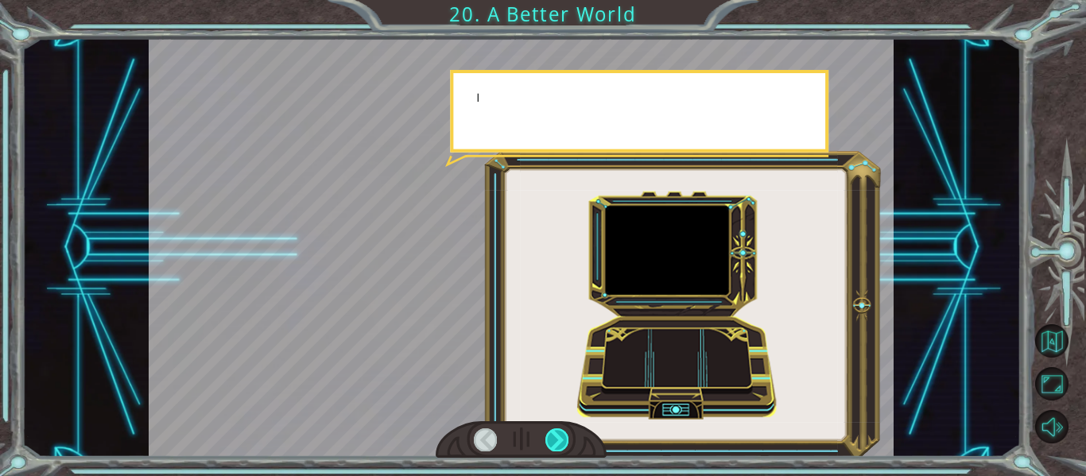
click at [559, 433] on div at bounding box center [556, 439] width 23 height 22
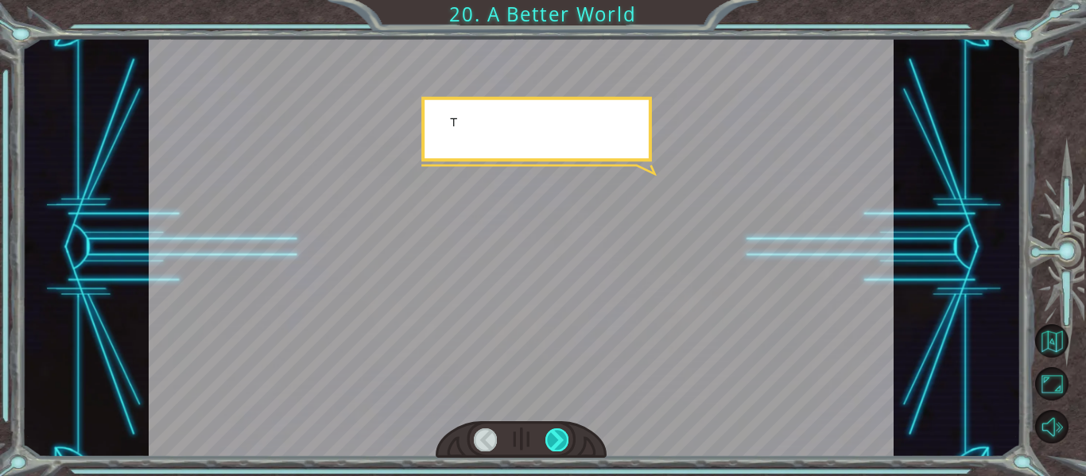
click at [559, 433] on div at bounding box center [556, 439] width 23 height 22
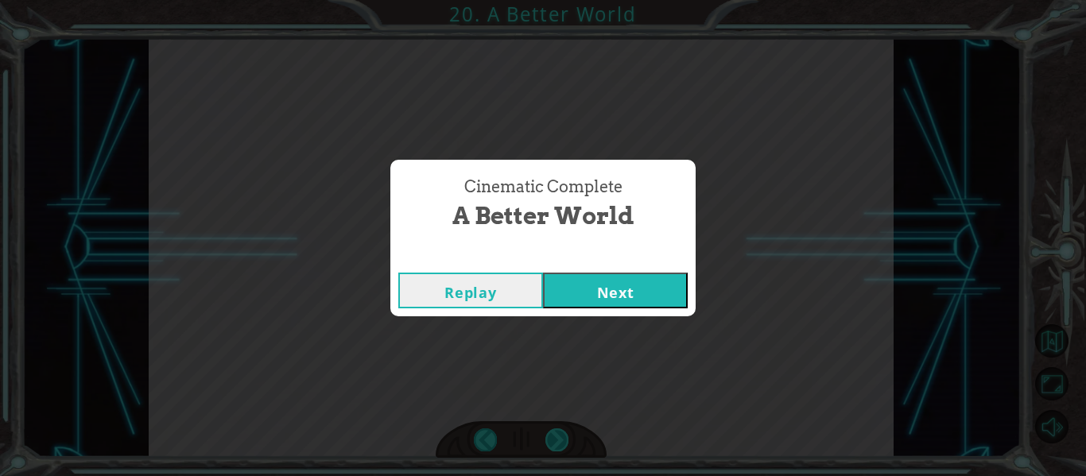
click at [559, 433] on div "Cinematic Complete A Better World Replay Next" at bounding box center [543, 238] width 1086 height 476
click at [598, 279] on button "Next" at bounding box center [615, 291] width 145 height 36
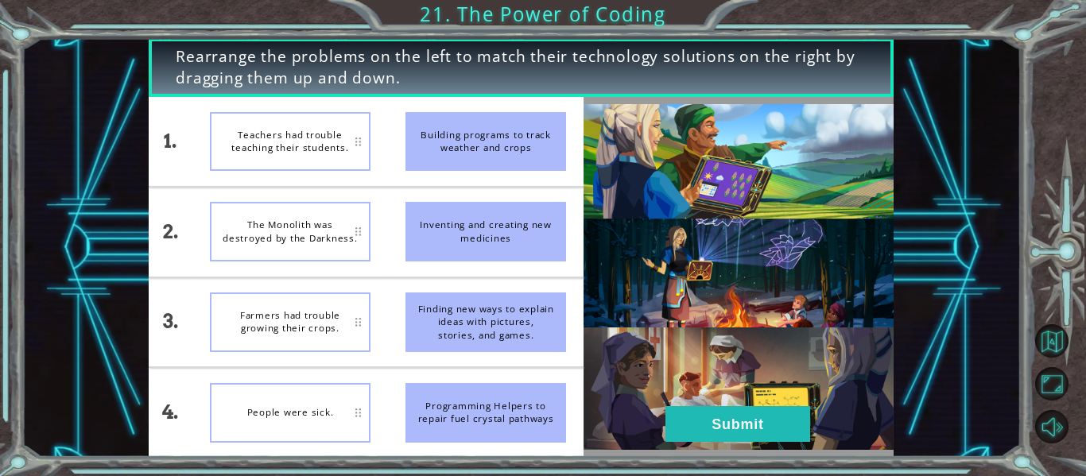
drag, startPoint x: 463, startPoint y: 320, endPoint x: 285, endPoint y: 324, distance: 177.3
click at [285, 324] on div "1. 2. 3. 4. Teachers had trouble teaching their students. The Monolith was dest…" at bounding box center [366, 277] width 435 height 360
click at [293, 328] on div "Farmers had trouble growing their crops." at bounding box center [290, 323] width 161 height 60
drag, startPoint x: 428, startPoint y: 152, endPoint x: 442, endPoint y: 250, distance: 98.7
click at [442, 250] on ul "Building programs to track weather and crops Inventing and creating new medicin…" at bounding box center [486, 277] width 196 height 360
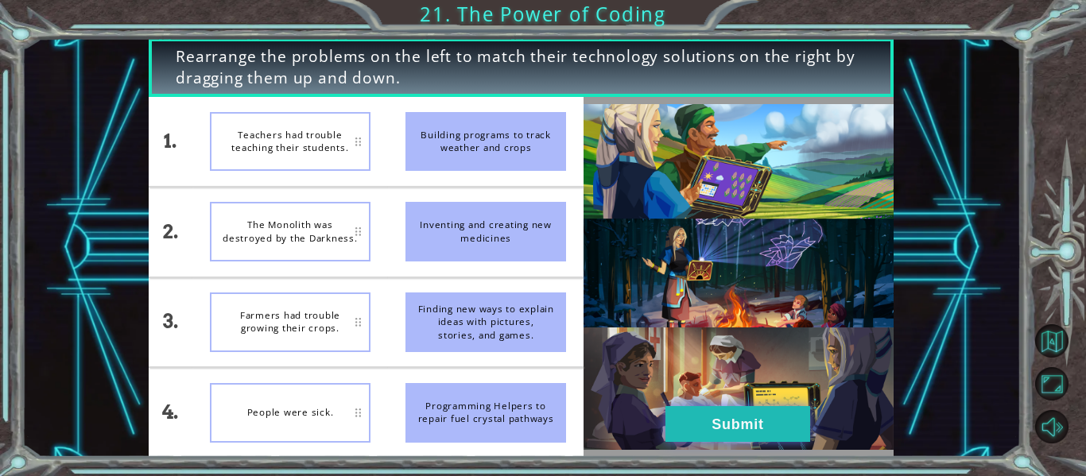
click at [711, 409] on button "Submit" at bounding box center [737, 424] width 145 height 36
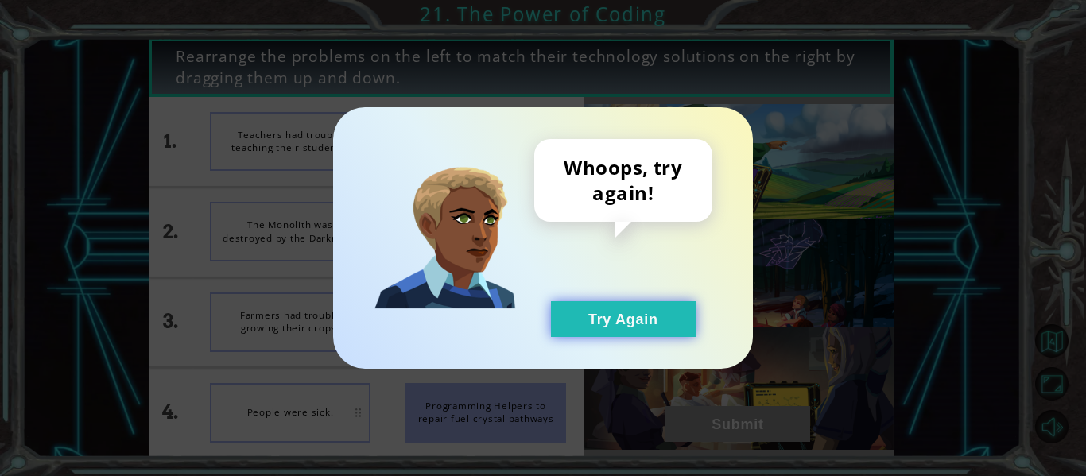
click at [607, 314] on button "Try Again" at bounding box center [623, 319] width 145 height 36
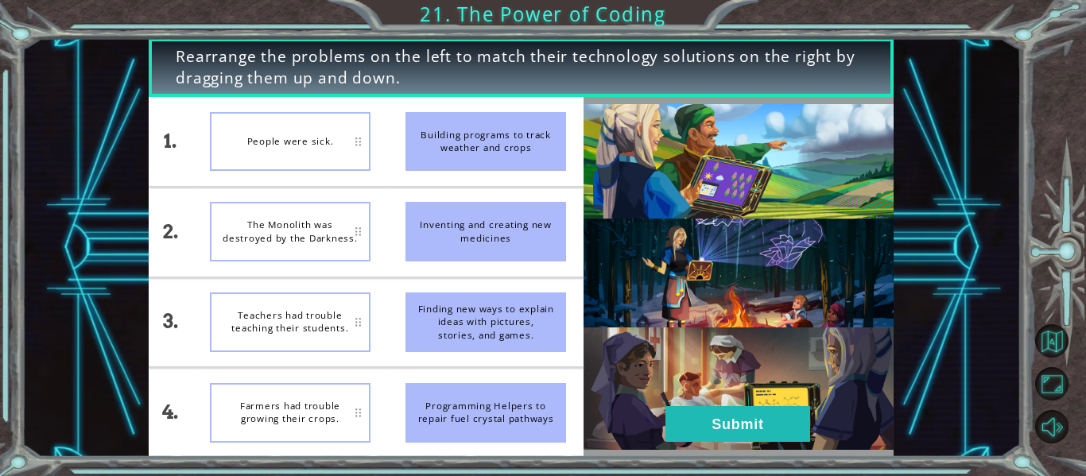
click at [305, 335] on div "Teachers had trouble teaching their students." at bounding box center [290, 323] width 161 height 60
drag, startPoint x: 306, startPoint y: 326, endPoint x: 305, endPoint y: 335, distance: 8.8
click at [305, 335] on div "Teachers had trouble teaching their students." at bounding box center [290, 323] width 161 height 60
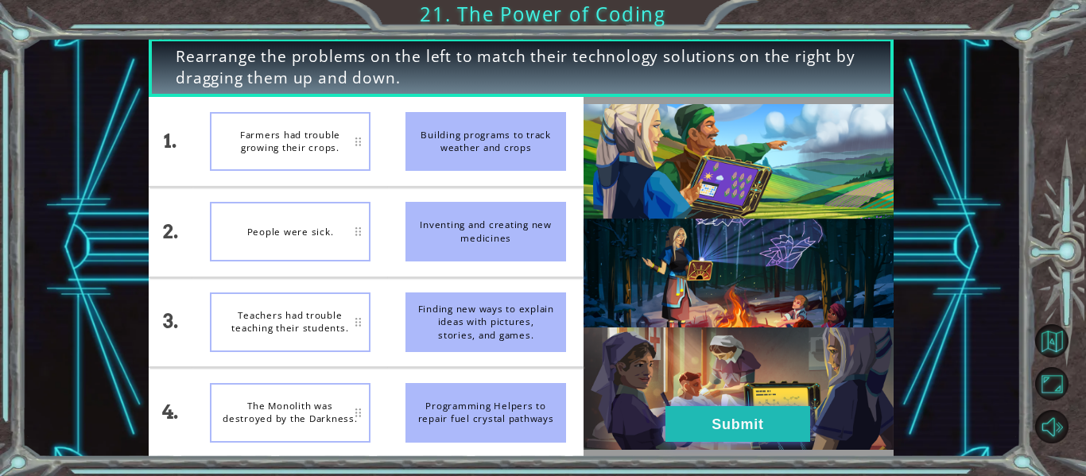
click at [713, 413] on button "Submit" at bounding box center [737, 424] width 145 height 36
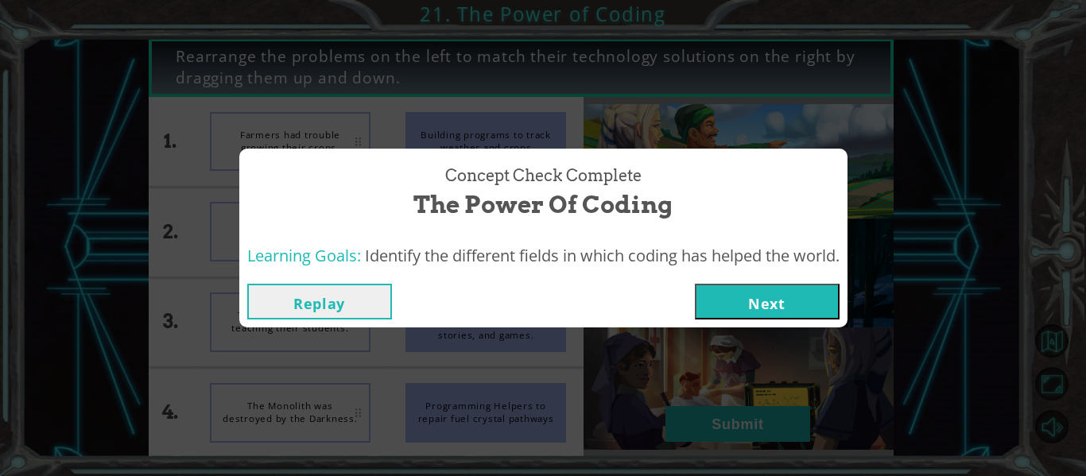
click at [737, 299] on button "Next" at bounding box center [767, 302] width 145 height 36
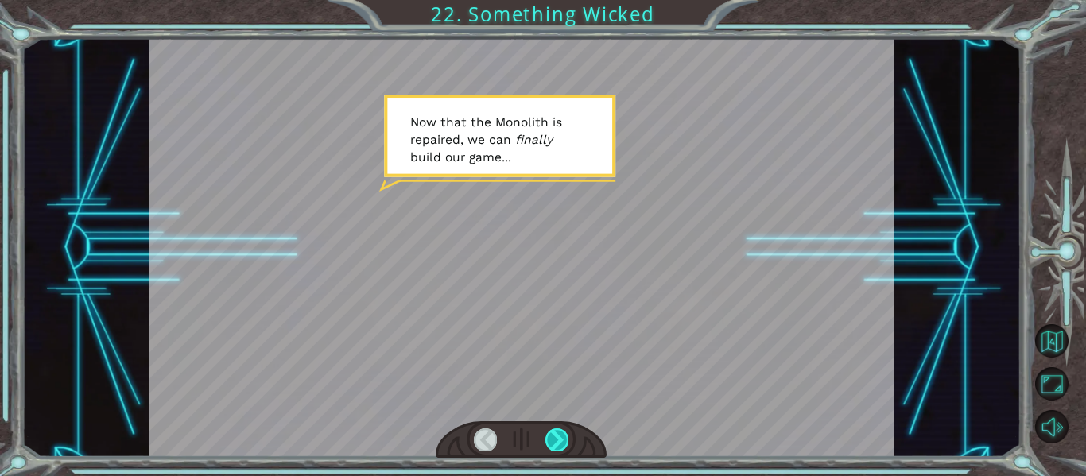
click at [560, 441] on div at bounding box center [556, 439] width 23 height 22
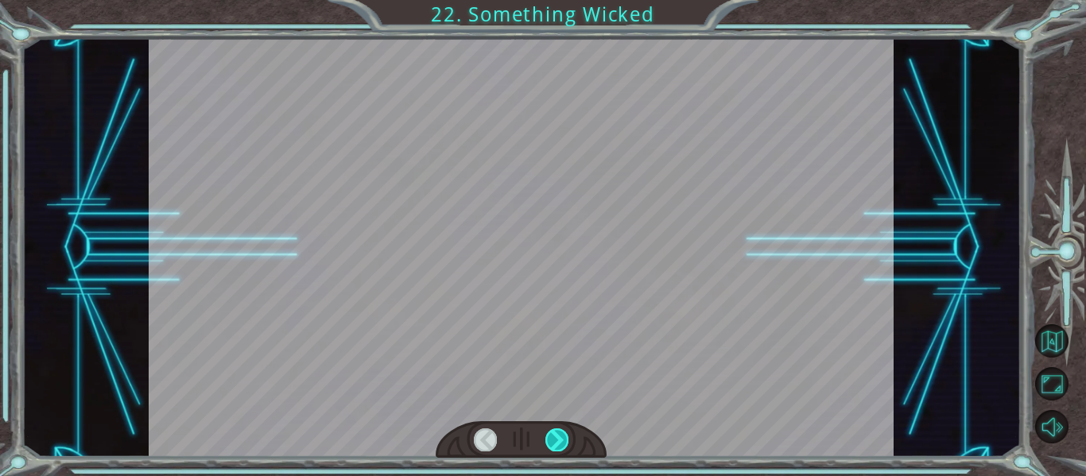
click at [560, 441] on div at bounding box center [556, 439] width 23 height 22
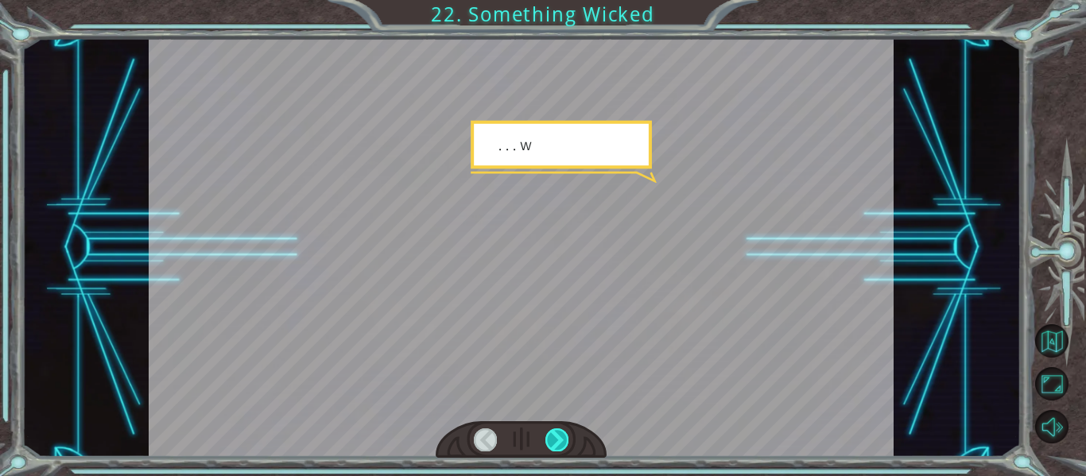
click at [560, 441] on div at bounding box center [556, 439] width 23 height 22
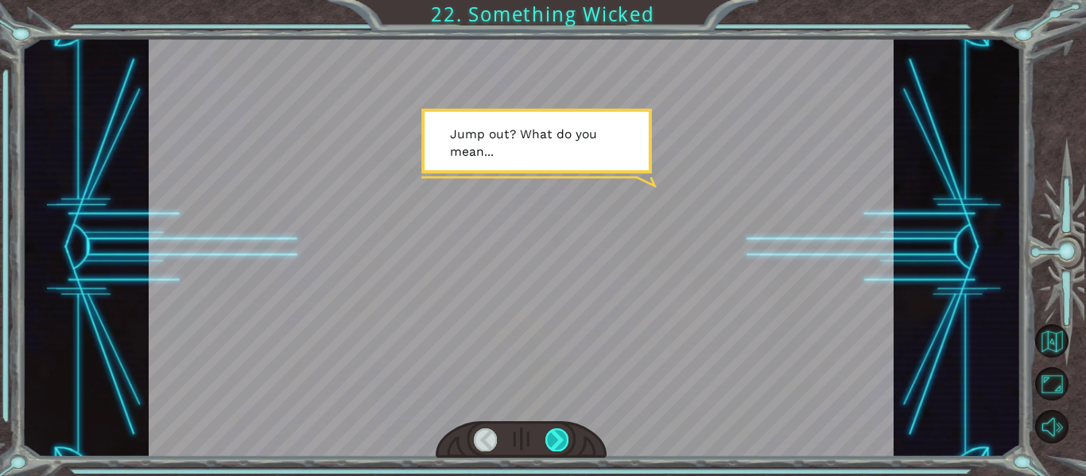
click at [557, 435] on div at bounding box center [556, 439] width 23 height 22
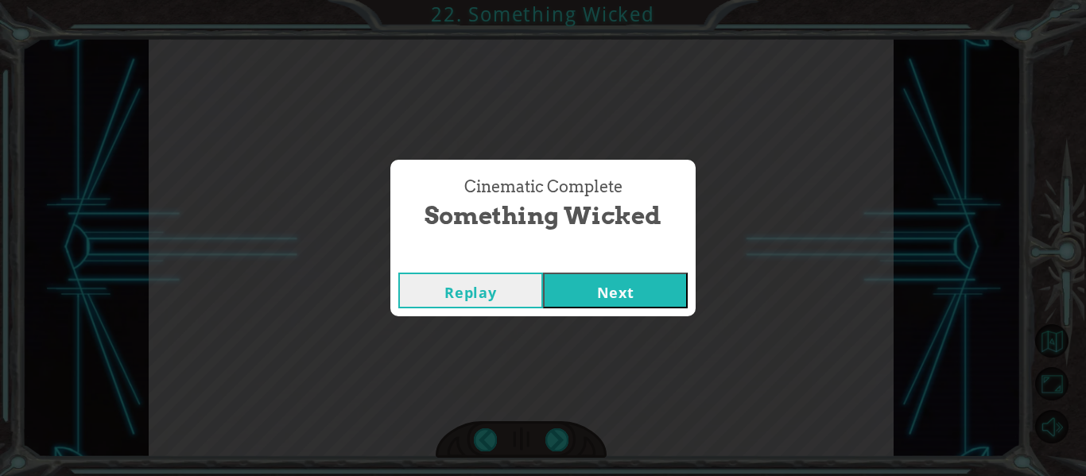
click at [612, 292] on button "Next" at bounding box center [615, 291] width 145 height 36
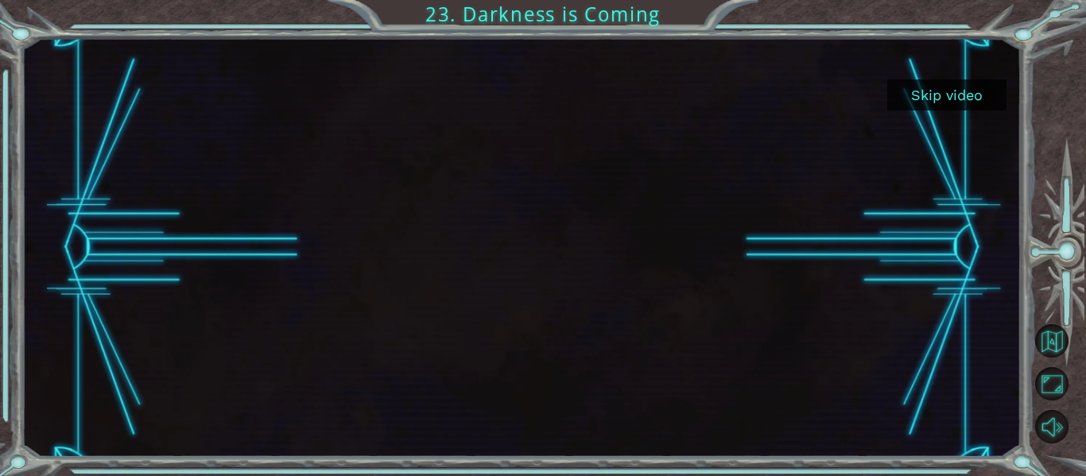
click at [963, 96] on button "Skip video" at bounding box center [946, 94] width 119 height 31
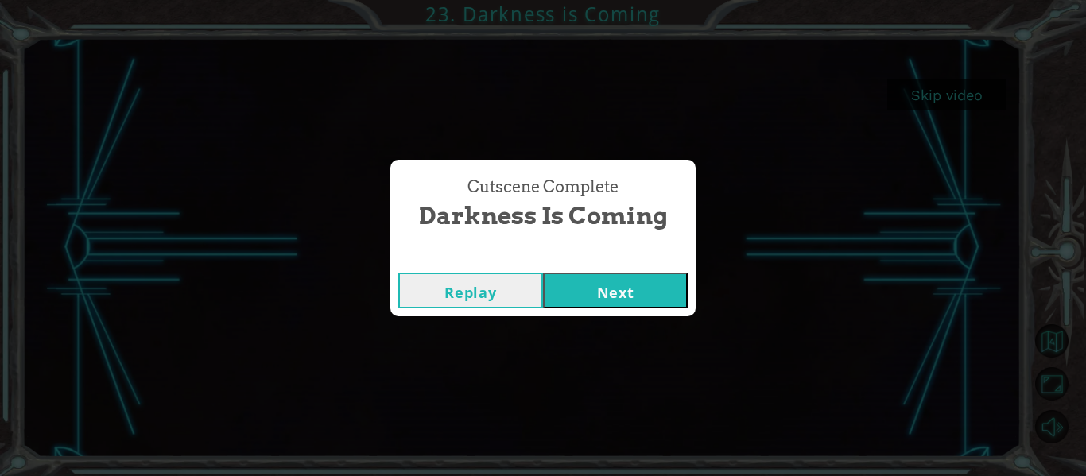
click at [598, 288] on button "Next" at bounding box center [615, 291] width 145 height 36
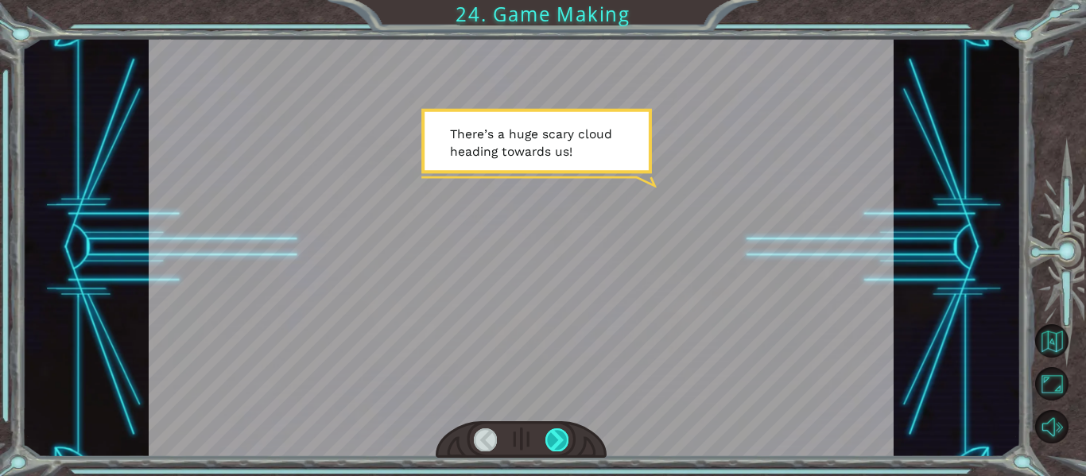
click at [560, 437] on div at bounding box center [556, 439] width 23 height 22
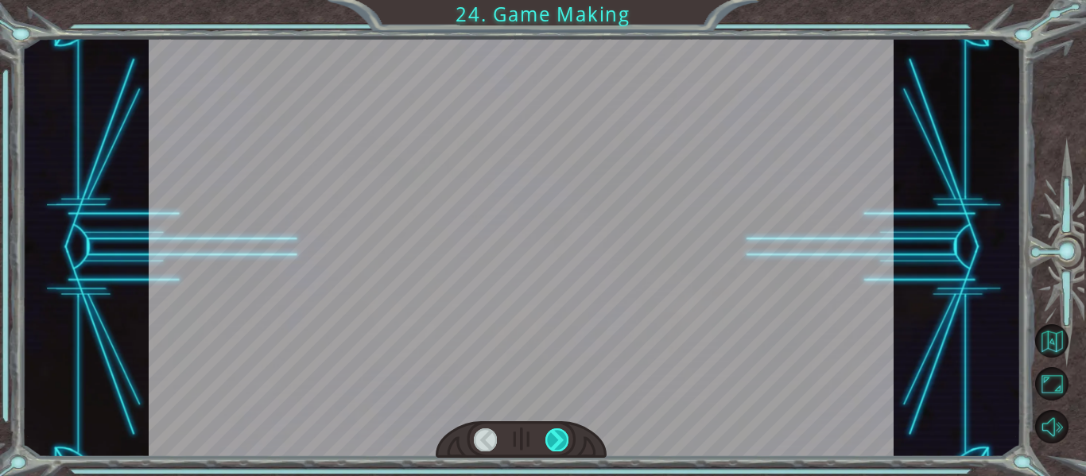
click at [560, 437] on div at bounding box center [556, 439] width 23 height 22
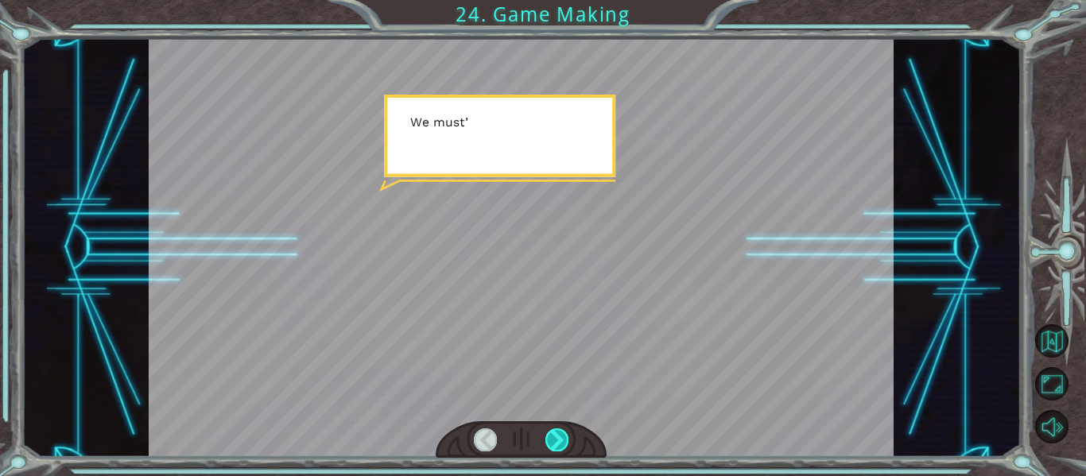
click at [560, 437] on div at bounding box center [556, 439] width 23 height 22
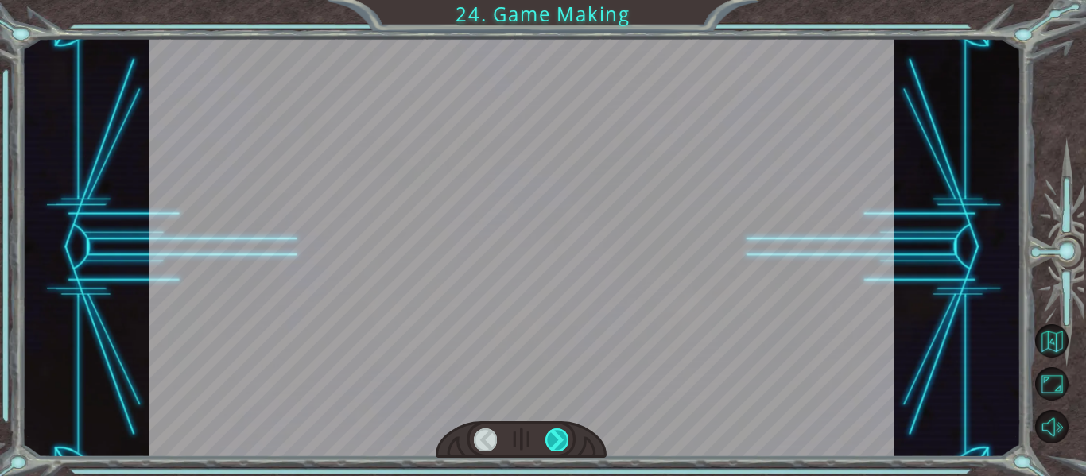
click at [560, 437] on div at bounding box center [556, 439] width 23 height 22
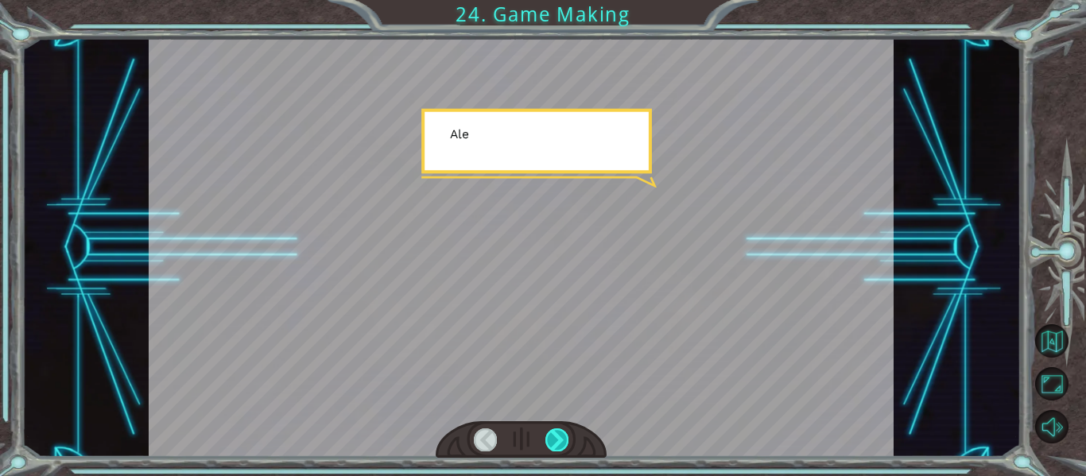
click at [560, 437] on div at bounding box center [556, 439] width 23 height 22
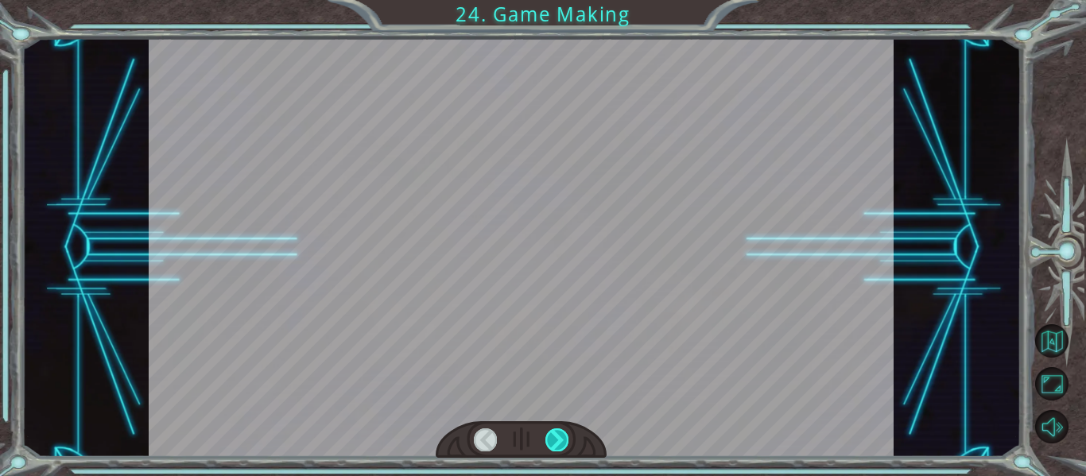
click at [560, 437] on div at bounding box center [556, 439] width 23 height 22
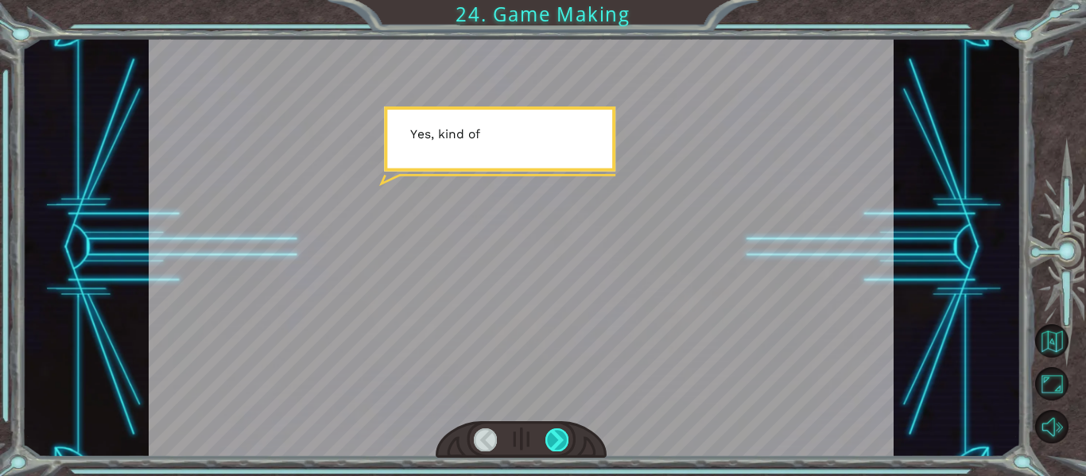
click at [560, 437] on div at bounding box center [556, 439] width 23 height 22
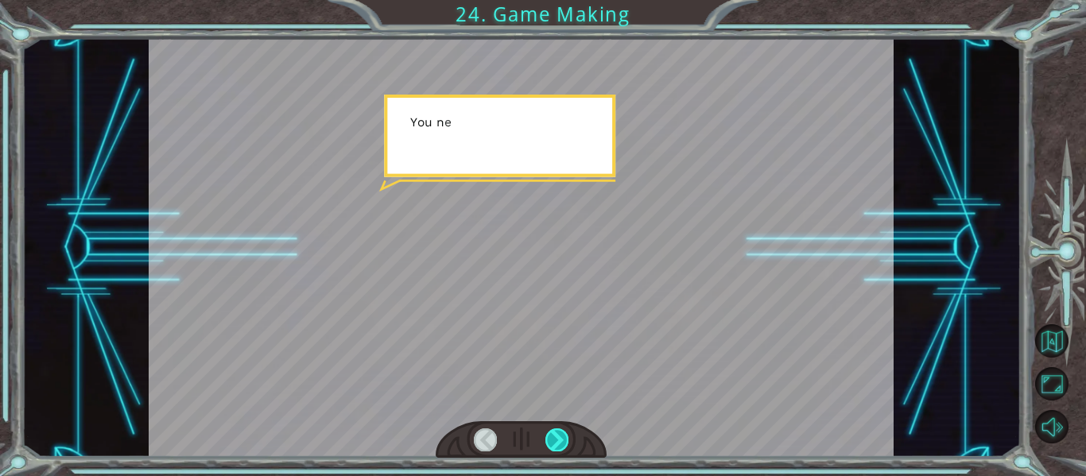
click at [560, 437] on div at bounding box center [556, 439] width 23 height 22
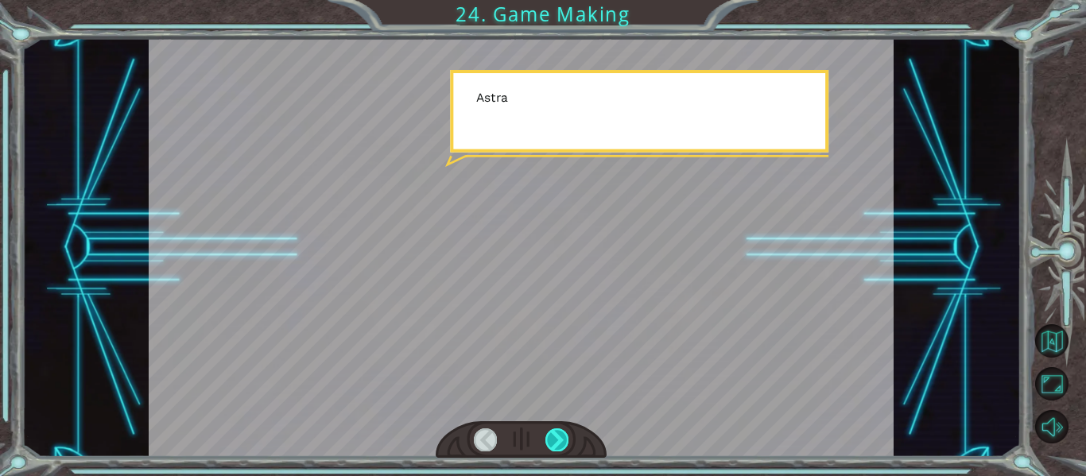
click at [560, 437] on div at bounding box center [556, 439] width 23 height 22
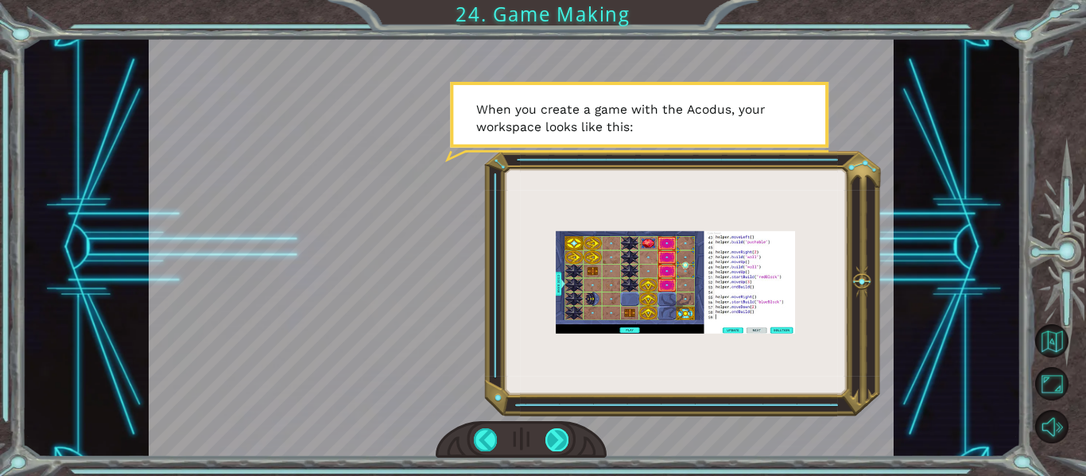
click at [560, 440] on div at bounding box center [556, 439] width 23 height 22
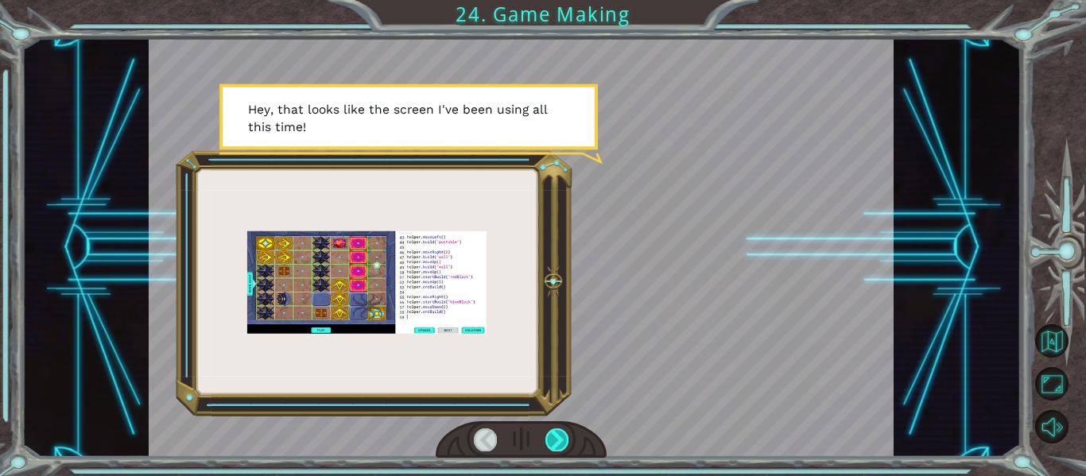
click at [556, 440] on div at bounding box center [556, 439] width 23 height 22
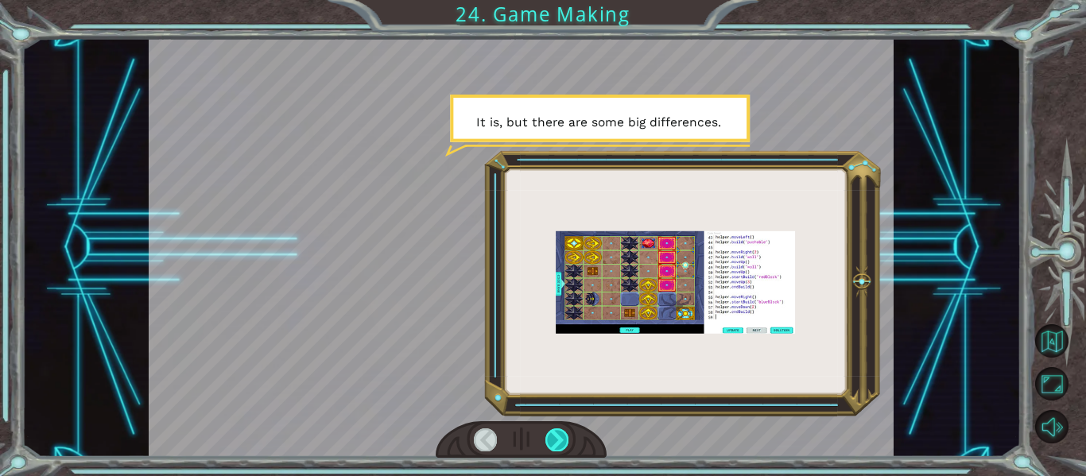
click at [552, 440] on div at bounding box center [556, 439] width 23 height 22
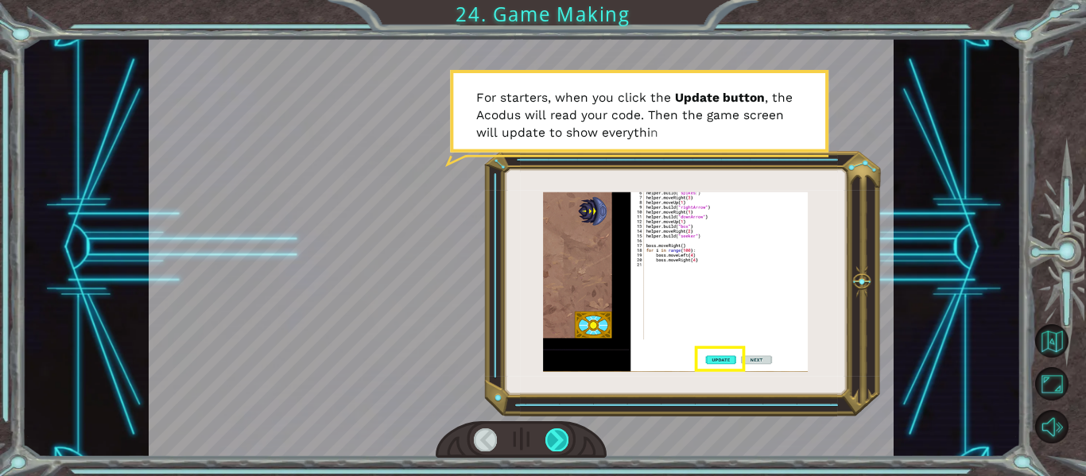
click at [553, 441] on div at bounding box center [556, 439] width 23 height 22
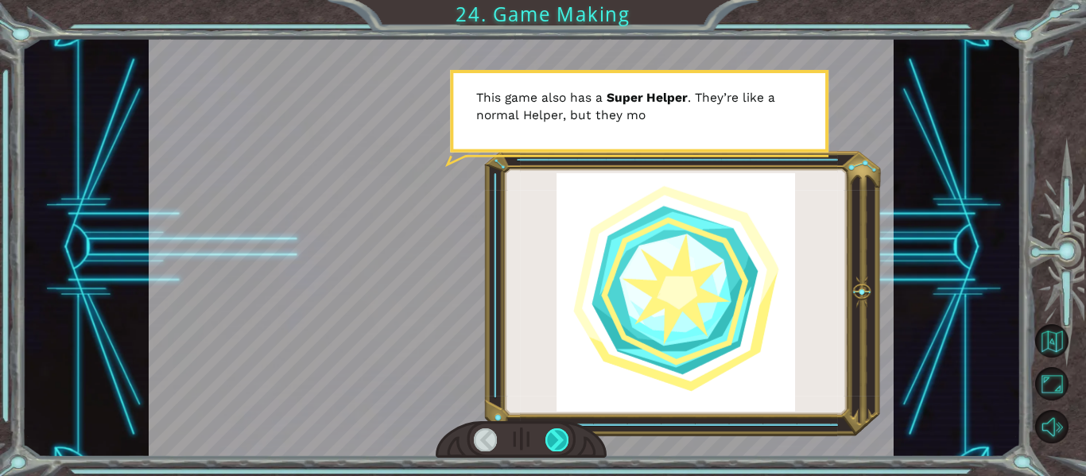
click at [557, 440] on div at bounding box center [556, 439] width 23 height 22
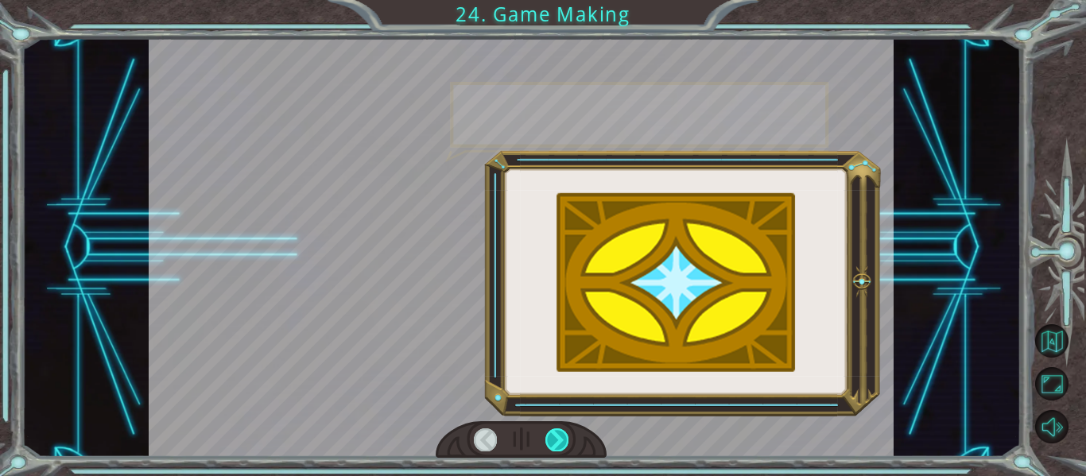
click at [557, 440] on div at bounding box center [556, 439] width 23 height 22
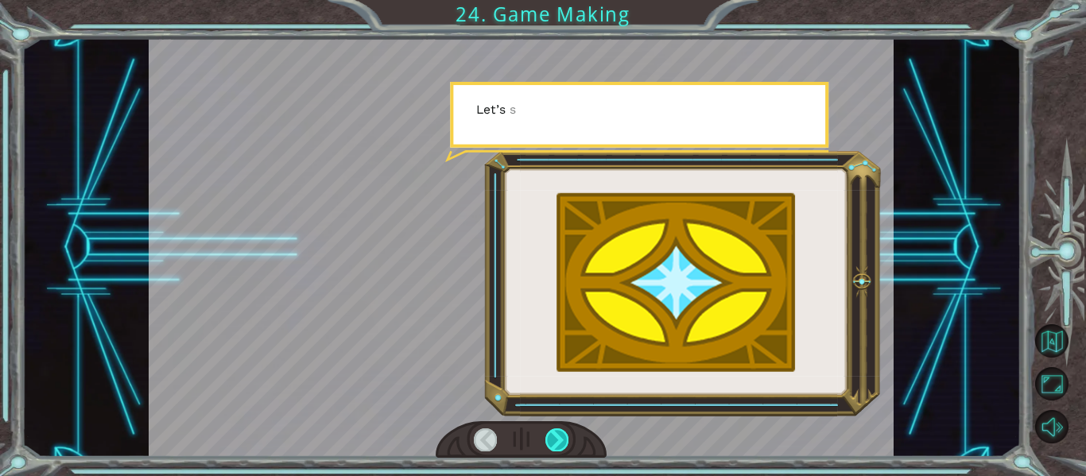
click at [557, 440] on div at bounding box center [556, 439] width 23 height 22
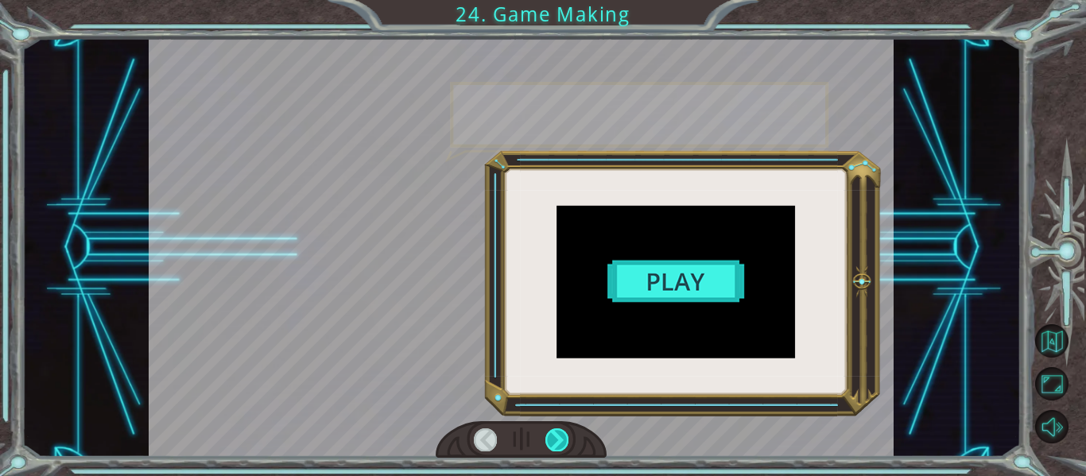
click at [557, 440] on div at bounding box center [556, 439] width 23 height 22
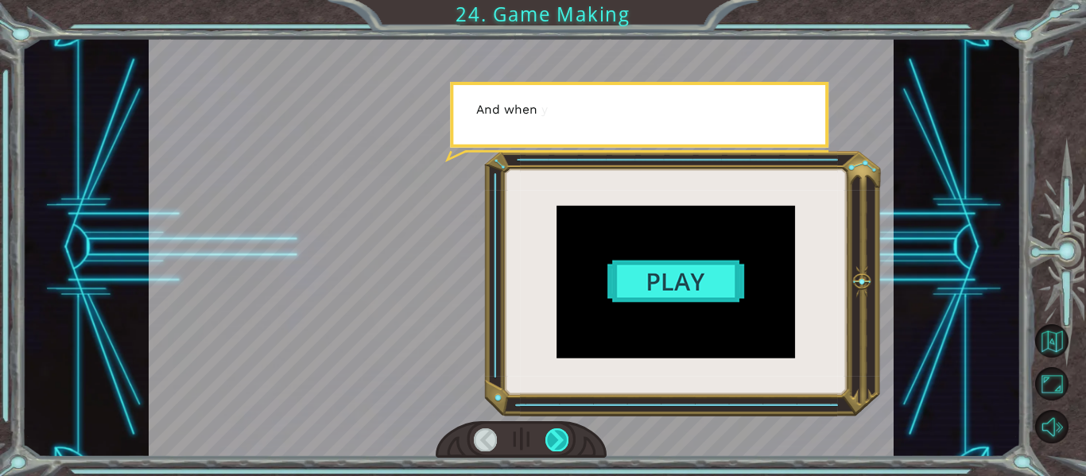
click at [557, 440] on div at bounding box center [556, 439] width 23 height 22
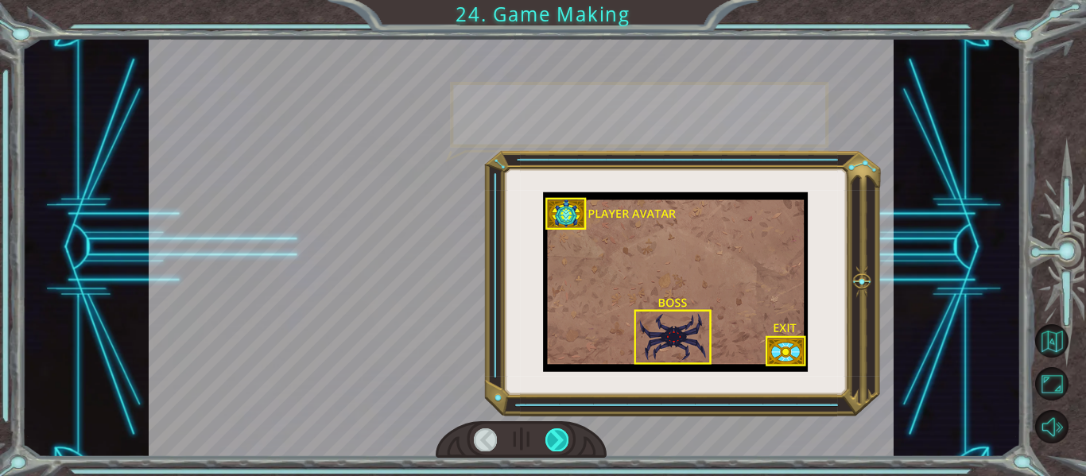
click at [557, 440] on div at bounding box center [556, 439] width 23 height 22
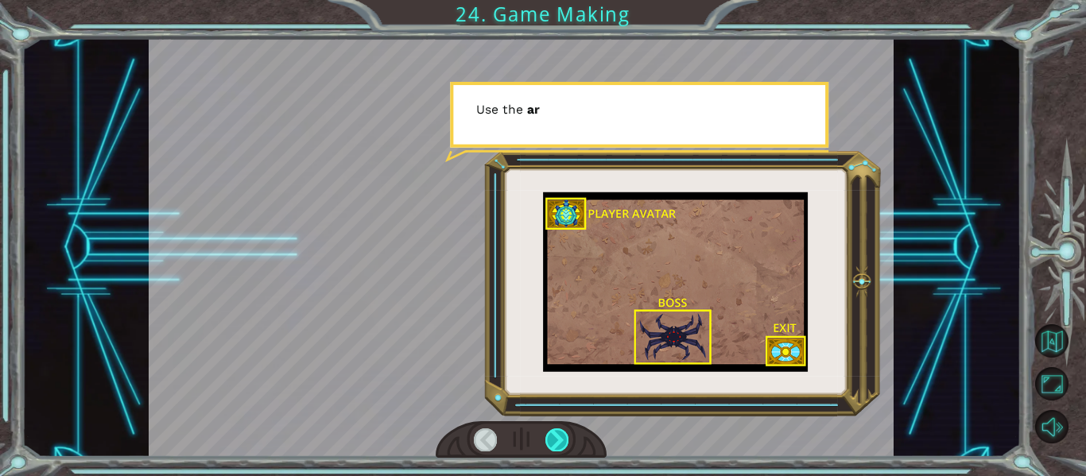
click at [557, 440] on div at bounding box center [556, 439] width 23 height 22
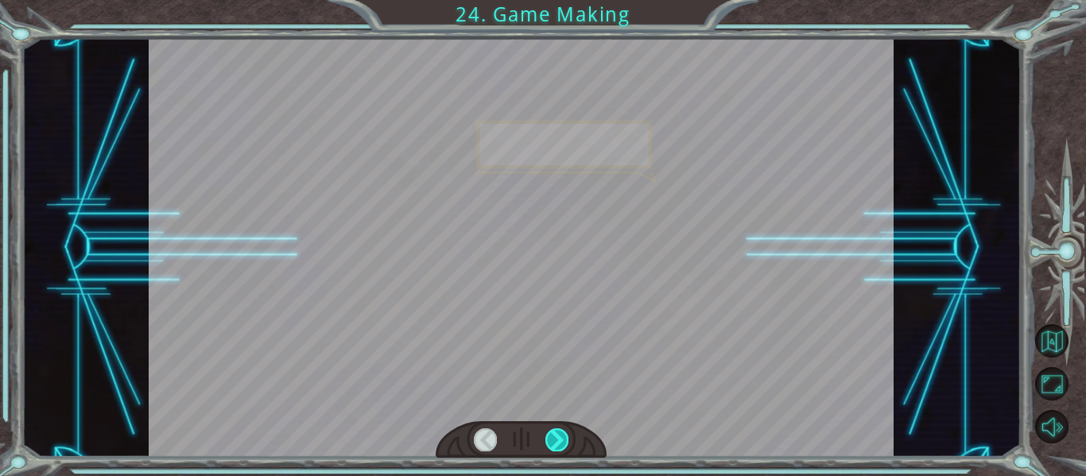
click at [557, 440] on div at bounding box center [556, 439] width 23 height 22
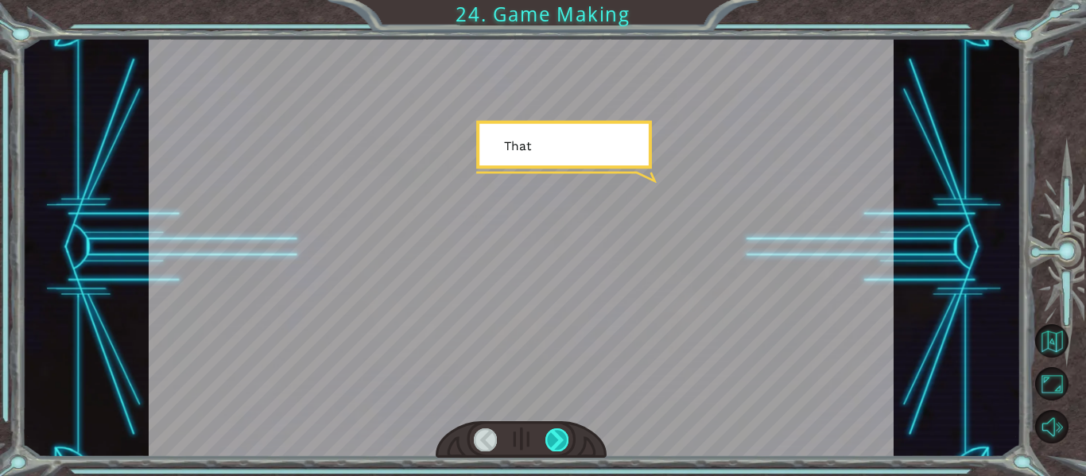
click at [557, 440] on div at bounding box center [556, 439] width 23 height 22
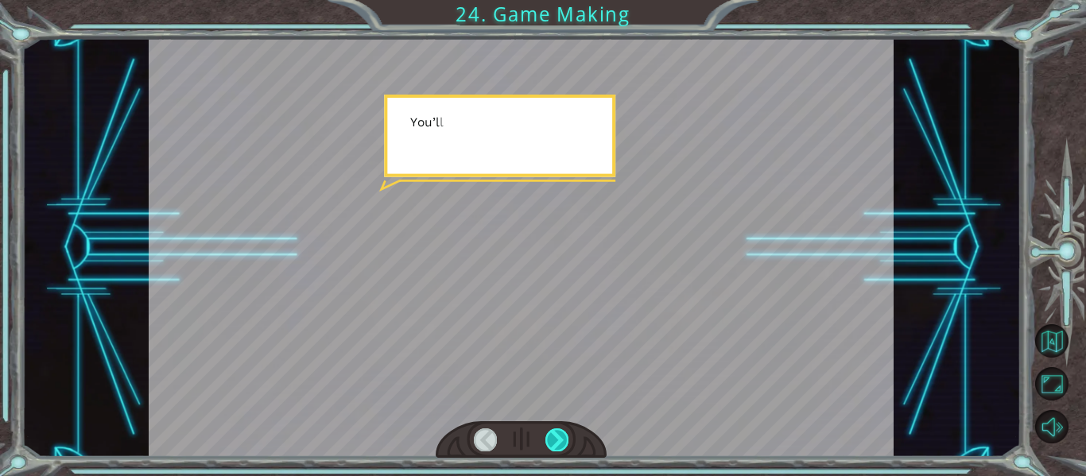
click at [557, 440] on div at bounding box center [556, 439] width 23 height 22
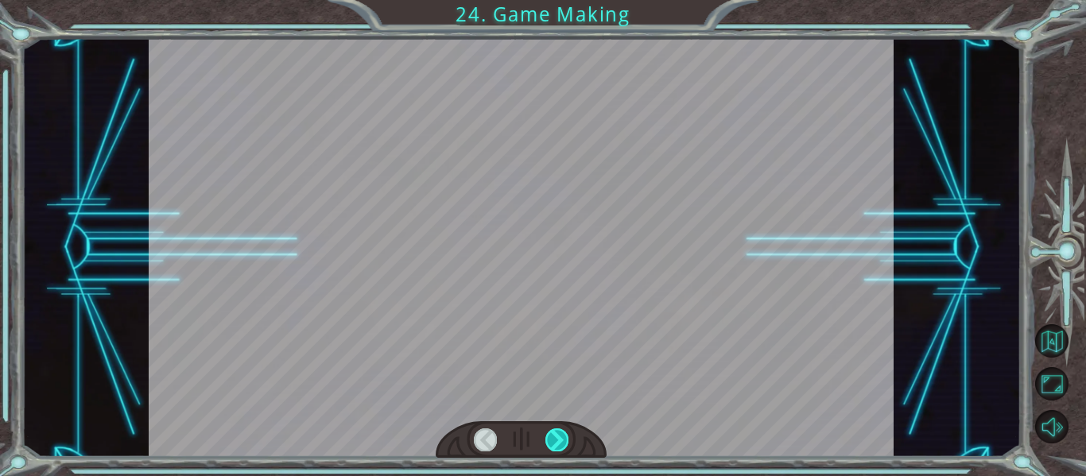
click at [557, 440] on div at bounding box center [556, 439] width 23 height 22
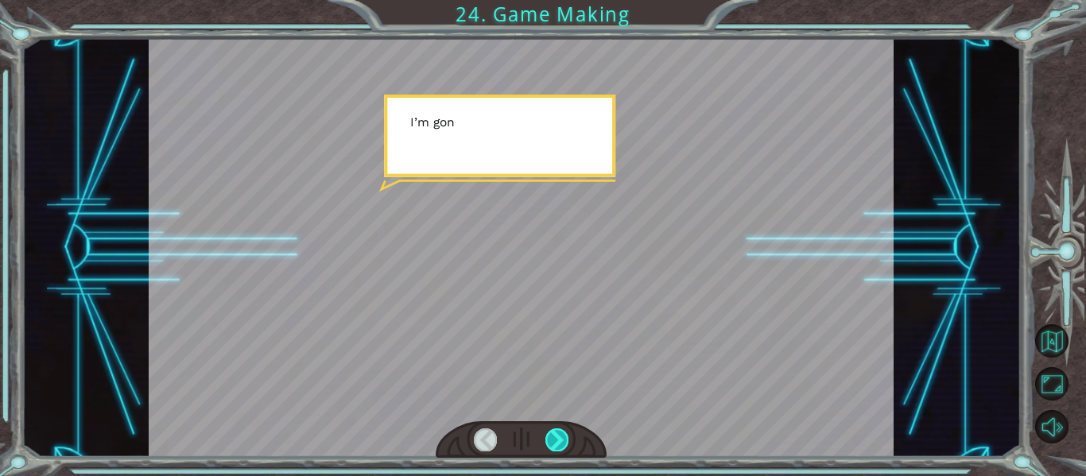
click at [557, 440] on div at bounding box center [556, 439] width 23 height 22
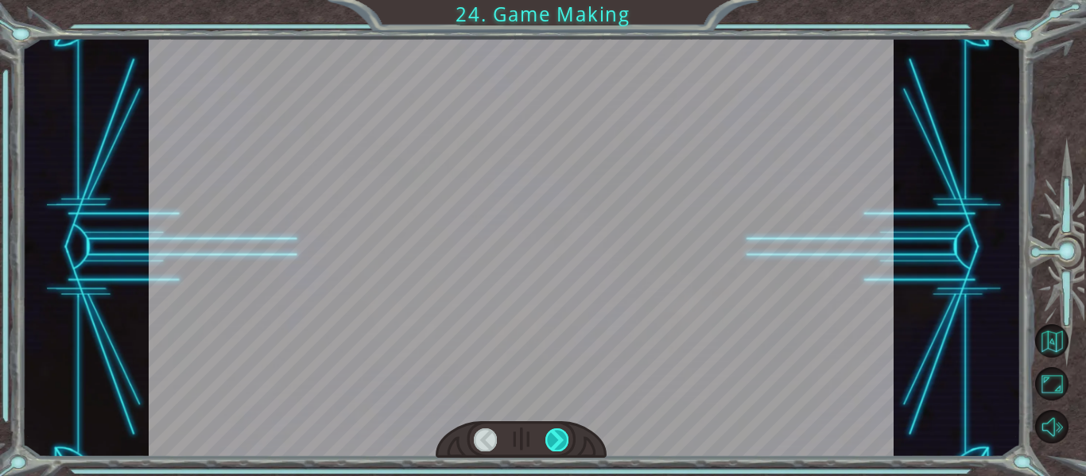
click at [557, 440] on div at bounding box center [556, 439] width 23 height 22
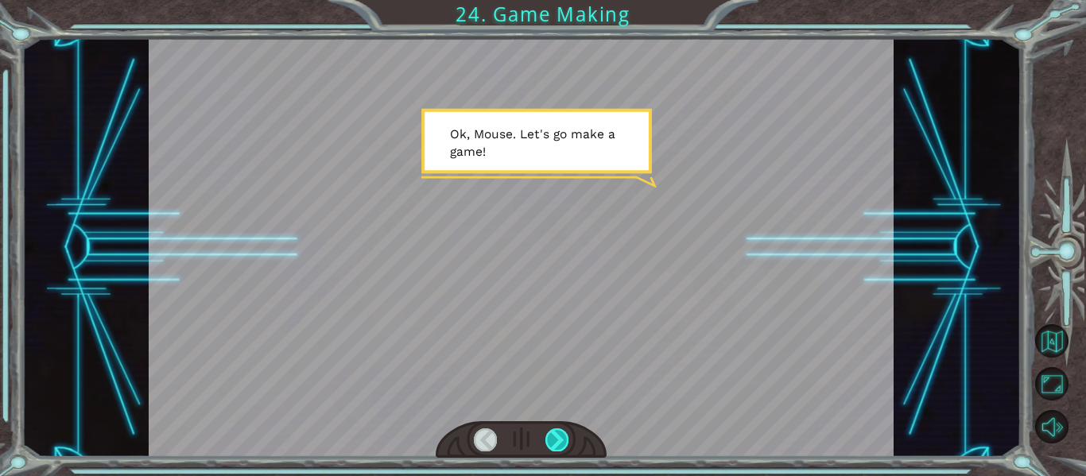
click at [559, 440] on div at bounding box center [556, 439] width 23 height 22
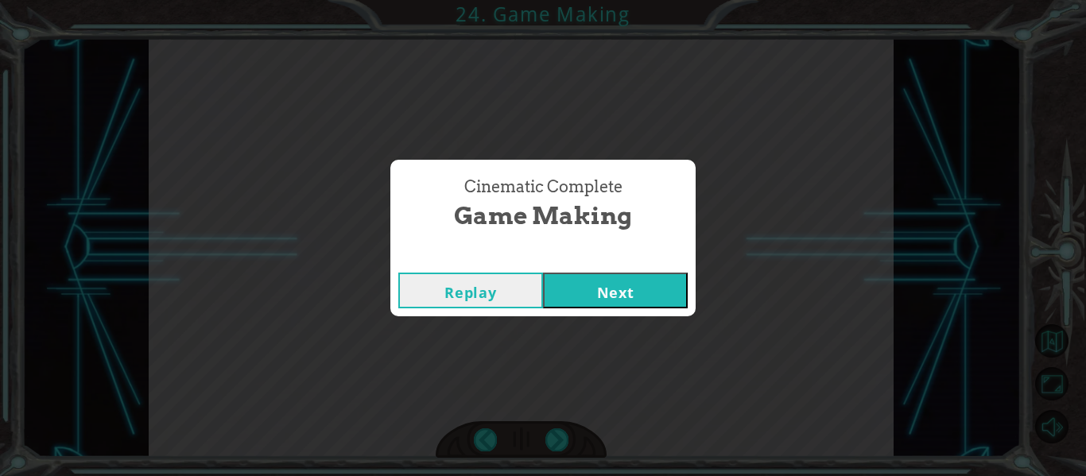
click at [560, 440] on div "Cinematic Complete Game Making Replay Next" at bounding box center [543, 238] width 1086 height 476
click at [640, 301] on button "Next" at bounding box center [615, 291] width 145 height 36
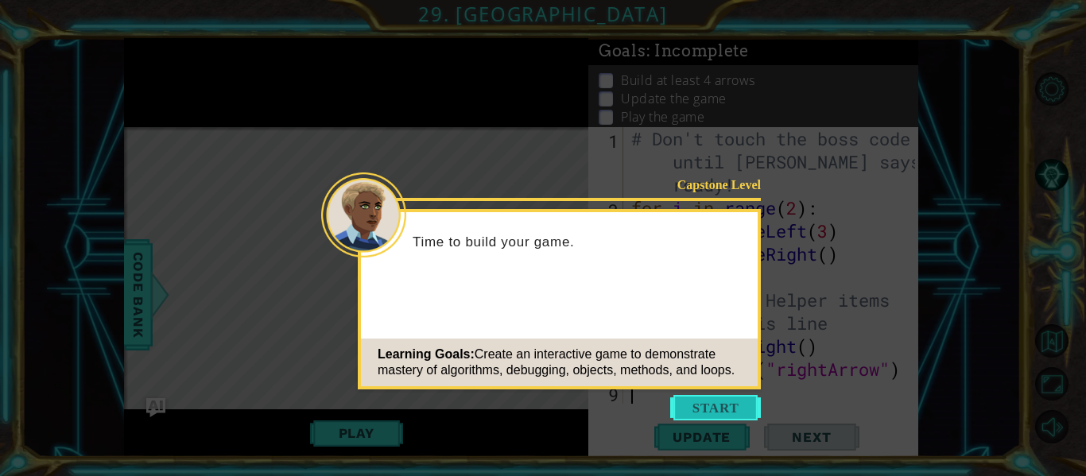
click at [714, 402] on button "Start" at bounding box center [715, 407] width 91 height 25
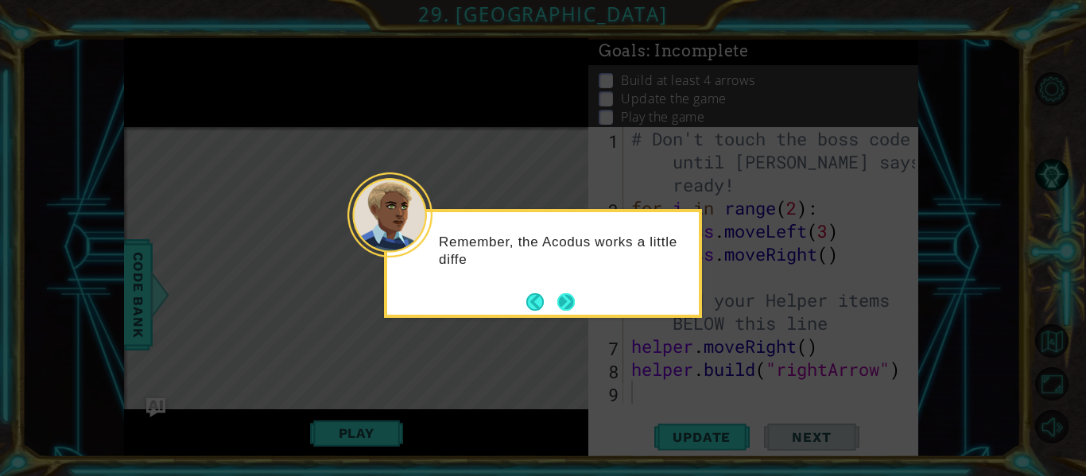
click at [569, 300] on button "Next" at bounding box center [565, 301] width 17 height 17
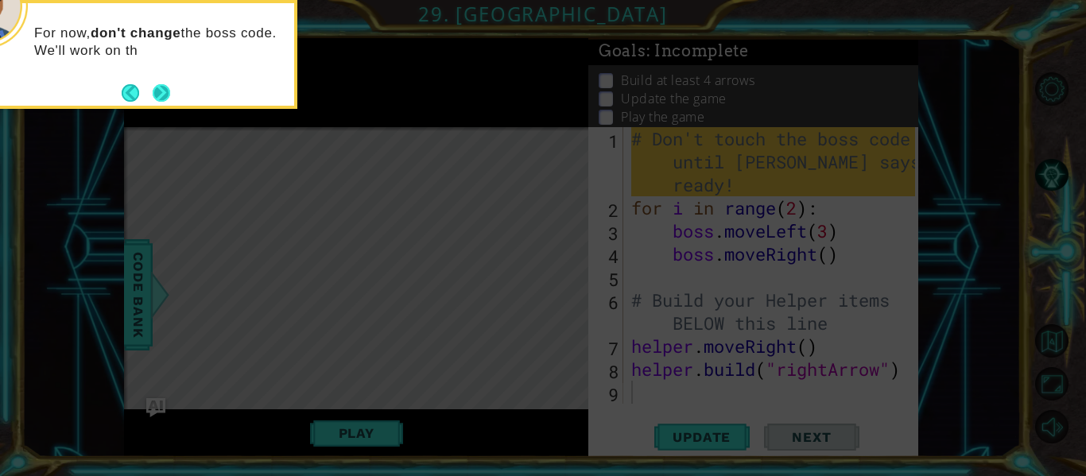
click at [166, 95] on button "Next" at bounding box center [161, 92] width 17 height 17
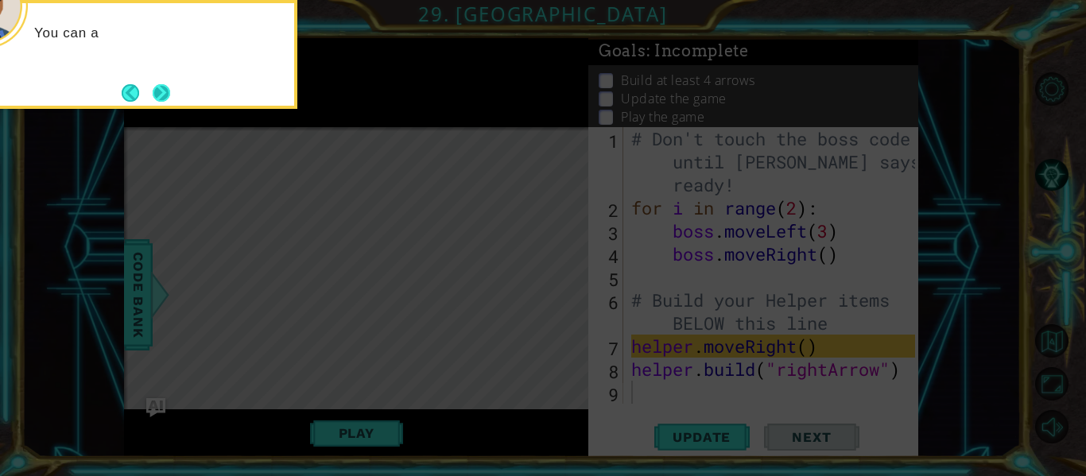
click at [167, 95] on button "Next" at bounding box center [161, 92] width 17 height 17
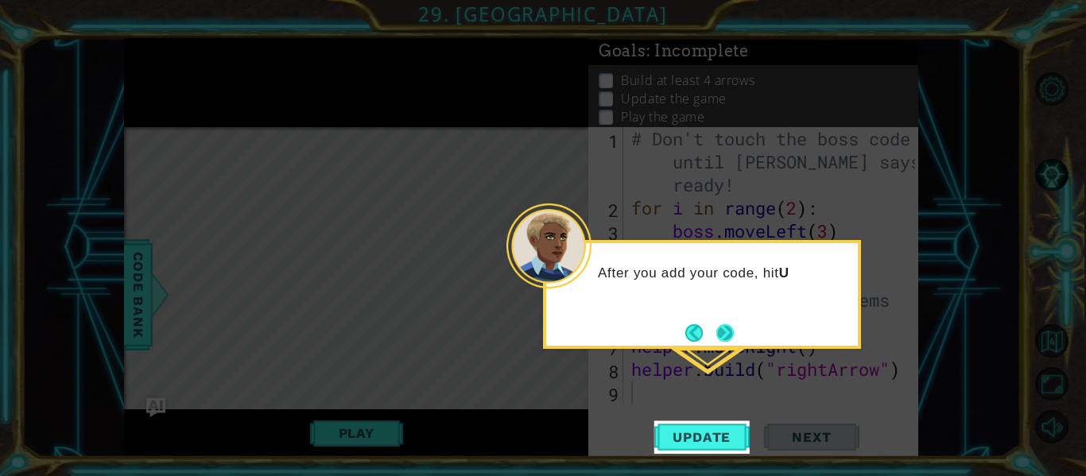
click at [731, 336] on button "Next" at bounding box center [724, 332] width 17 height 17
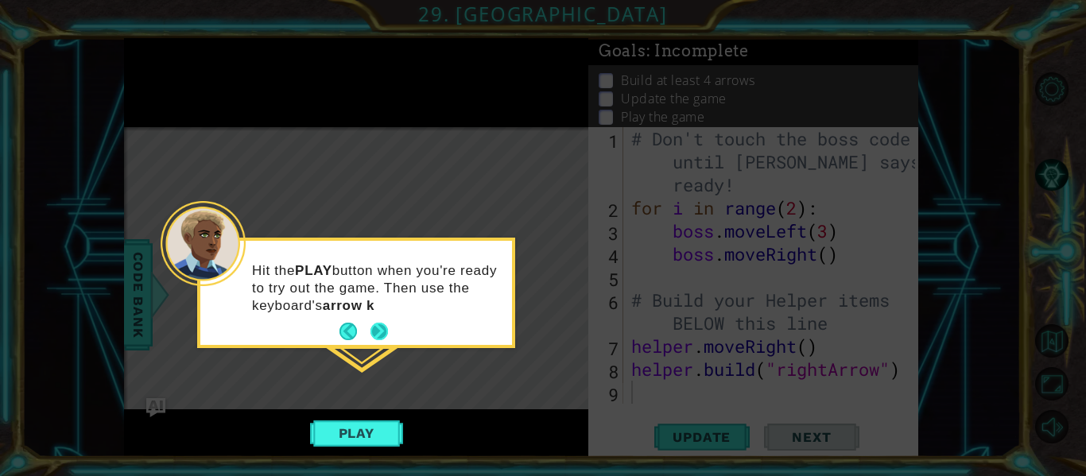
click at [376, 332] on button "Next" at bounding box center [378, 331] width 17 height 17
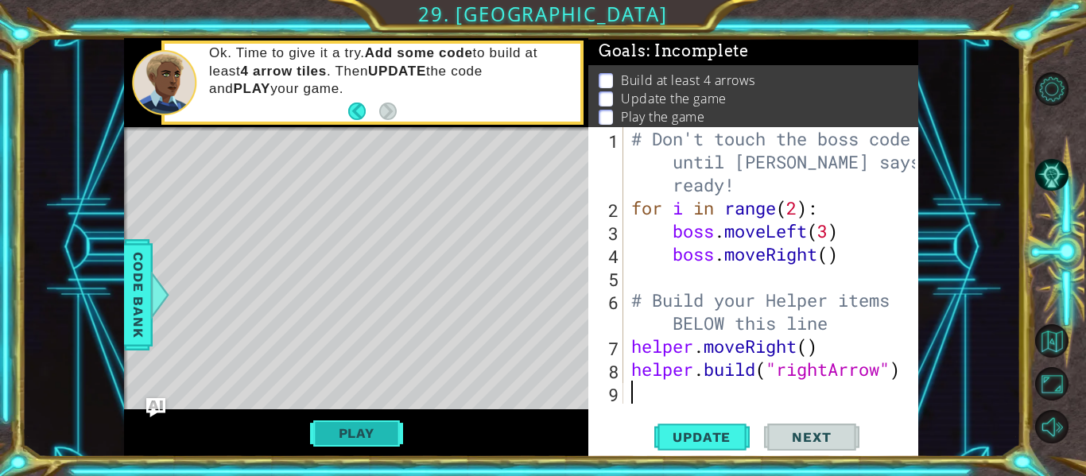
click at [364, 420] on button "Play" at bounding box center [356, 433] width 93 height 30
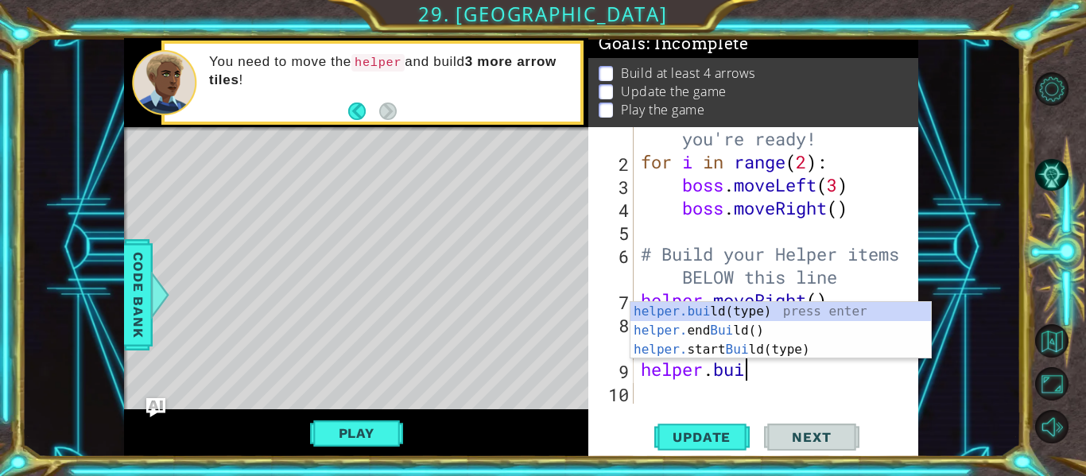
scroll to position [0, 5]
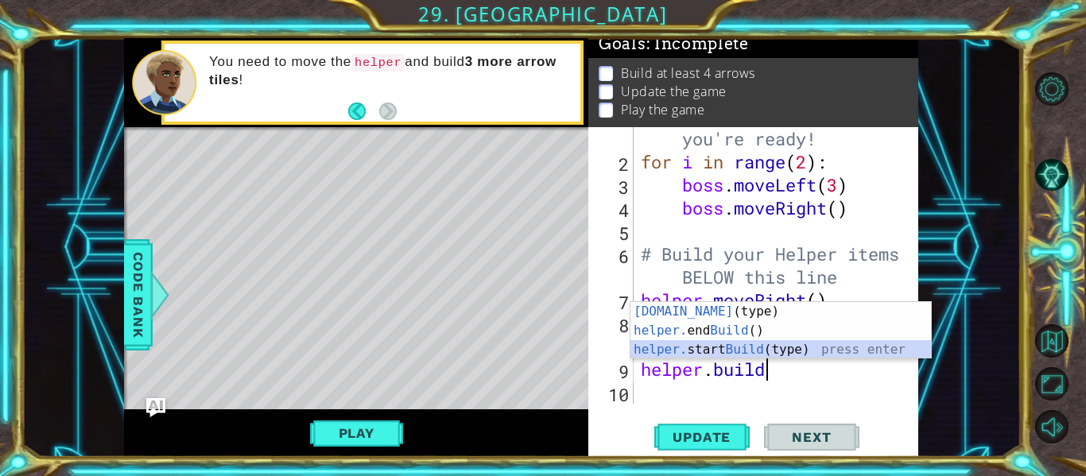
click at [760, 347] on div "[DOMAIN_NAME] (type) press enter helper. end Build () press enter helper. start…" at bounding box center [780, 349] width 301 height 95
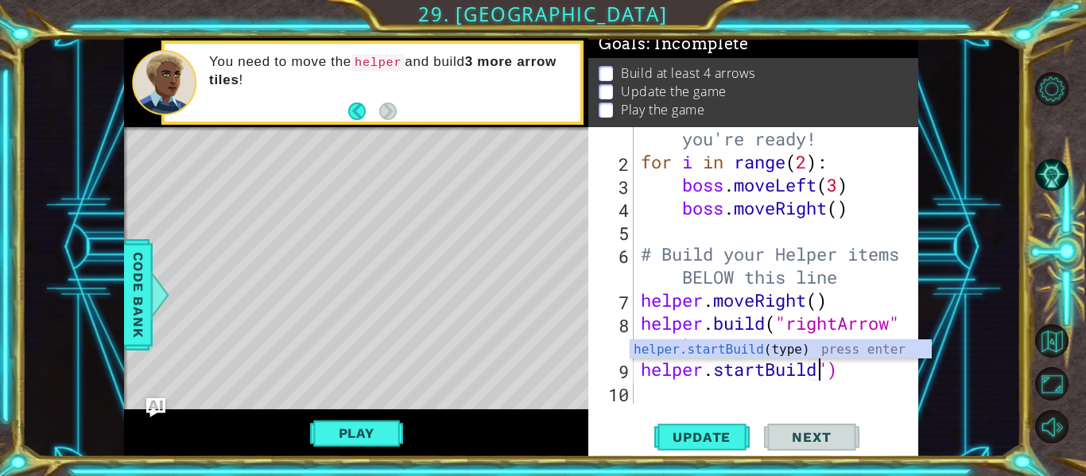
scroll to position [0, 9]
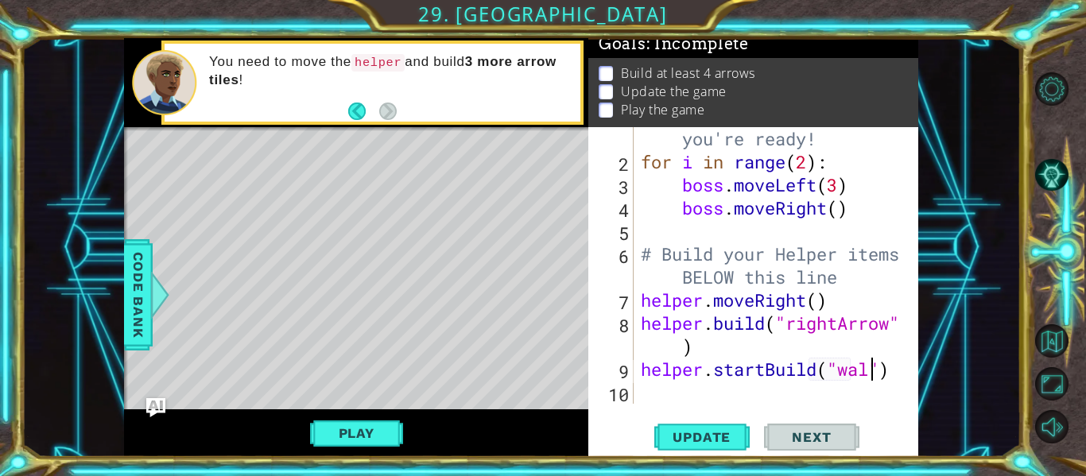
type textarea "helper.startBuild("wall")"
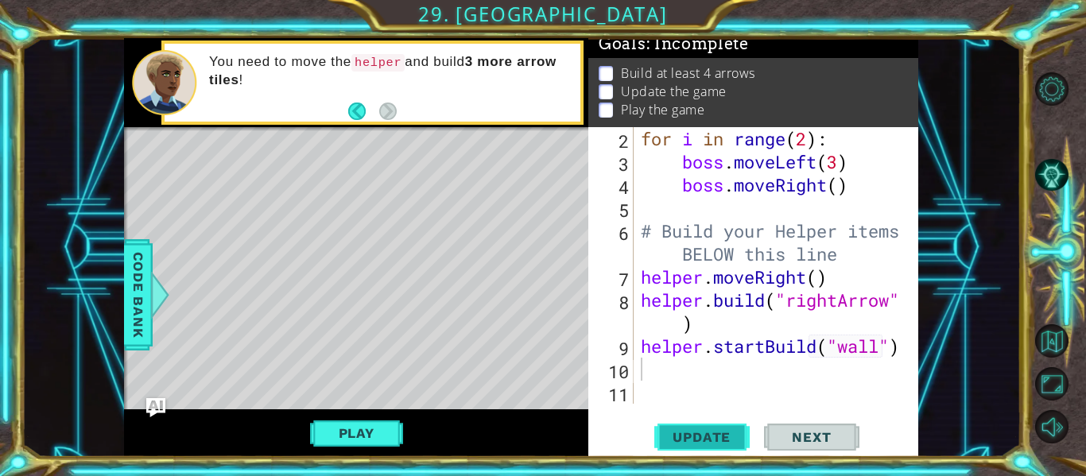
click at [701, 444] on span "Update" at bounding box center [702, 437] width 90 height 16
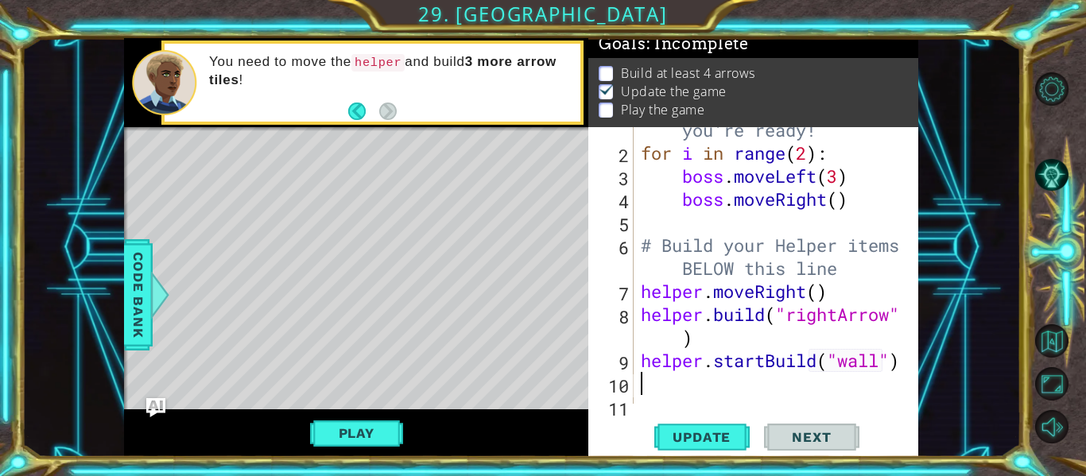
scroll to position [55, 0]
click at [711, 448] on button "Update" at bounding box center [701, 437] width 95 height 33
click at [350, 436] on button "Play" at bounding box center [356, 433] width 93 height 30
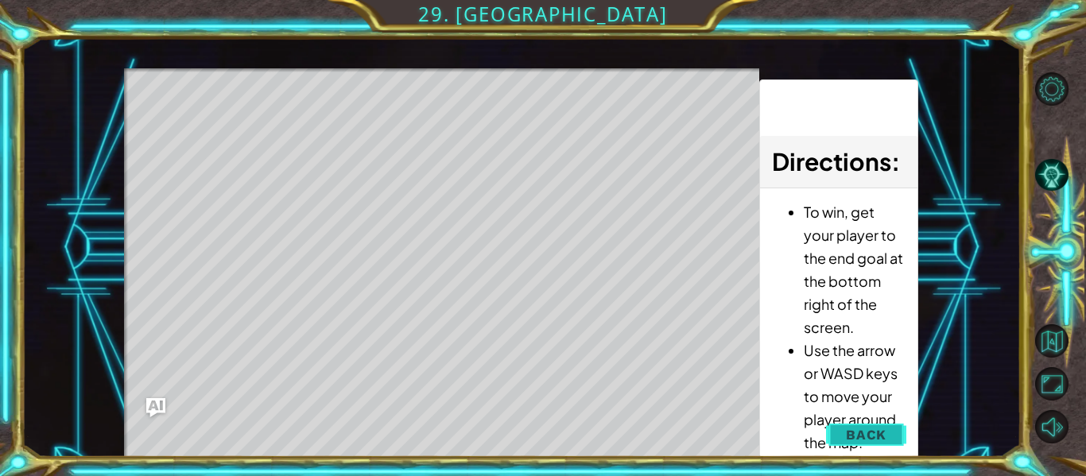
click at [886, 433] on span "Back" at bounding box center [866, 435] width 41 height 16
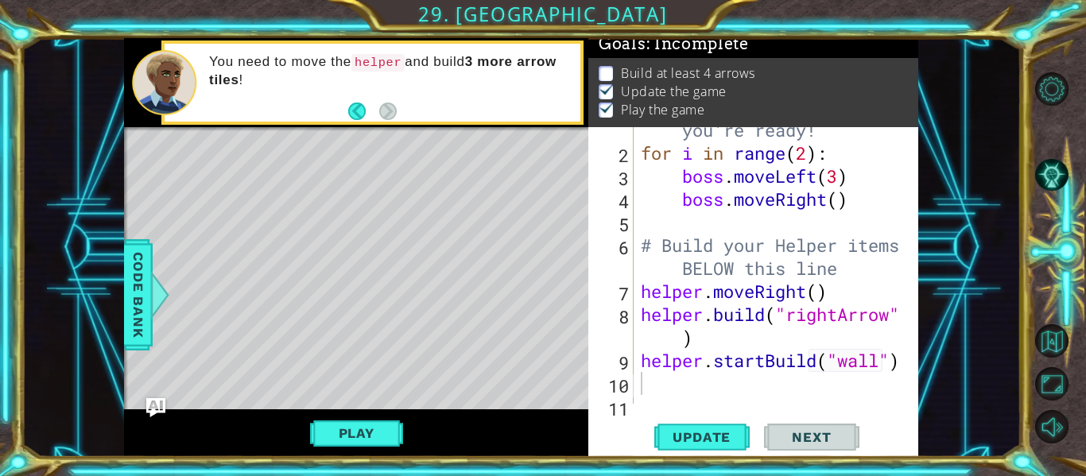
click at [817, 434] on span "Next" at bounding box center [811, 437] width 71 height 16
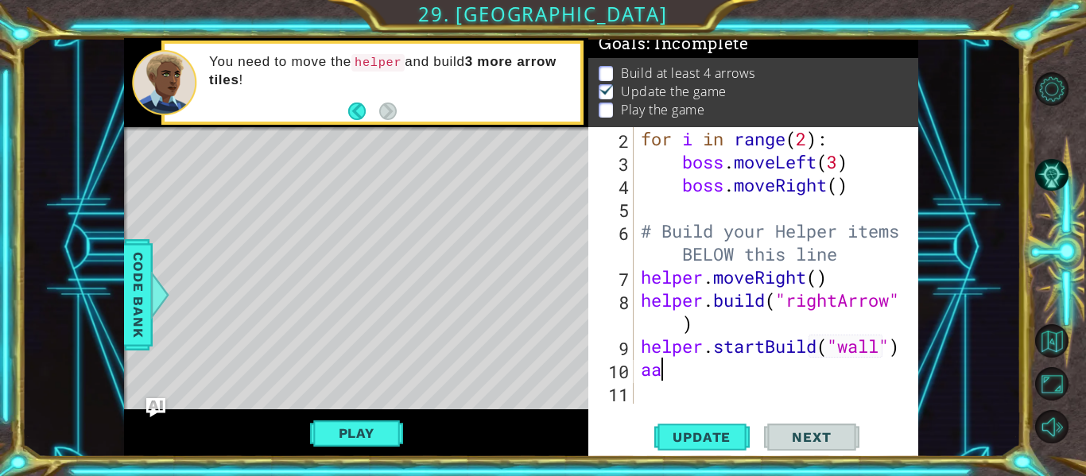
type textarea "a"
type textarea "h"
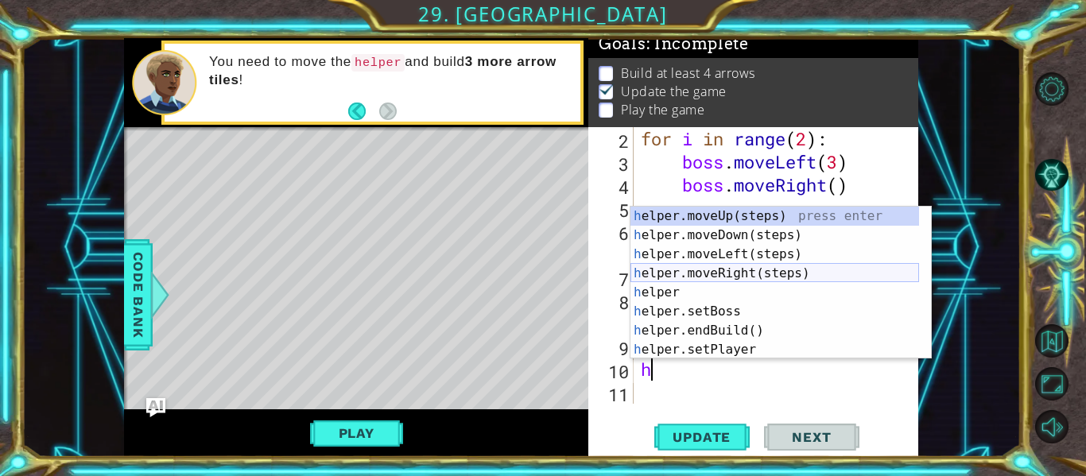
click at [721, 274] on div "h elper.moveUp(steps) press enter h elper.moveDown(steps) press enter h elper.m…" at bounding box center [774, 302] width 289 height 191
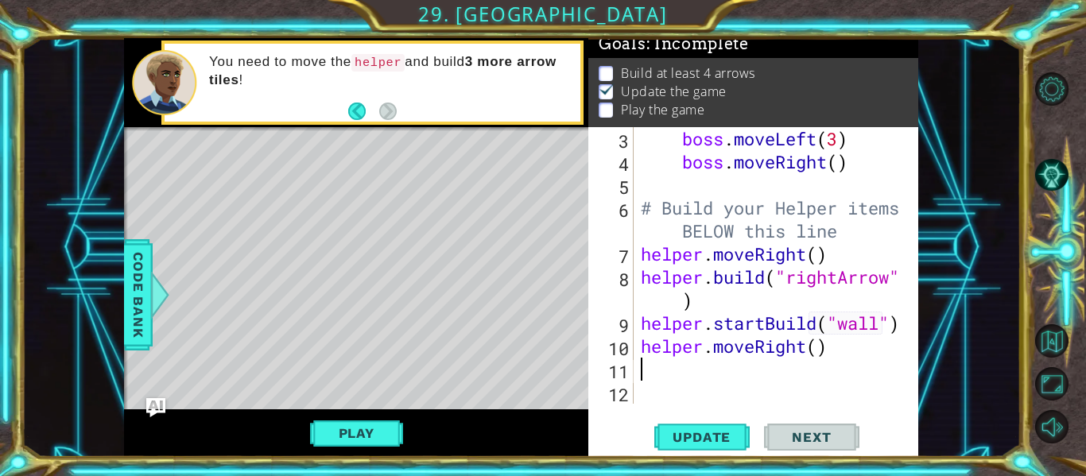
scroll to position [92, 0]
click at [820, 350] on div "boss . moveLeft ( 3 ) boss . moveRight ( ) # Build your Helper items BELOW this…" at bounding box center [774, 288] width 273 height 323
type textarea "helper.moveRight(6)"
click at [715, 439] on span "Update" at bounding box center [702, 437] width 90 height 16
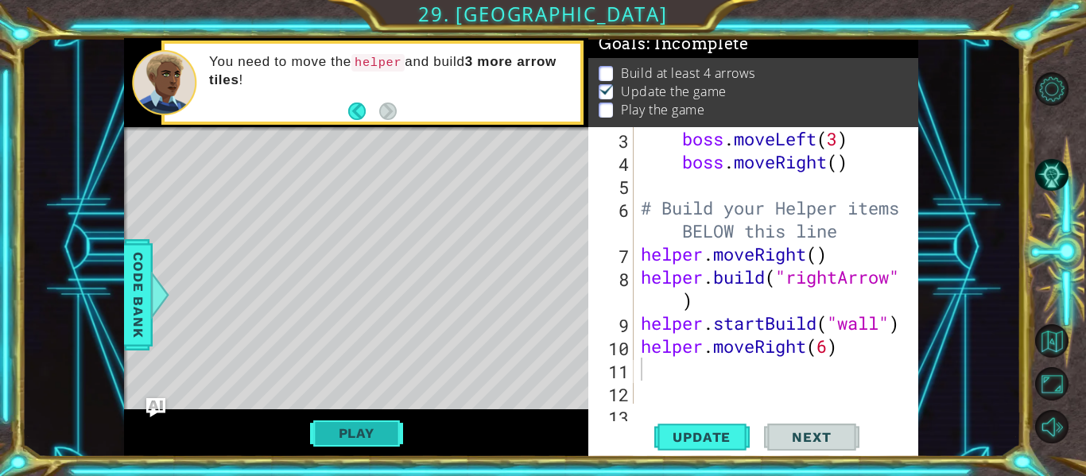
click at [363, 432] on button "Play" at bounding box center [356, 433] width 93 height 30
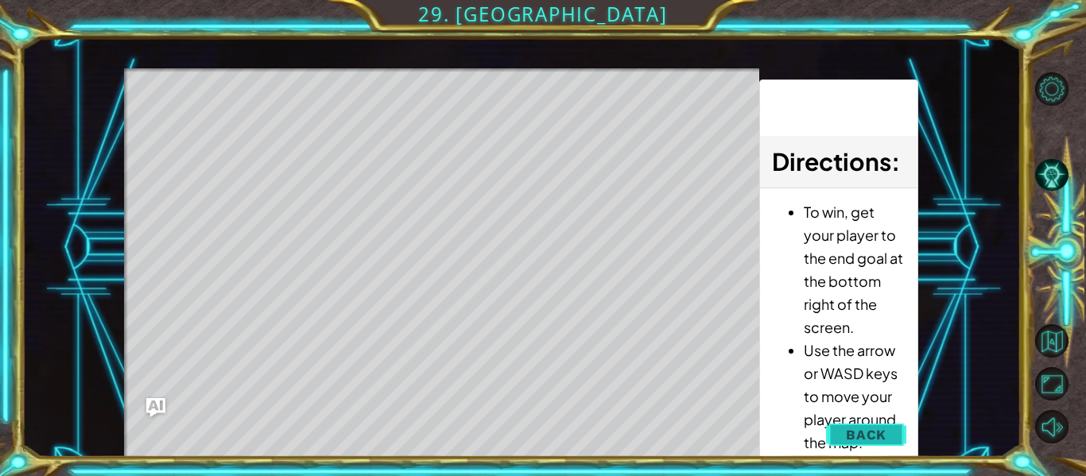
click at [874, 434] on span "Back" at bounding box center [866, 435] width 41 height 16
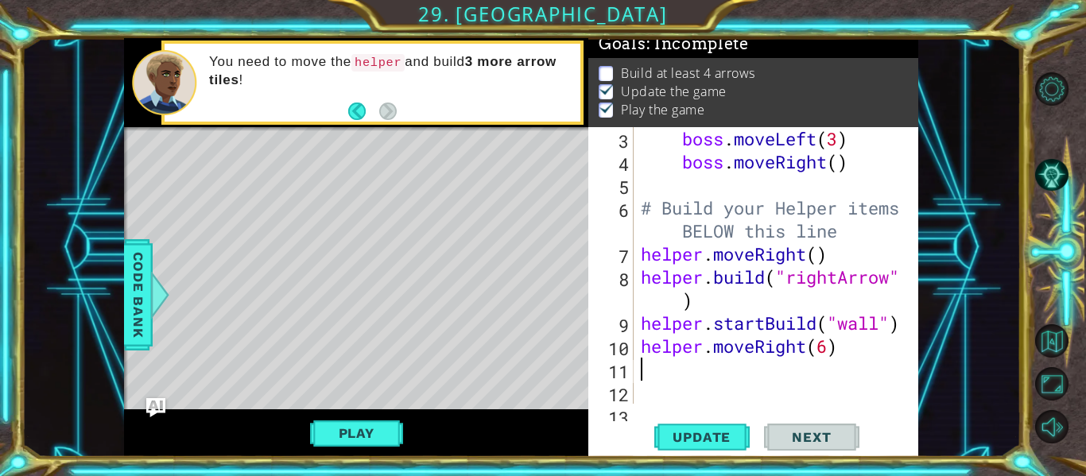
click at [658, 371] on div "boss . moveLeft ( 3 ) boss . moveRight ( ) # Build your Helper items BELOW this…" at bounding box center [774, 288] width 273 height 323
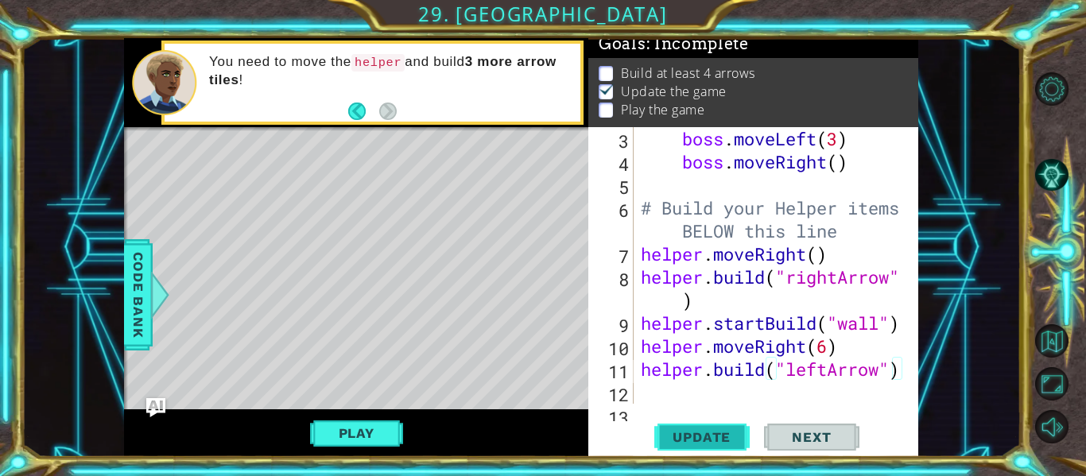
click at [692, 442] on span "Update" at bounding box center [702, 437] width 90 height 16
click at [379, 432] on button "Play" at bounding box center [356, 433] width 93 height 30
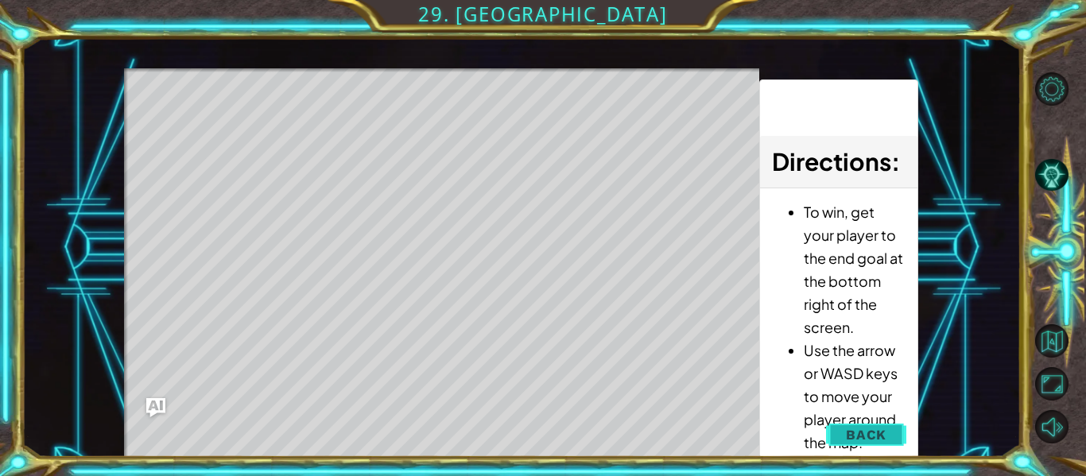
click at [875, 436] on span "Back" at bounding box center [866, 435] width 41 height 16
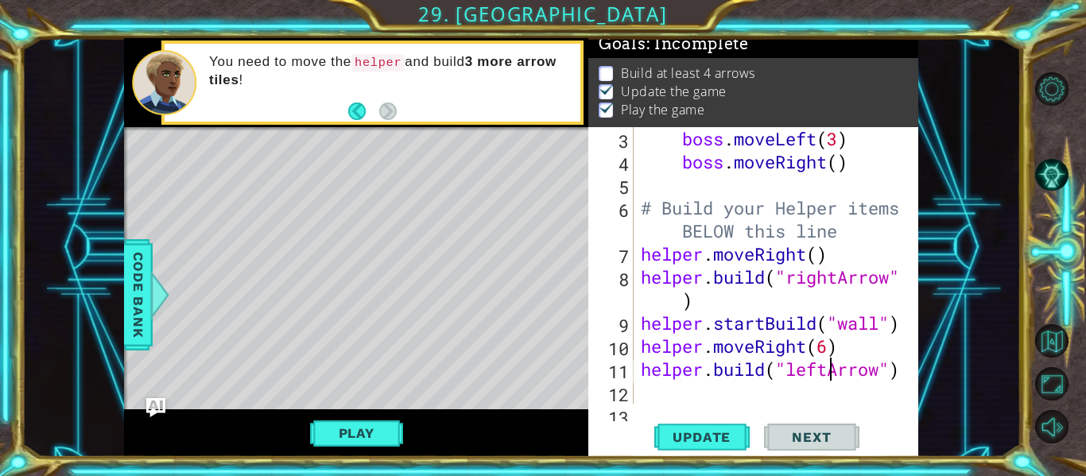
click at [829, 370] on div "boss . moveLeft ( 3 ) boss . moveRight ( ) # Build your Helper items BELOW this…" at bounding box center [774, 288] width 273 height 323
type textarea "[DOMAIN_NAME]("downArrow")"
click at [730, 444] on span "Update" at bounding box center [702, 437] width 90 height 16
click at [654, 395] on div "boss . moveLeft ( 3 ) boss . moveRight ( ) # Build your Helper items BELOW this…" at bounding box center [774, 288] width 273 height 323
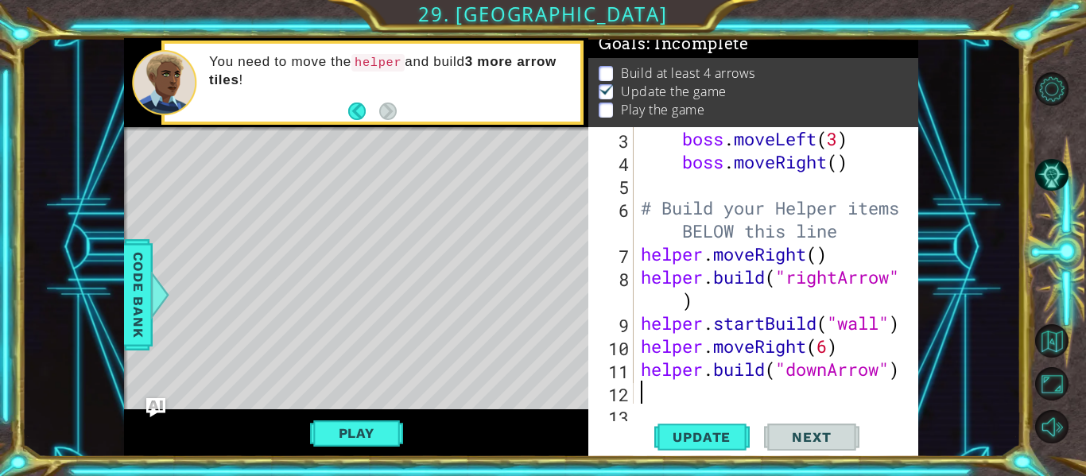
scroll to position [0, 0]
click at [359, 422] on button "Play" at bounding box center [356, 433] width 93 height 30
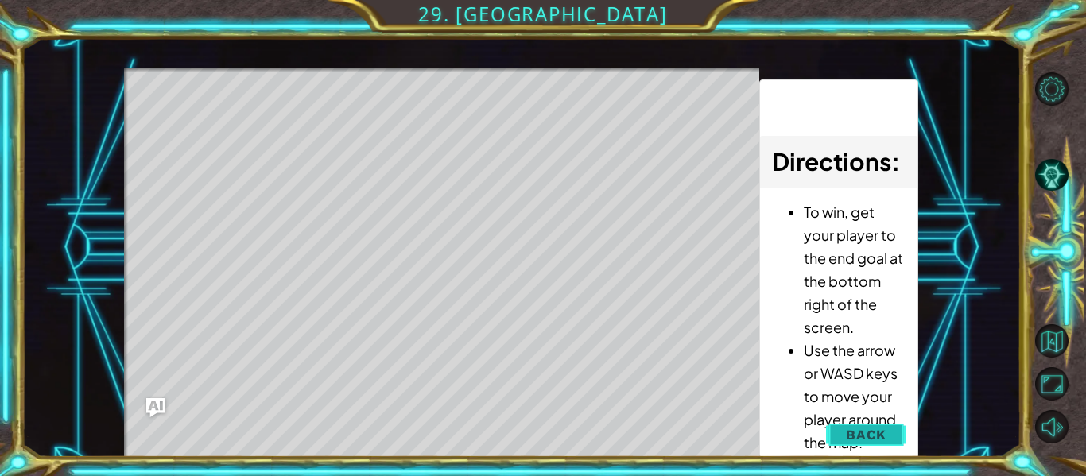
click at [873, 437] on span "Back" at bounding box center [866, 435] width 41 height 16
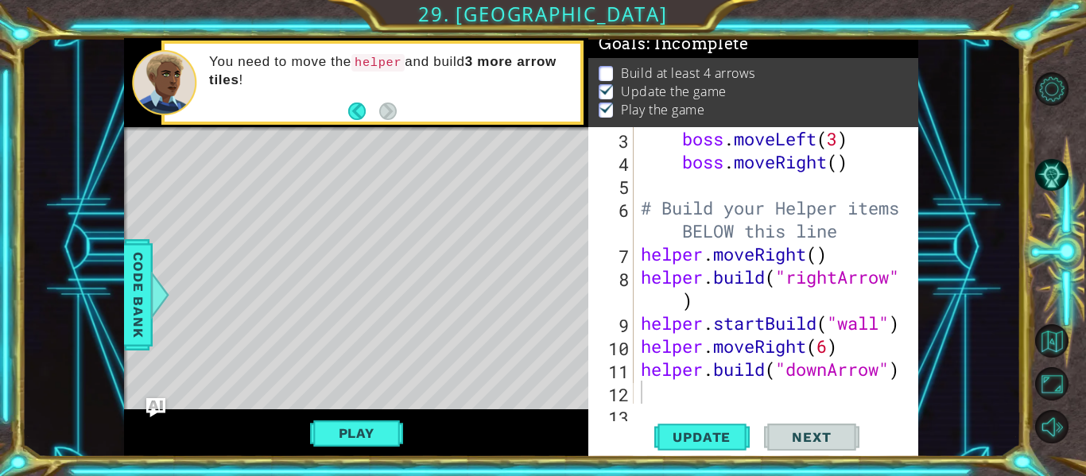
click at [140, 405] on div "Level Map" at bounding box center [491, 361] width 735 height 468
click at [165, 406] on img "Ask AI" at bounding box center [155, 407] width 21 height 21
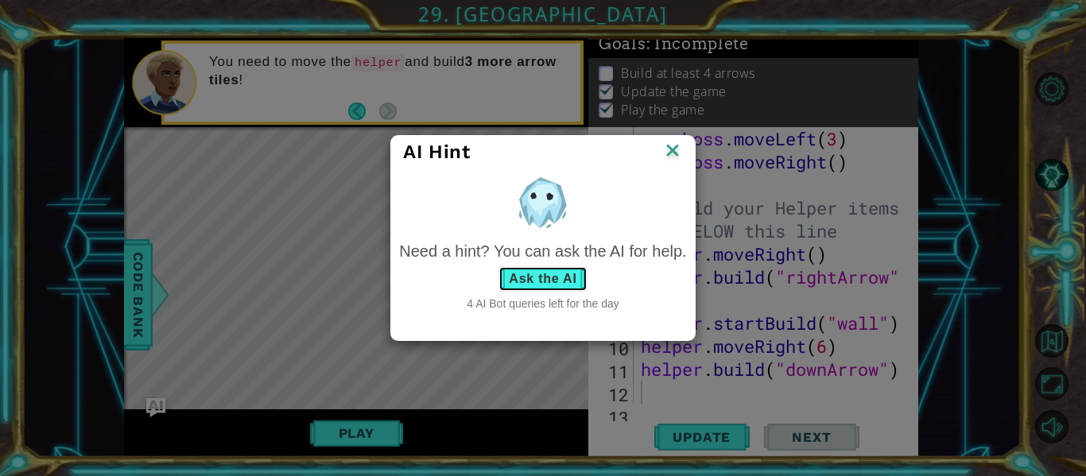
click at [534, 278] on button "Ask the AI" at bounding box center [542, 278] width 88 height 25
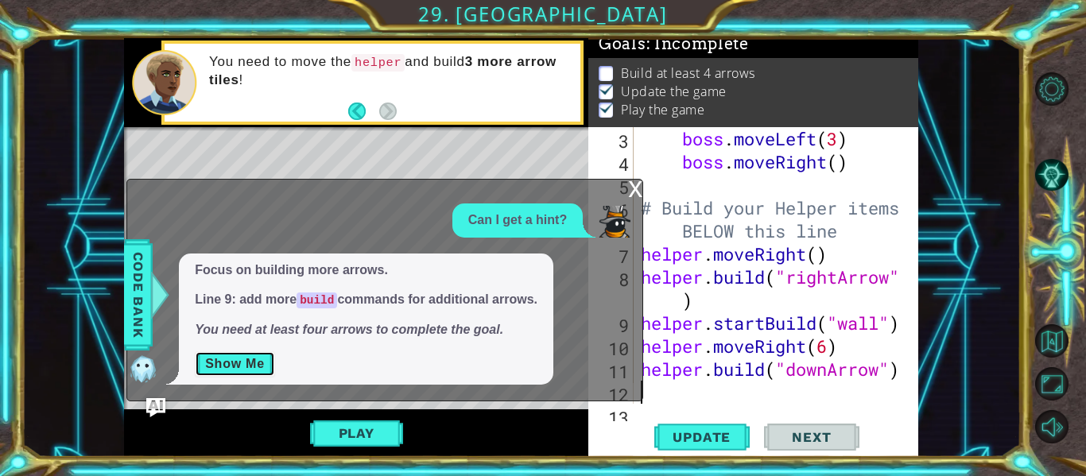
click at [243, 366] on button "Show Me" at bounding box center [235, 363] width 80 height 25
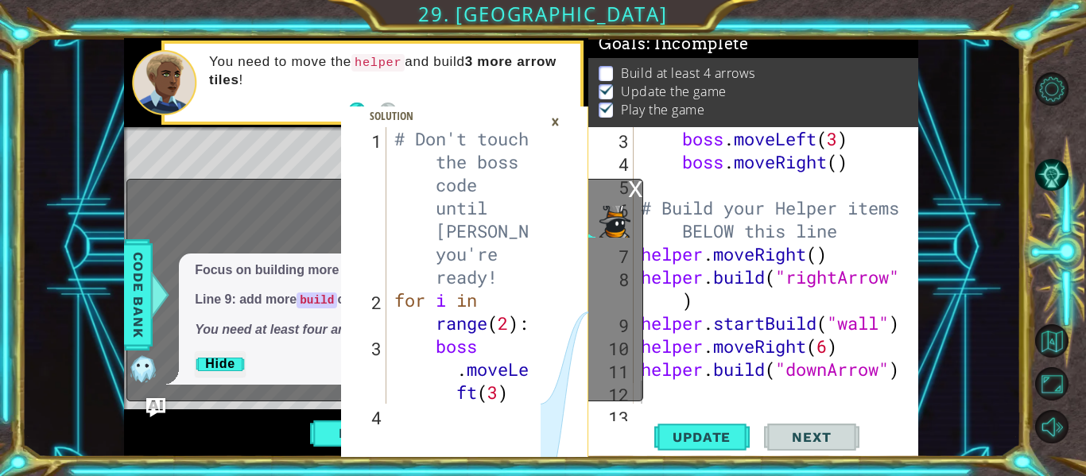
click at [633, 101] on p "Play the game" at bounding box center [662, 109] width 83 height 17
click at [638, 192] on div "x" at bounding box center [635, 188] width 14 height 16
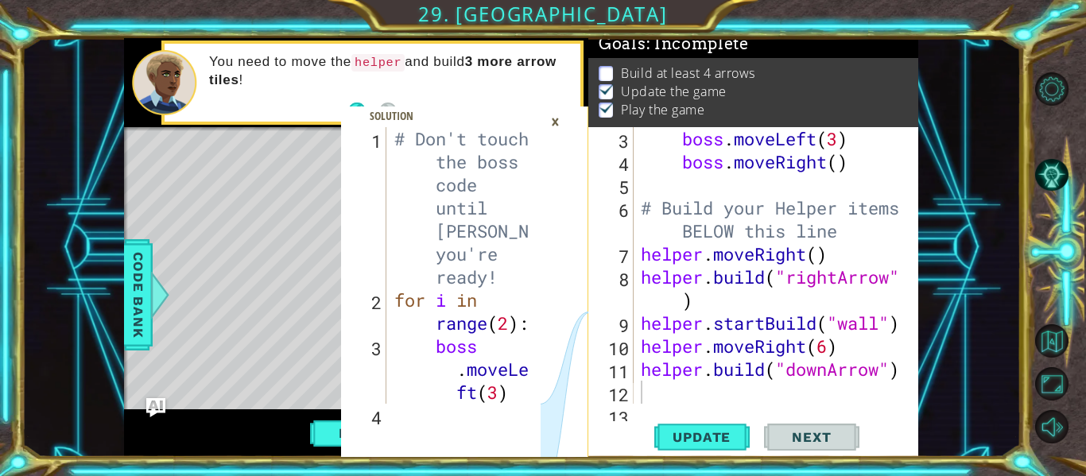
click at [551, 116] on div "×" at bounding box center [555, 121] width 25 height 27
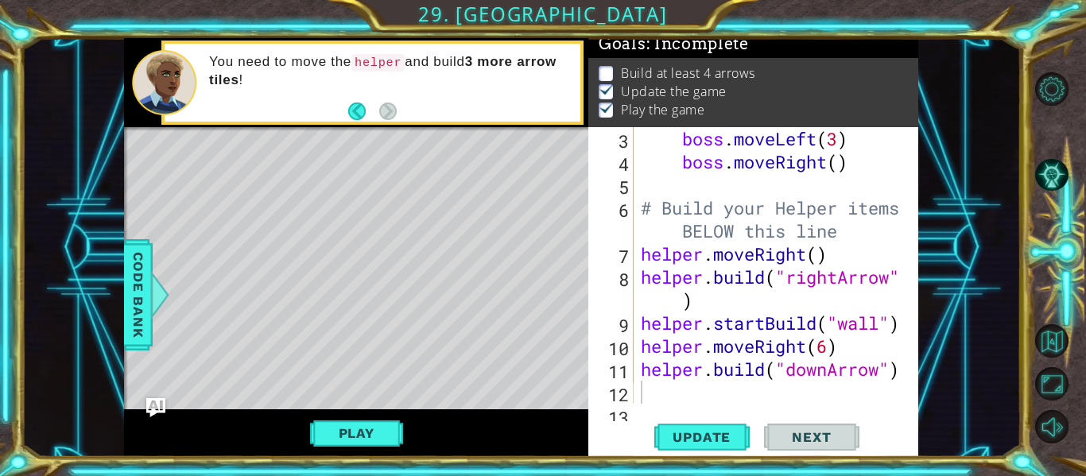
click at [646, 387] on div "boss . moveLeft ( 3 ) boss . moveRight ( ) # Build your Helper items BELOW this…" at bounding box center [774, 288] width 273 height 323
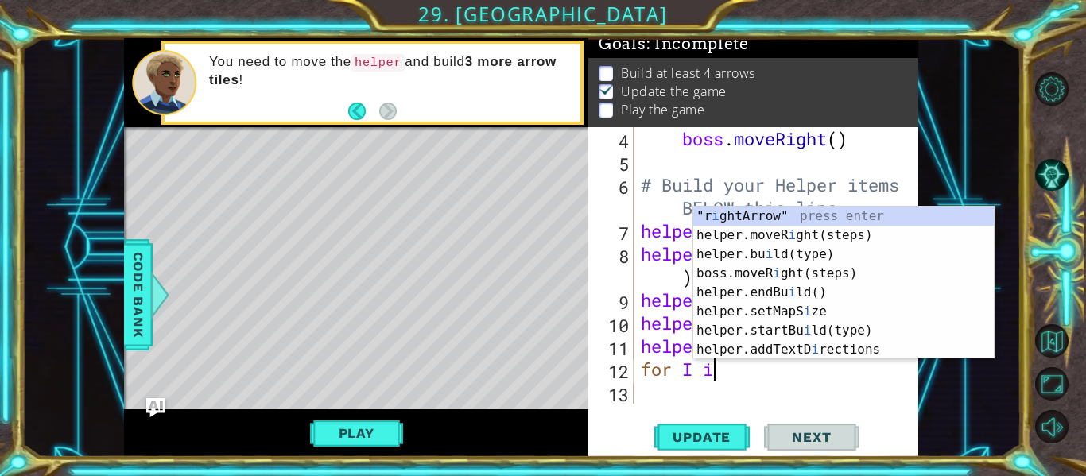
scroll to position [0, 3]
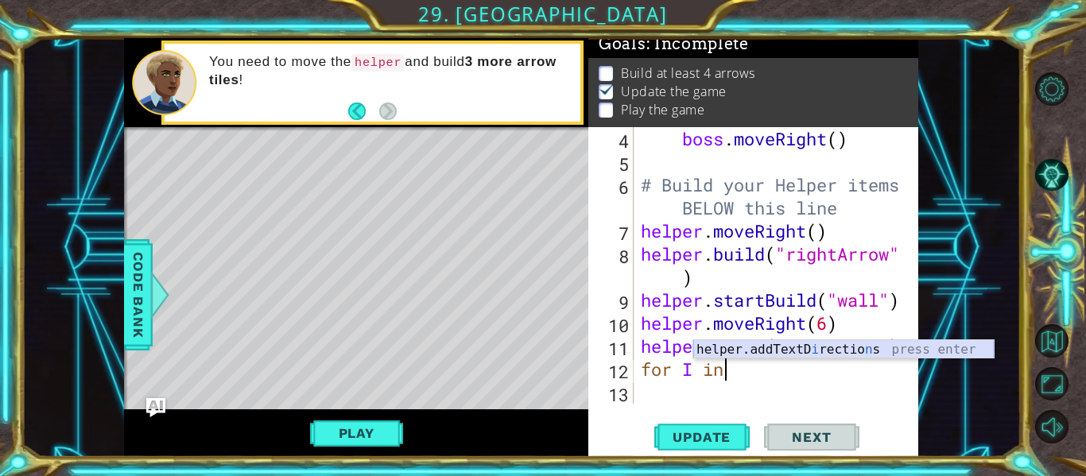
click at [807, 349] on div "helper.addTextD i rectio n s press enter" at bounding box center [843, 368] width 301 height 57
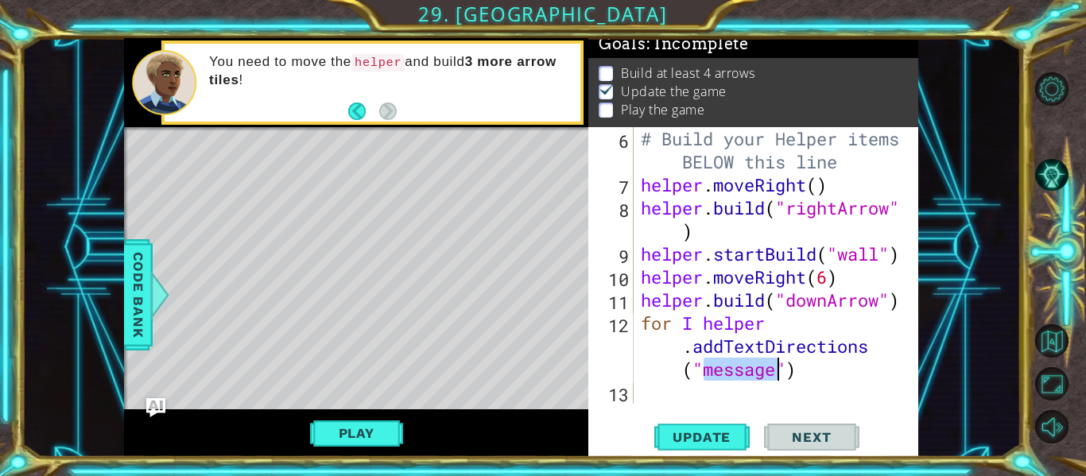
scroll to position [161, 0]
click at [706, 446] on button "Update" at bounding box center [701, 437] width 95 height 33
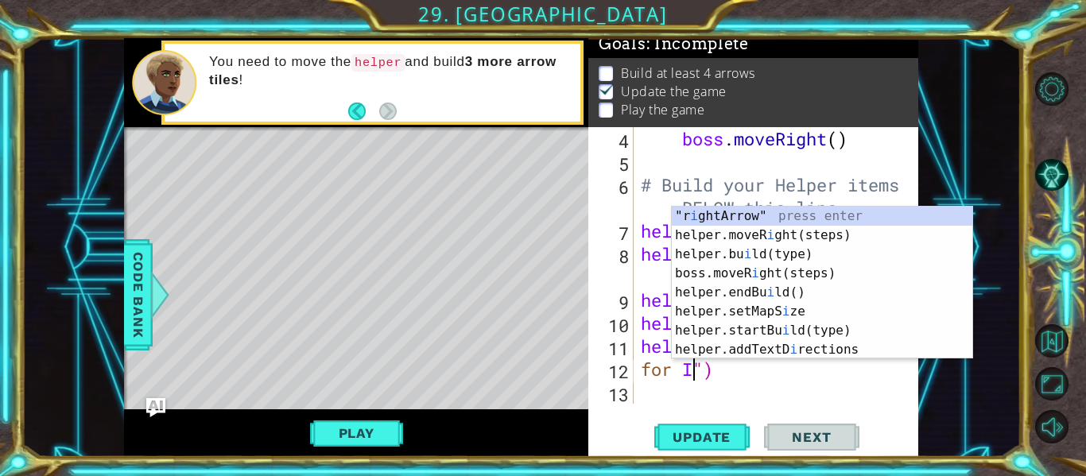
scroll to position [0, 2]
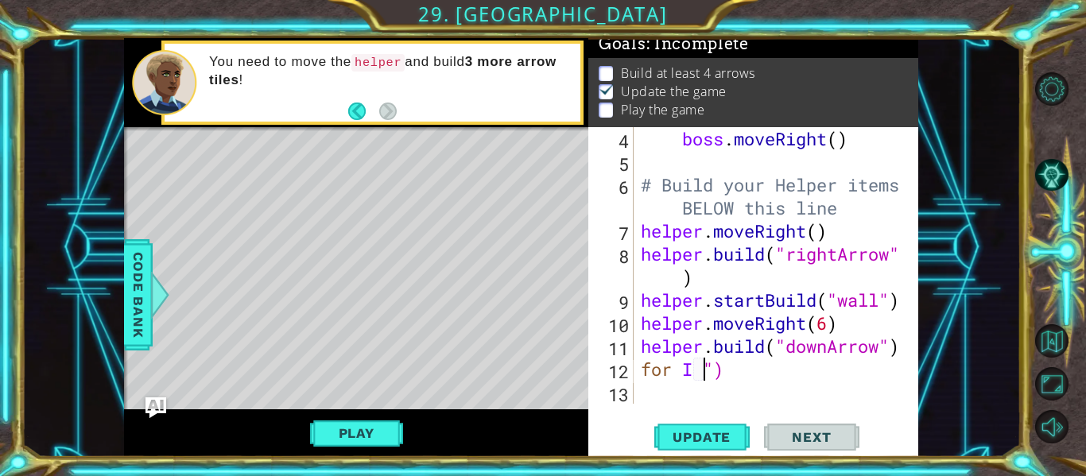
click at [150, 403] on img "Ask AI" at bounding box center [155, 407] width 21 height 21
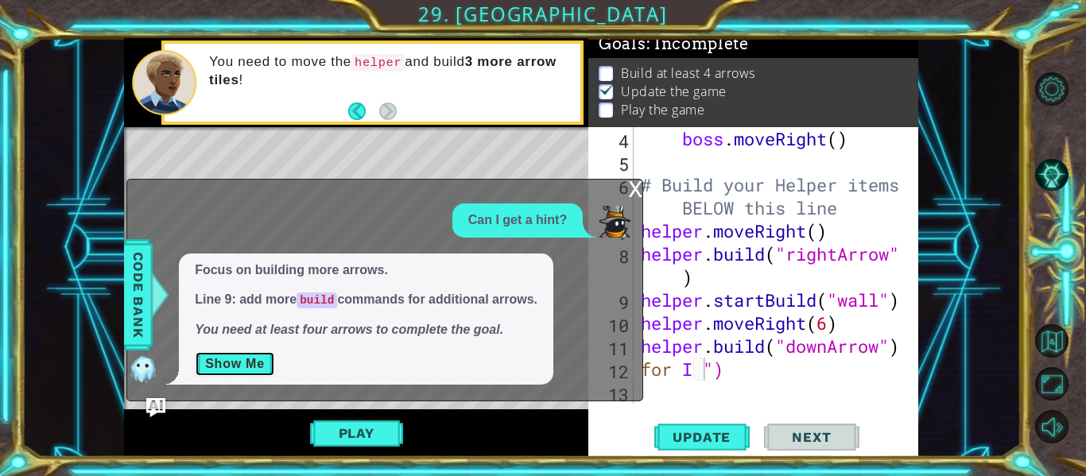
click at [241, 358] on button "Show Me" at bounding box center [235, 363] width 80 height 25
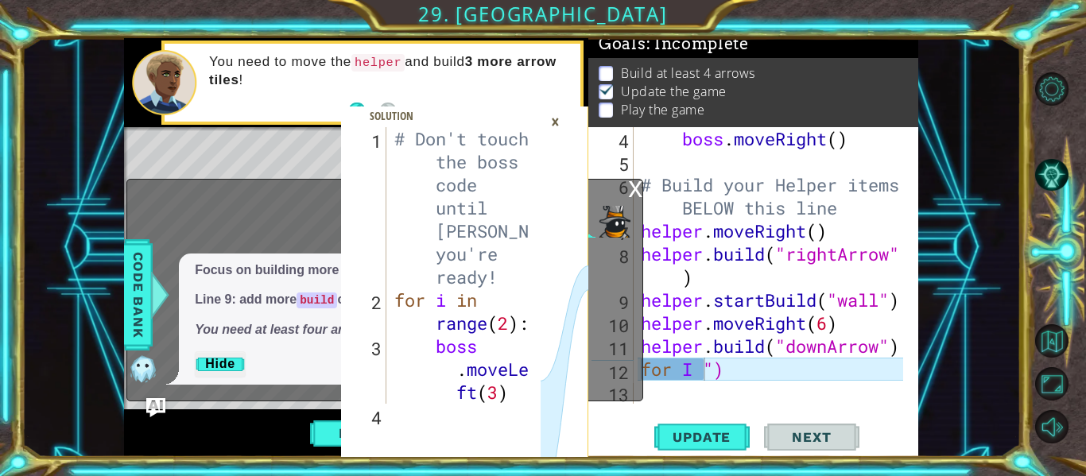
click at [328, 238] on div "Can I get a hint? Focus on building more arrows. Line 9: add more build command…" at bounding box center [380, 294] width 507 height 181
click at [275, 235] on div "Can I get a hint?" at bounding box center [380, 221] width 507 height 34
click at [548, 122] on div "×" at bounding box center [555, 121] width 25 height 27
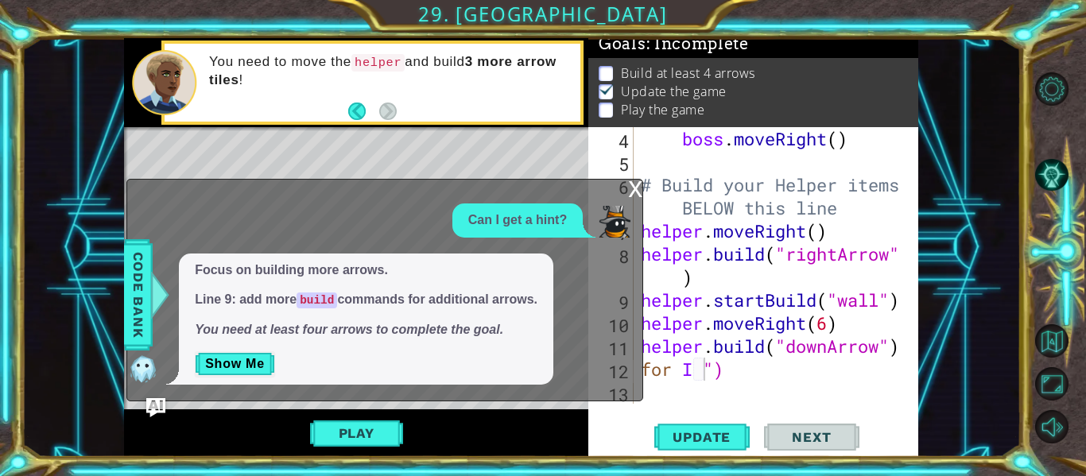
click at [633, 190] on div "x" at bounding box center [635, 188] width 14 height 16
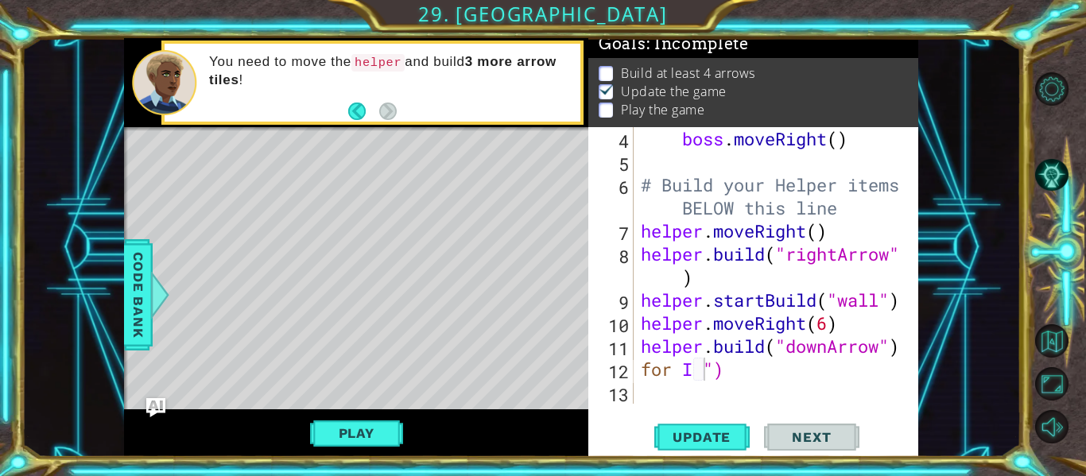
click at [719, 377] on div "boss . moveRight ( ) # Build your Helper items BELOW this line helper . moveRig…" at bounding box center [774, 288] width 273 height 323
click at [707, 374] on div "boss . moveRight ( ) # Build your Helper items BELOW this line helper . moveRig…" at bounding box center [774, 288] width 273 height 323
click at [809, 369] on div "boss . moveRight ( ) # Build your Helper items BELOW this line helper . moveRig…" at bounding box center [774, 288] width 273 height 323
click at [799, 371] on div "boss . moveRight ( ) # Build your Helper items BELOW this line helper . moveRig…" at bounding box center [774, 288] width 273 height 323
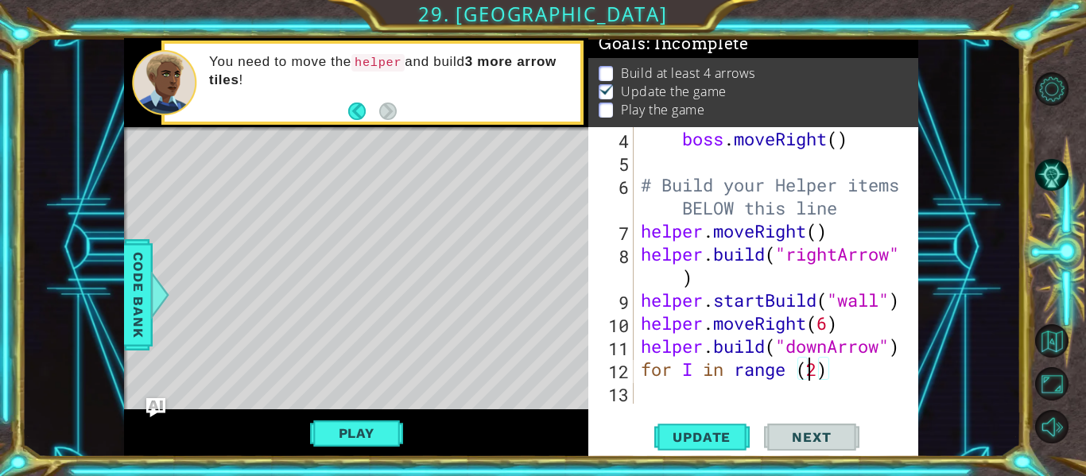
scroll to position [0, 8]
click at [835, 374] on div "boss . moveRight ( ) # Build your Helper items BELOW this line helper . moveRig…" at bounding box center [774, 288] width 273 height 323
type textarea "for I in range (2):"
click at [713, 432] on span "Update" at bounding box center [702, 437] width 90 height 16
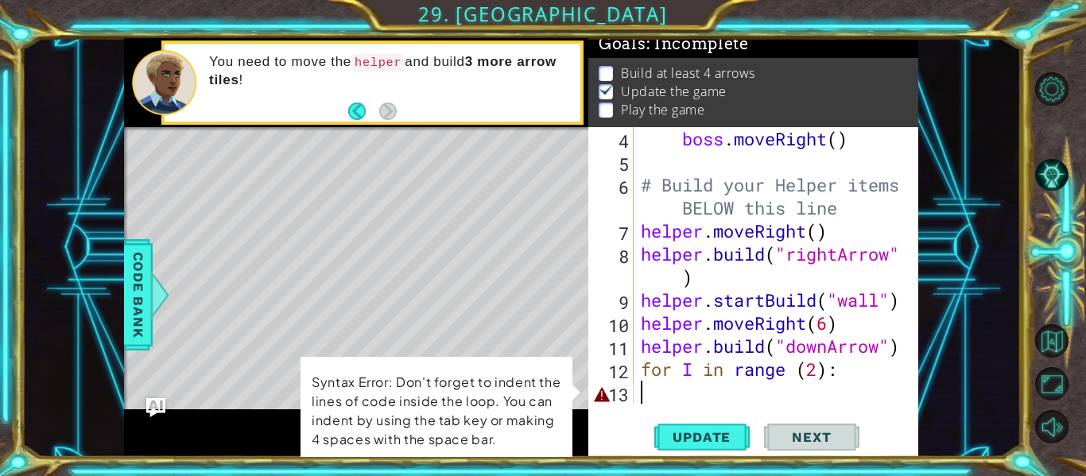
click at [663, 397] on div "boss . moveRight ( ) # Build your Helper items BELOW this line helper . moveRig…" at bounding box center [774, 288] width 273 height 323
drag, startPoint x: 182, startPoint y: 145, endPoint x: 352, endPoint y: 162, distance: 170.9
click at [352, 162] on div "Level Map" at bounding box center [491, 361] width 735 height 468
click at [664, 397] on div "boss . moveRight ( ) # Build your Helper items BELOW this line helper . moveRig…" at bounding box center [774, 288] width 273 height 323
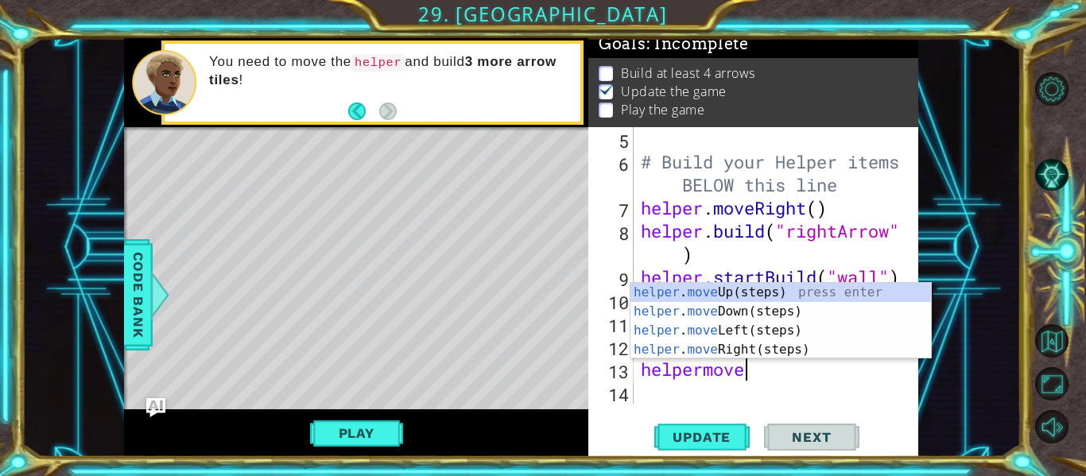
scroll to position [0, 4]
click at [706, 374] on div "# Build your Helper items BELOW this line helper . moveRight ( ) helper . build…" at bounding box center [774, 288] width 273 height 323
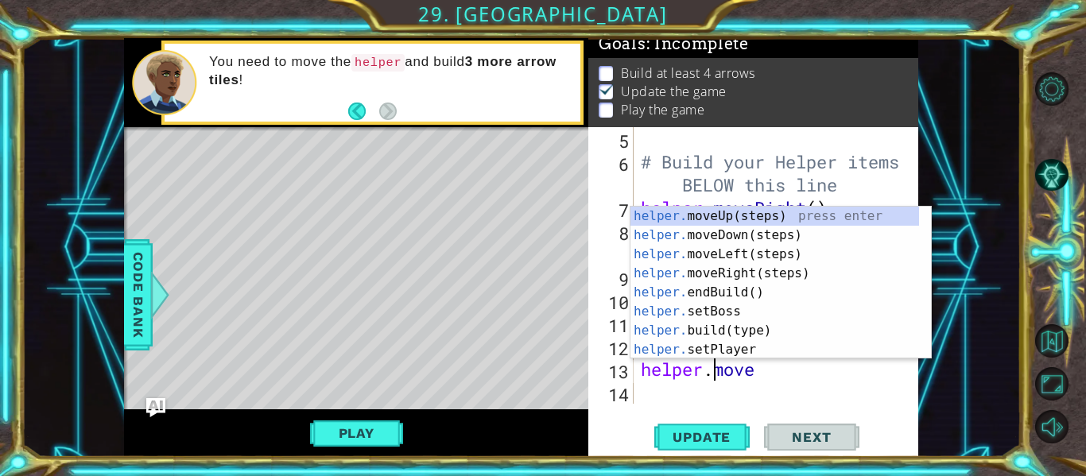
click at [771, 378] on div "# Build your Helper items BELOW this line helper . moveRight ( ) helper . build…" at bounding box center [774, 288] width 273 height 323
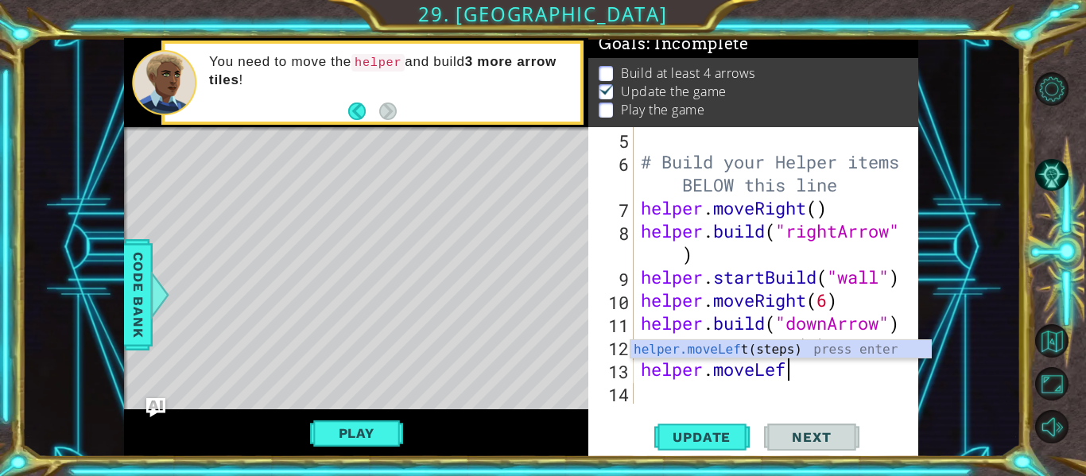
type textarea "helper.moveLeft"
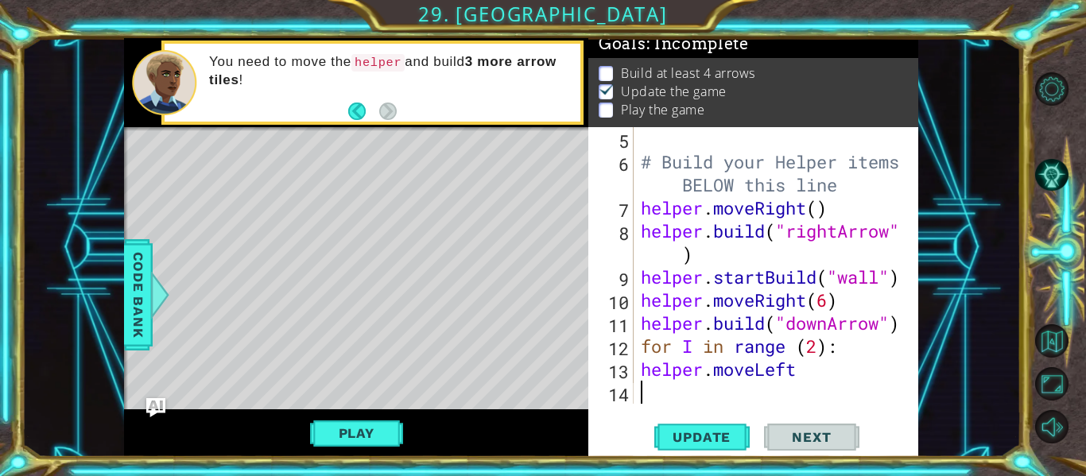
click at [651, 395] on div "# Build your Helper items BELOW this line helper . moveRight ( ) helper . build…" at bounding box center [774, 288] width 273 height 323
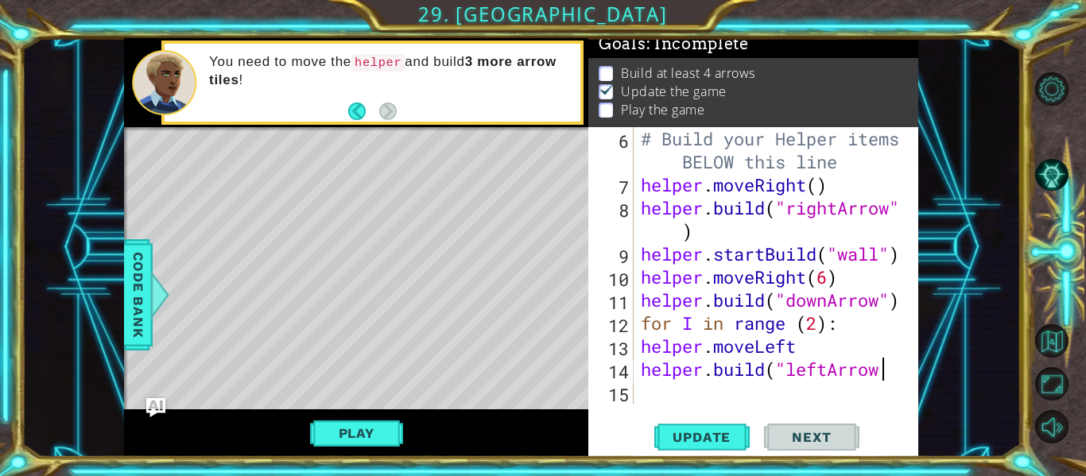
scroll to position [0, 10]
type textarea "[DOMAIN_NAME]("leftArrow")"
click at [653, 394] on div "# Build your Helper items BELOW this line helper . moveRight ( ) helper . build…" at bounding box center [774, 300] width 273 height 346
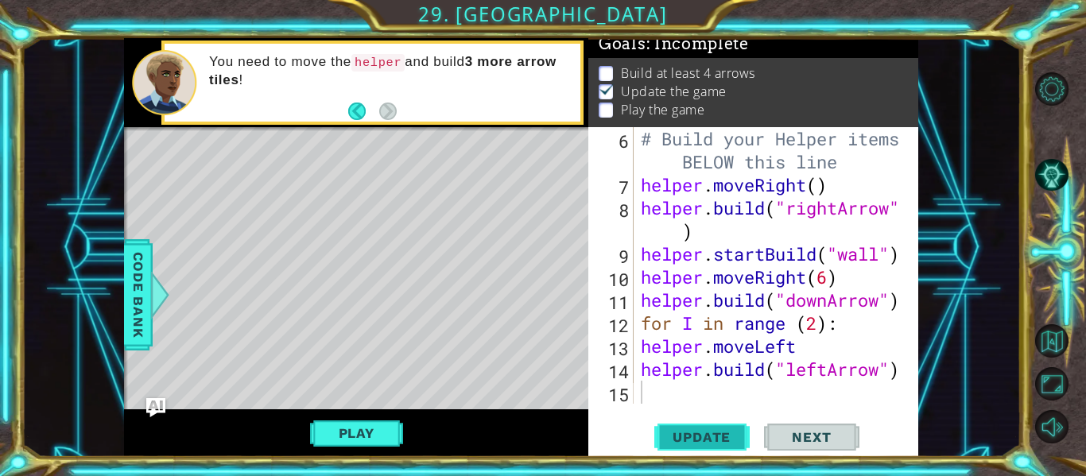
click at [690, 431] on span "Update" at bounding box center [702, 437] width 90 height 16
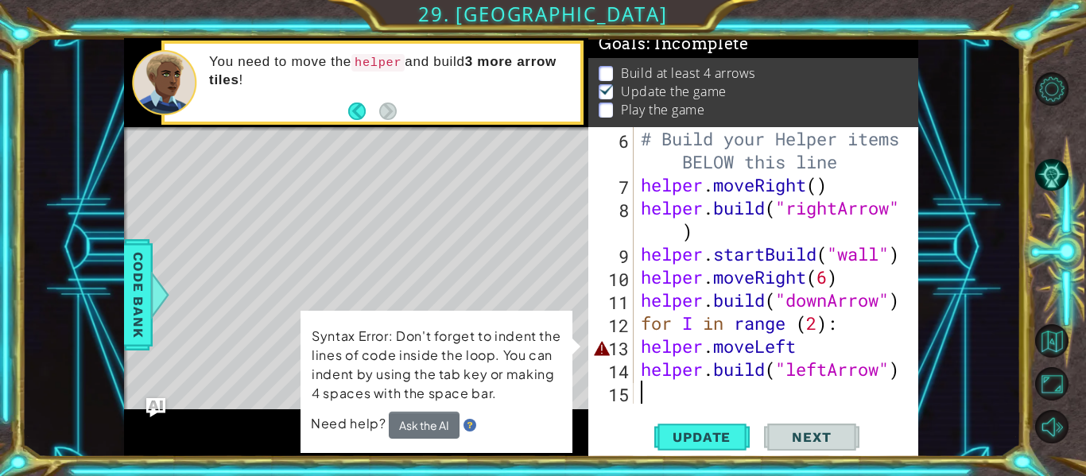
click at [801, 353] on div "# Build your Helper items BELOW this line helper . moveRight ( ) helper . build…" at bounding box center [774, 300] width 273 height 346
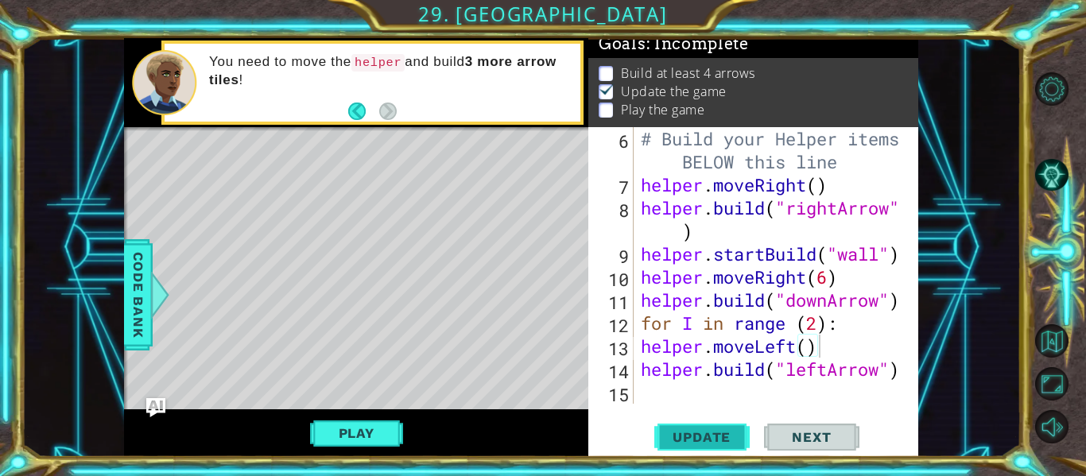
click at [699, 443] on span "Update" at bounding box center [702, 437] width 90 height 16
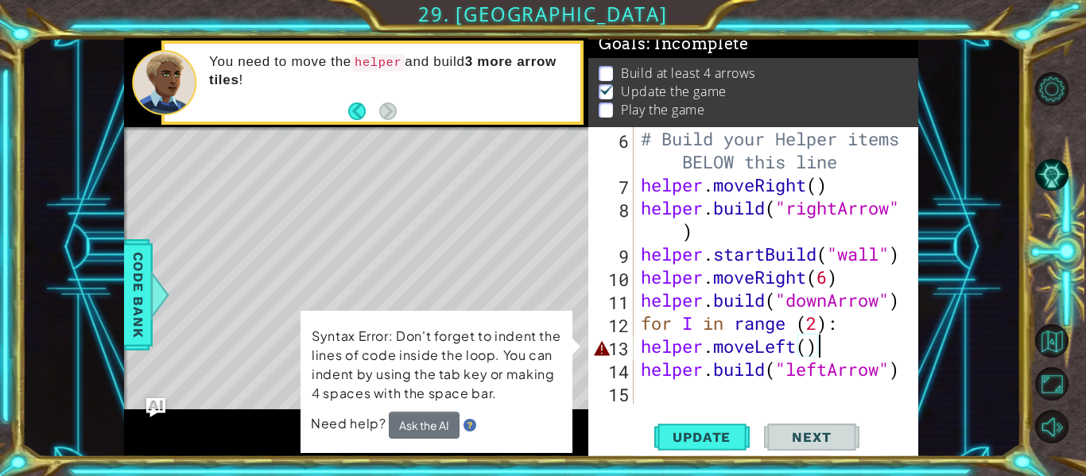
click at [587, 426] on div "Play" at bounding box center [356, 433] width 464 height 48
click at [797, 440] on span "Next" at bounding box center [811, 437] width 71 height 16
click at [812, 349] on div "# Build your Helper items BELOW this line helper . moveRight ( ) helper . build…" at bounding box center [774, 300] width 273 height 346
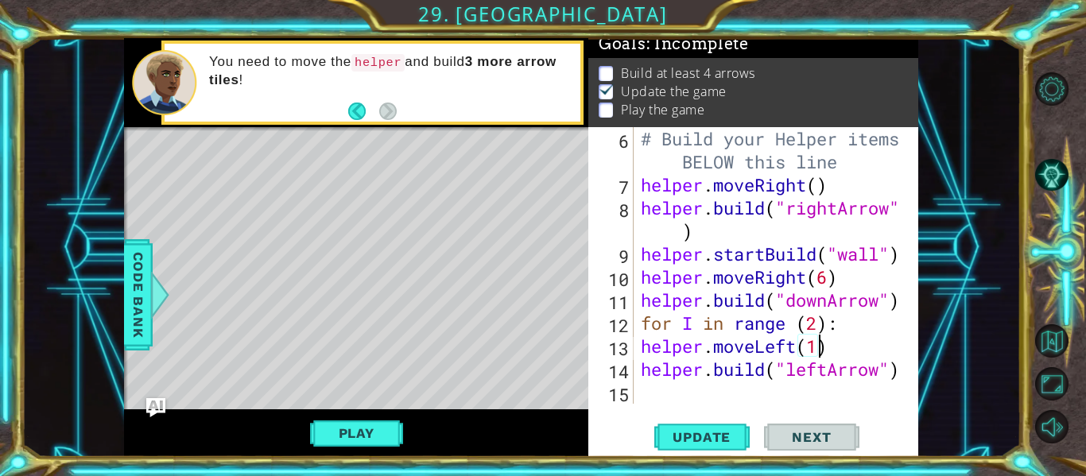
scroll to position [0, 8]
click at [383, 439] on button "Play" at bounding box center [356, 433] width 93 height 30
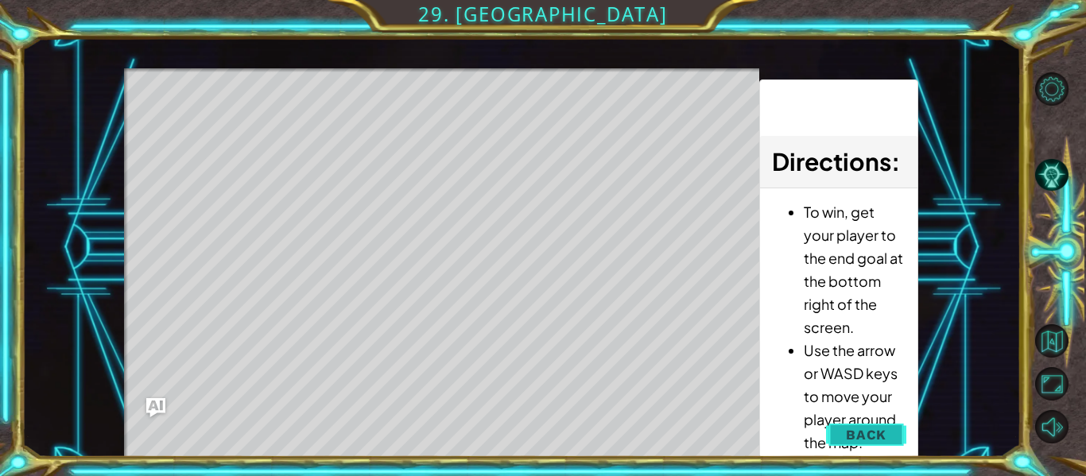
click at [843, 433] on button "Back" at bounding box center [866, 435] width 80 height 32
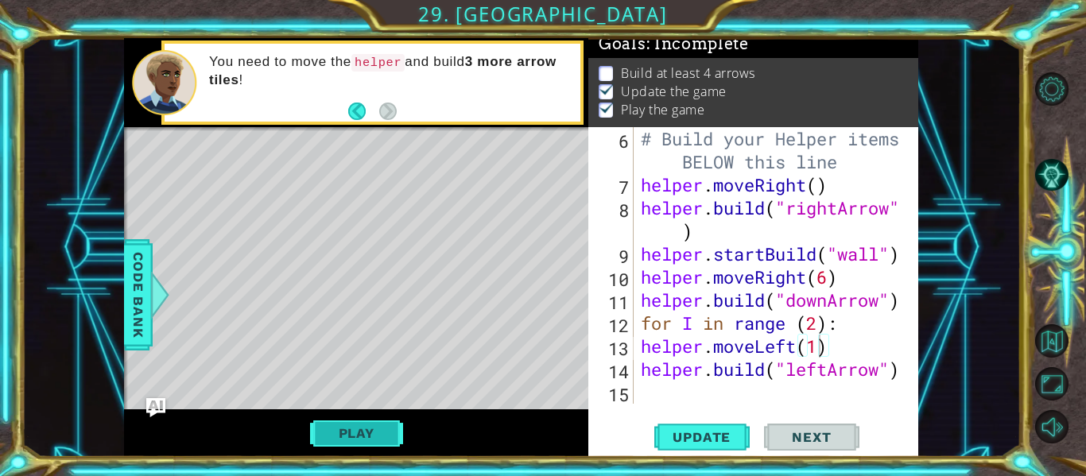
click at [356, 431] on button "Play" at bounding box center [356, 433] width 93 height 30
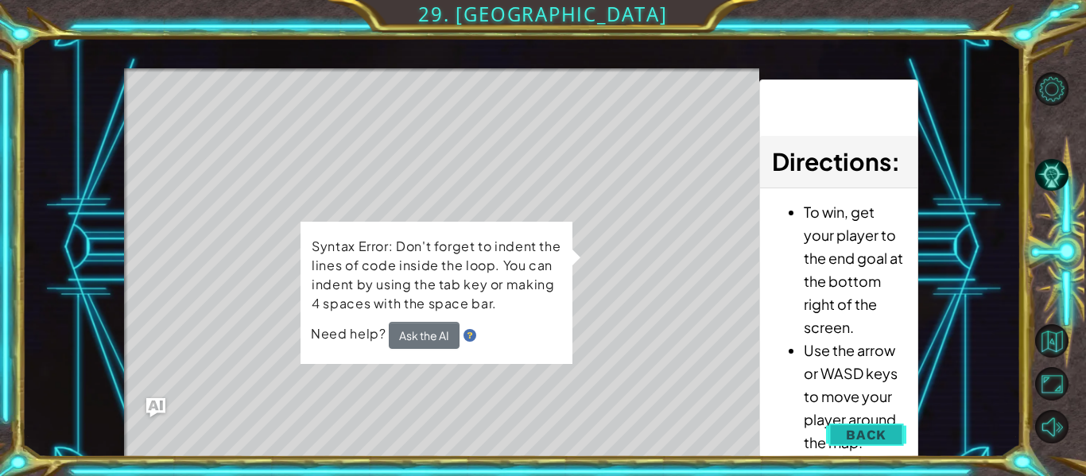
click at [878, 436] on span "Back" at bounding box center [866, 435] width 41 height 16
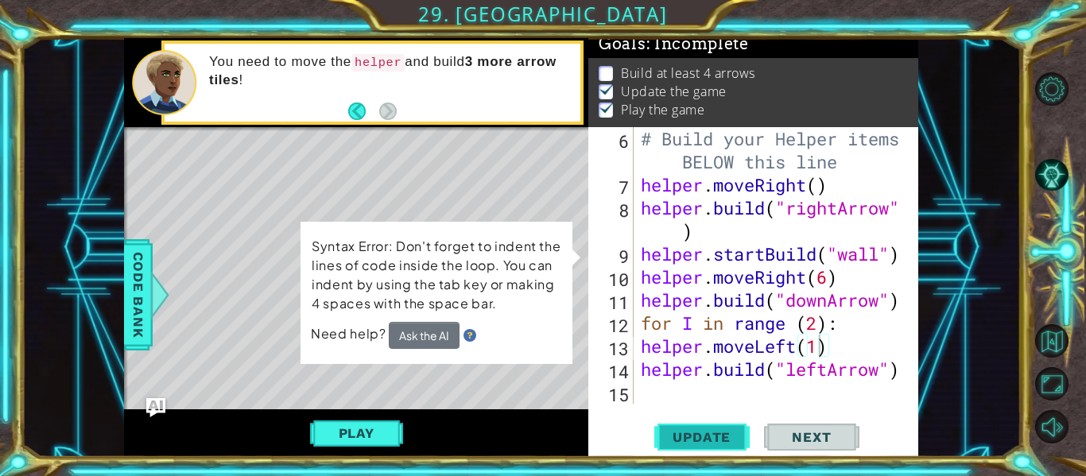
click at [704, 450] on button "Update" at bounding box center [701, 437] width 95 height 33
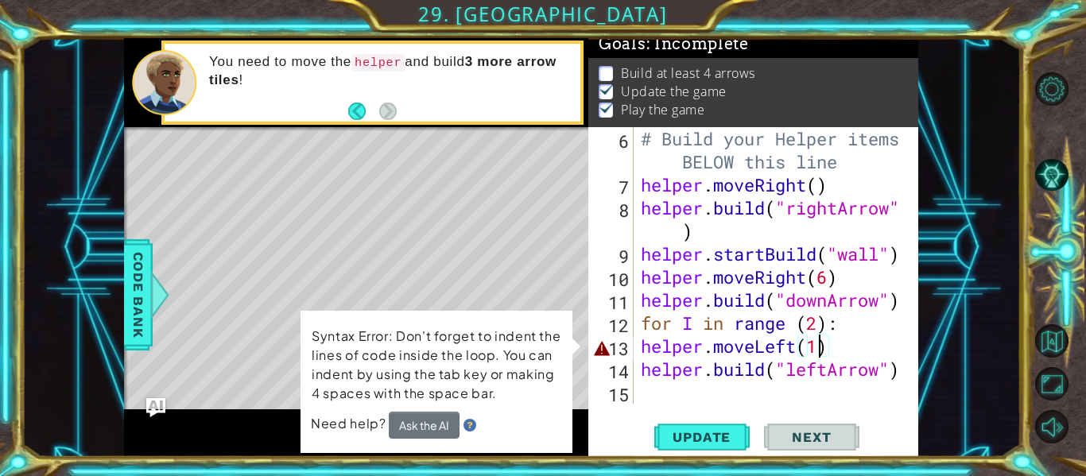
click at [638, 368] on div "# Build your Helper items BELOW this line helper . moveRight ( ) helper . build…" at bounding box center [771, 265] width 266 height 277
click at [638, 348] on div "# Build your Helper items BELOW this line helper . moveRight ( ) helper . build…" at bounding box center [774, 300] width 273 height 346
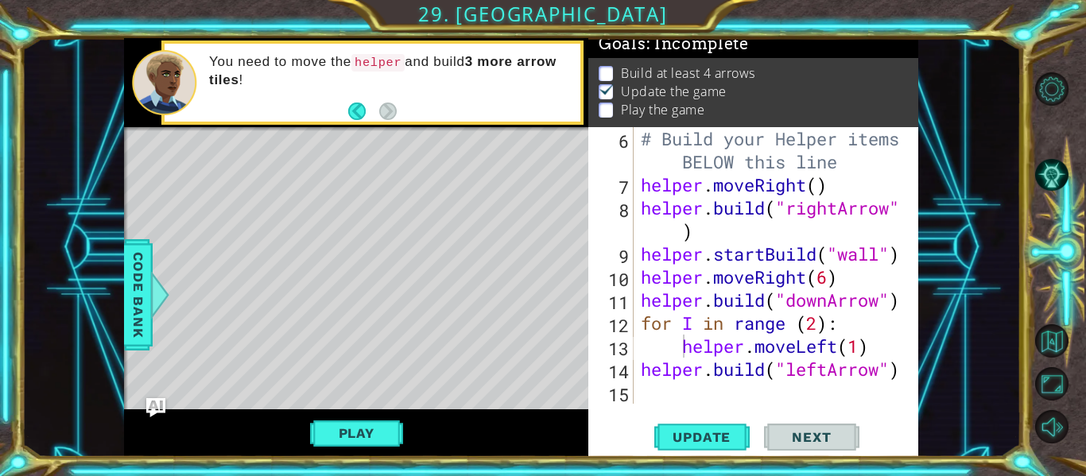
click at [637, 373] on div "helper.moveLeft(1) 6 7 8 9 10 11 12 13 14 15 # Build your Helper items BELOW th…" at bounding box center [751, 265] width 327 height 277
click at [643, 372] on div "# Build your Helper items BELOW this line helper . moveRight ( ) helper . build…" at bounding box center [774, 300] width 273 height 346
type textarea "[DOMAIN_NAME]("leftArrow")"
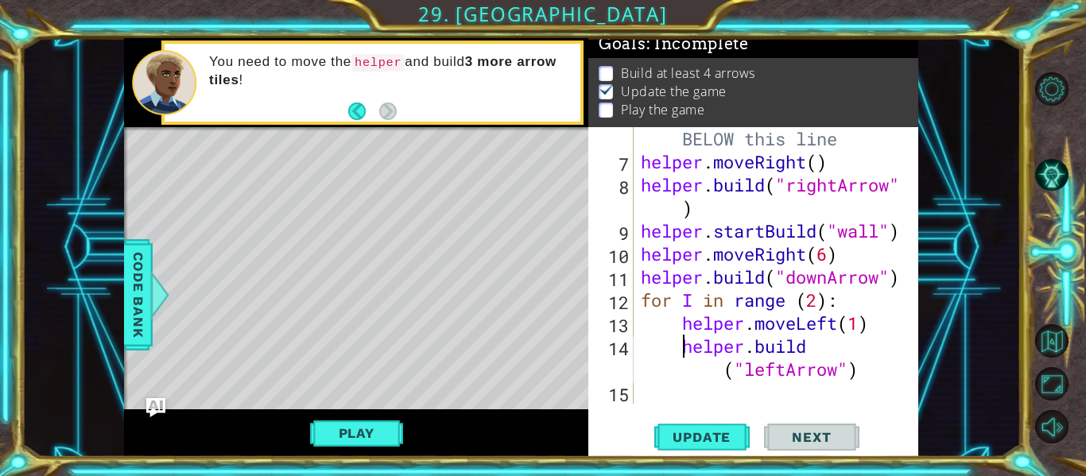
scroll to position [184, 0]
click at [700, 432] on span "Update" at bounding box center [702, 437] width 90 height 16
click at [338, 438] on button "Play" at bounding box center [356, 433] width 93 height 30
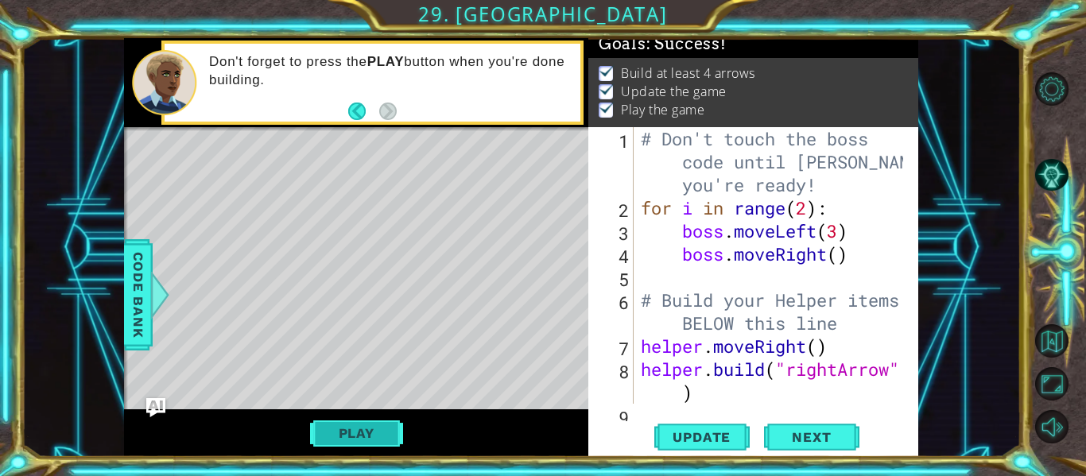
scroll to position [0, 0]
click at [812, 436] on span "Next" at bounding box center [811, 438] width 71 height 16
